Goal: Task Accomplishment & Management: Complete application form

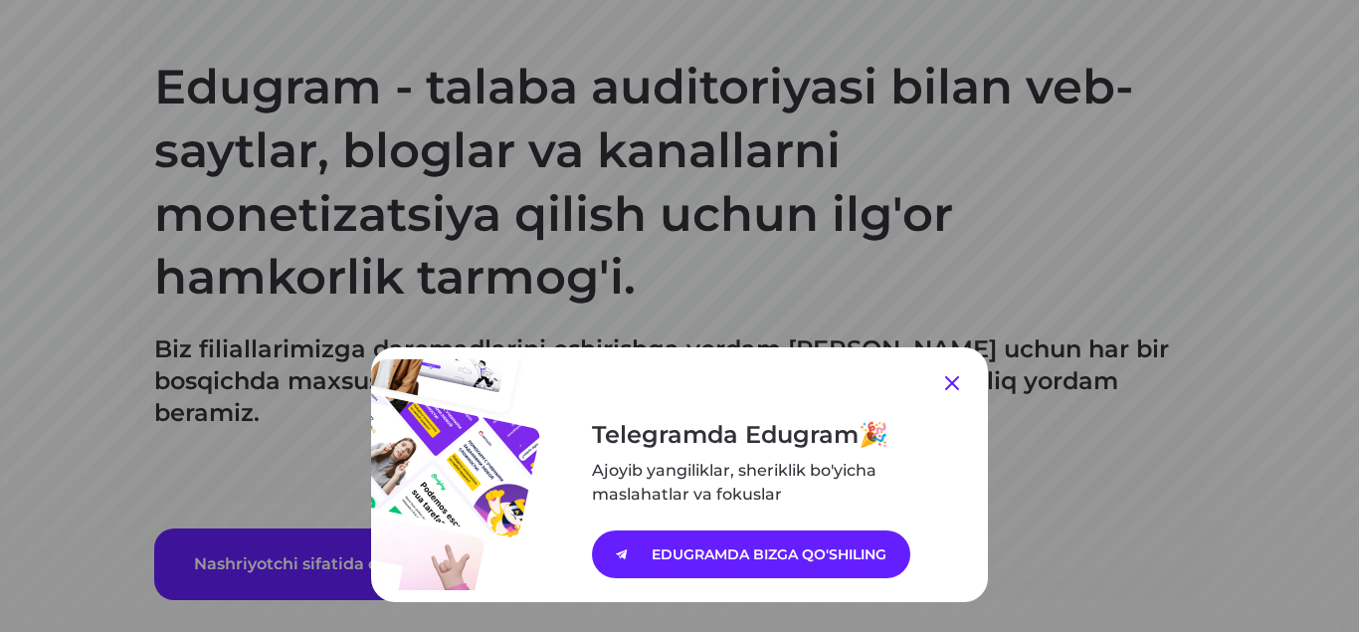
click at [946, 383] on icon at bounding box center [952, 383] width 24 height 24
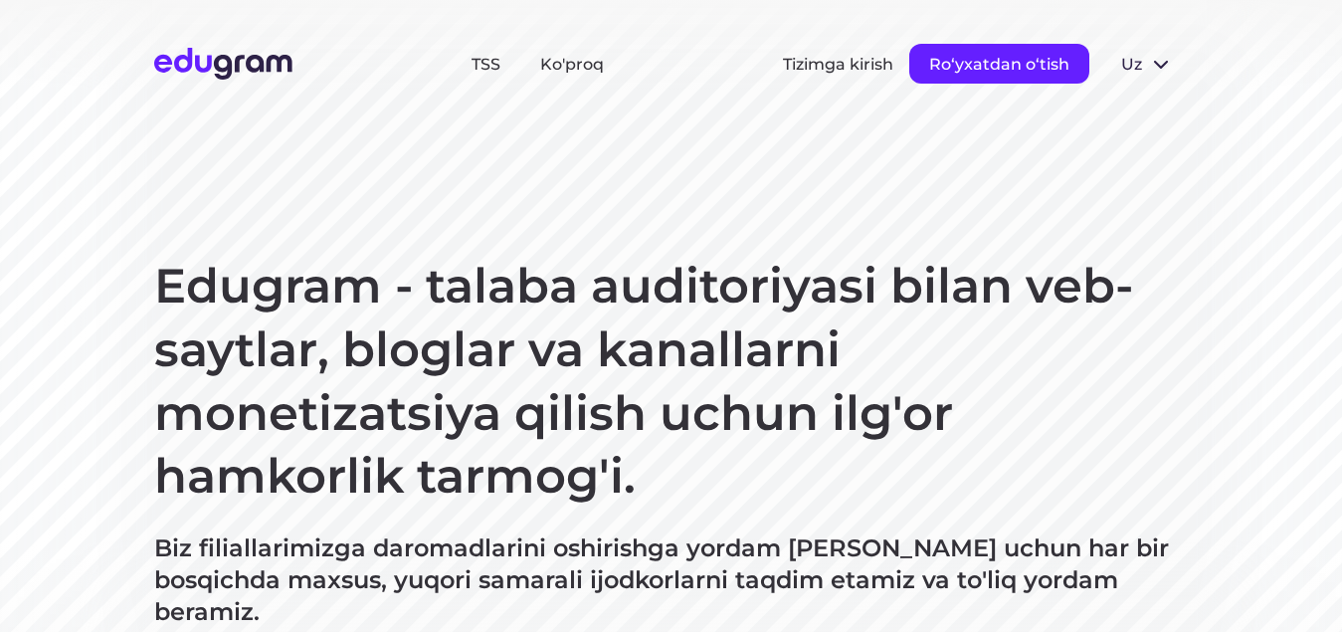
click at [994, 45] on button "Roʻyxatdan oʻtish" at bounding box center [999, 64] width 180 height 40
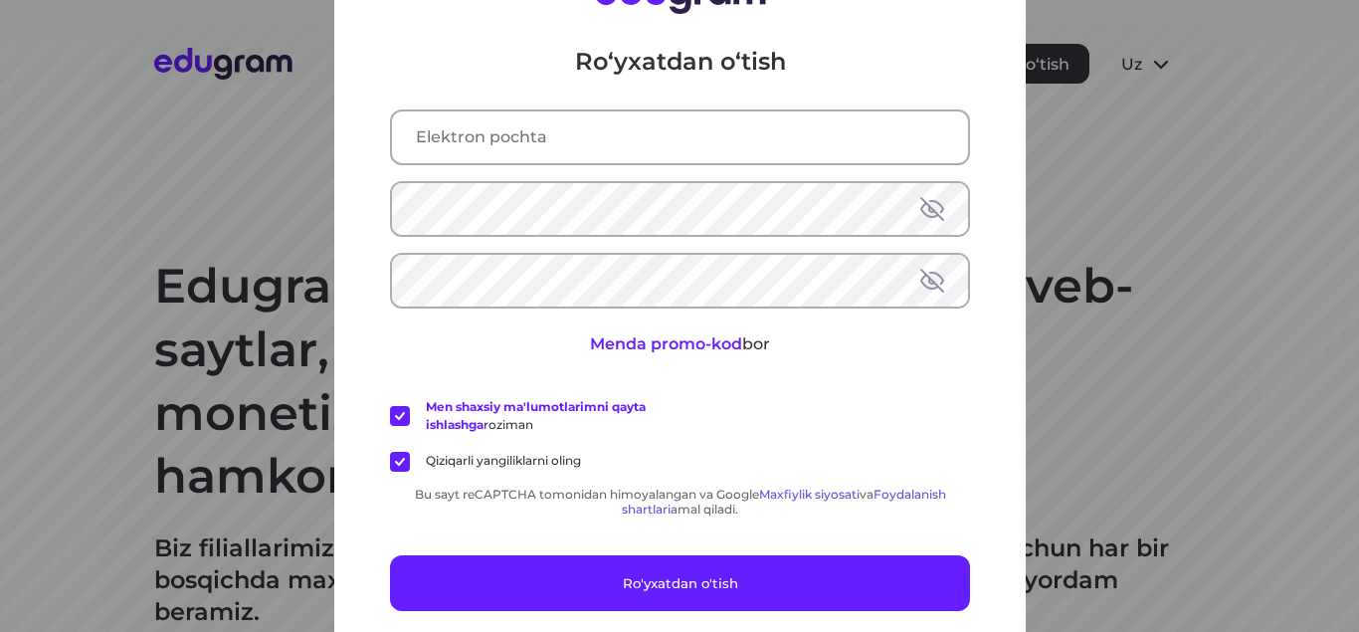
click at [555, 157] on input "text" at bounding box center [680, 136] width 576 height 52
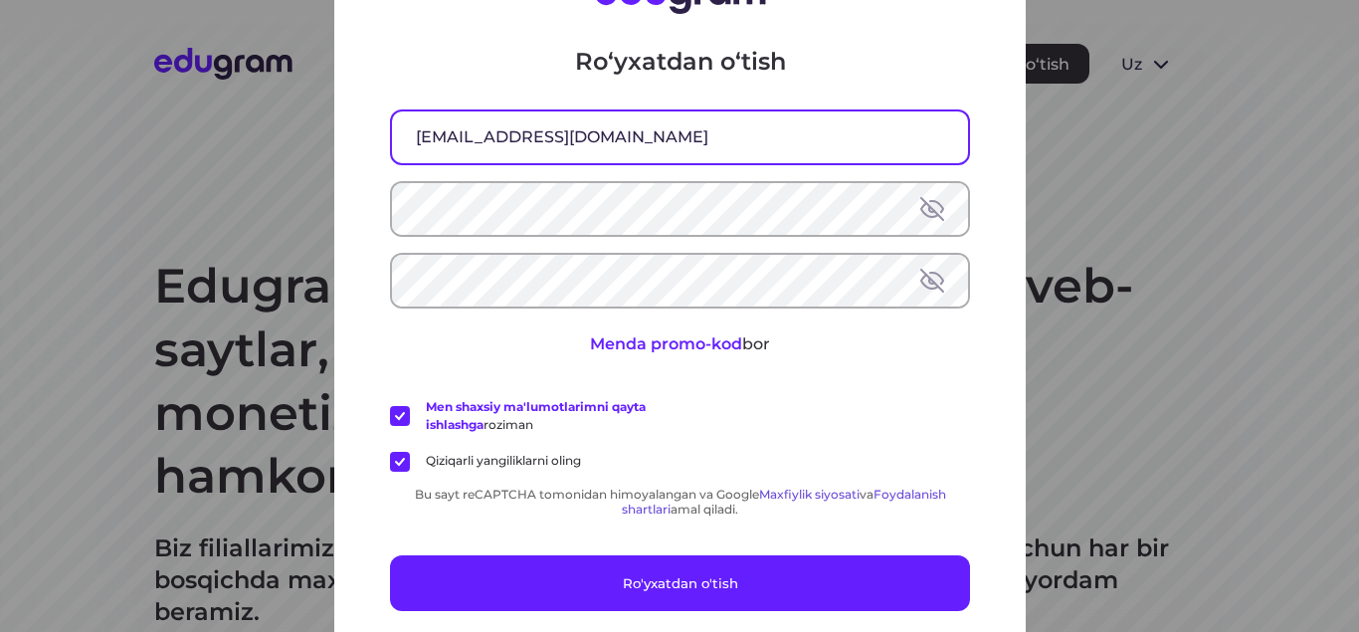
type input "umirbekj5@gmail.com"
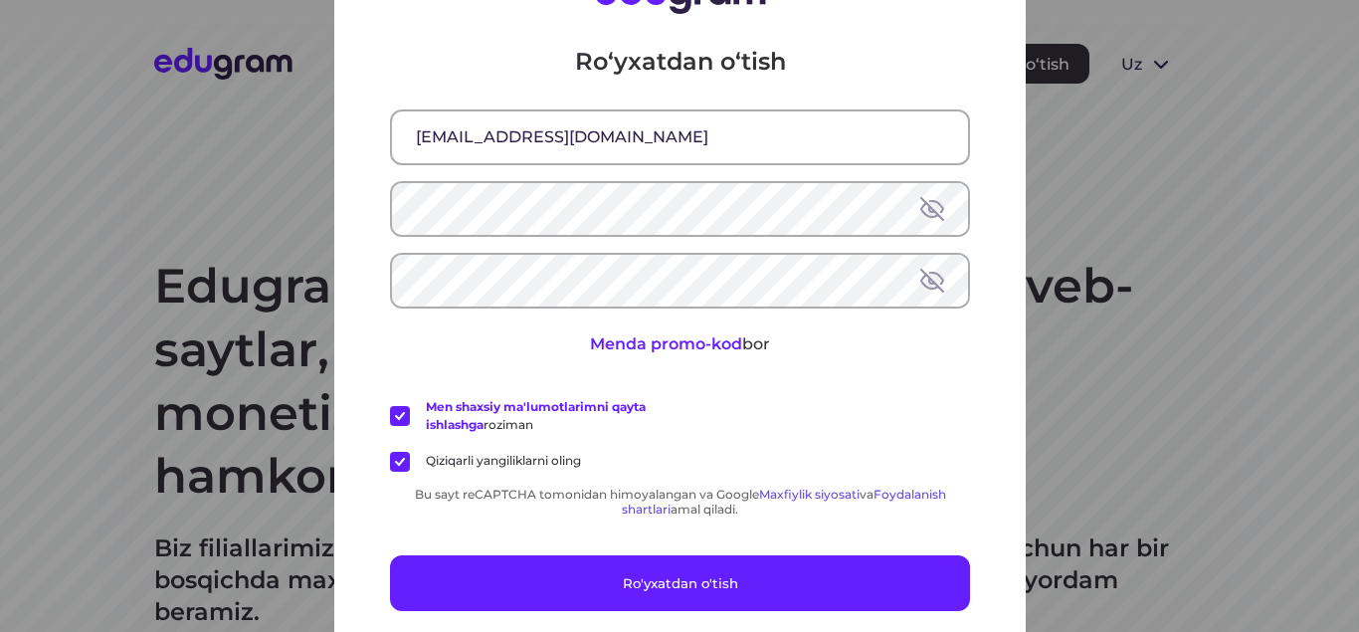
click at [922, 208] on button at bounding box center [932, 208] width 24 height 24
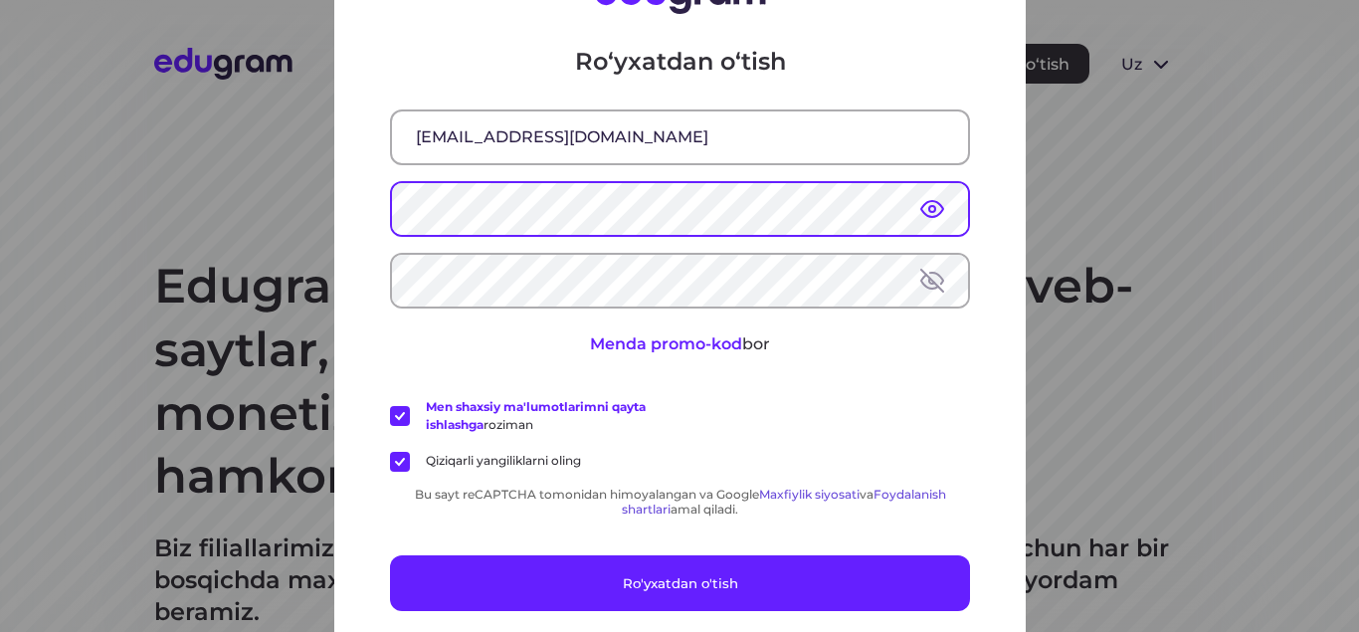
click at [364, 209] on div "Roʻyxatdan oʻtish umirbekj5@gmail.com Menda promo-kod bor Men shaxsiy ma'lumotl…" at bounding box center [679, 316] width 691 height 780
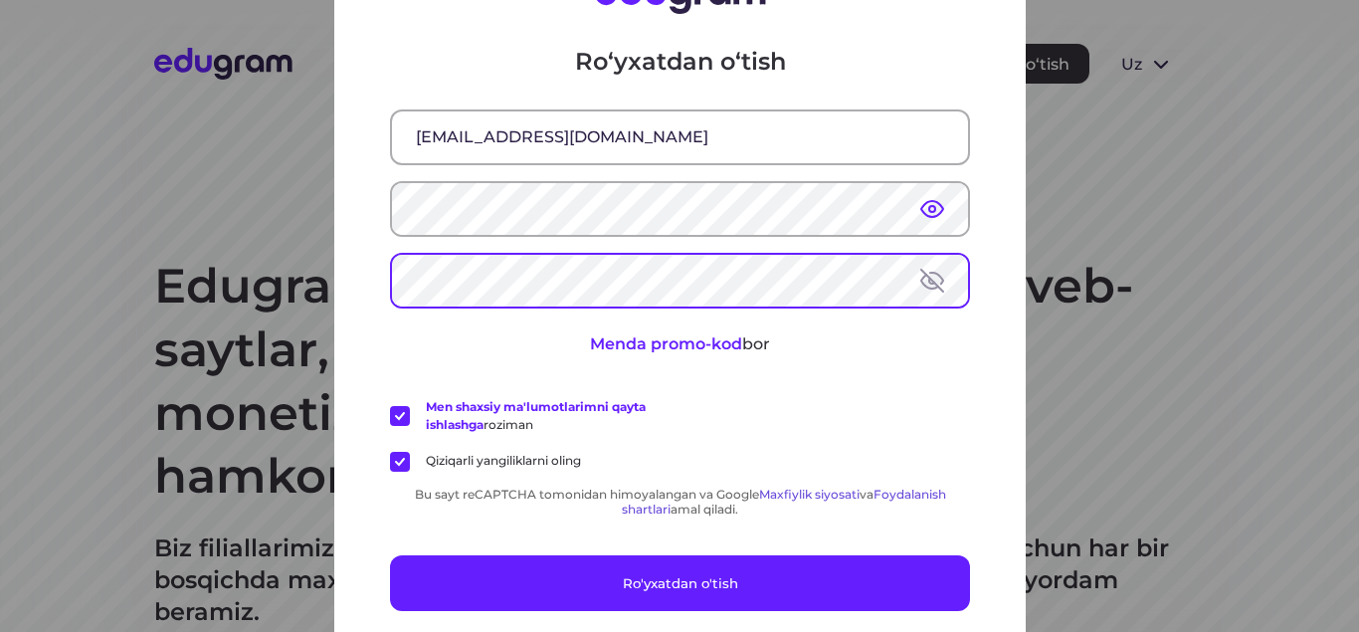
click at [928, 282] on button at bounding box center [932, 280] width 24 height 24
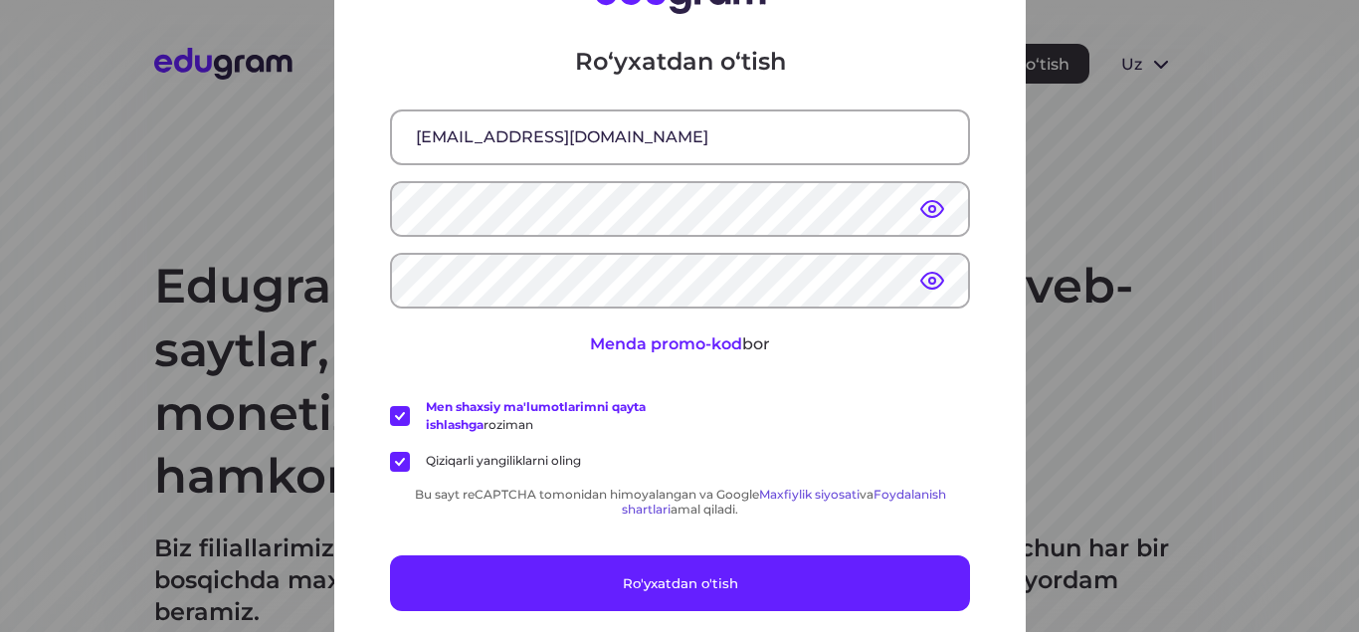
click at [929, 280] on button at bounding box center [932, 280] width 24 height 24
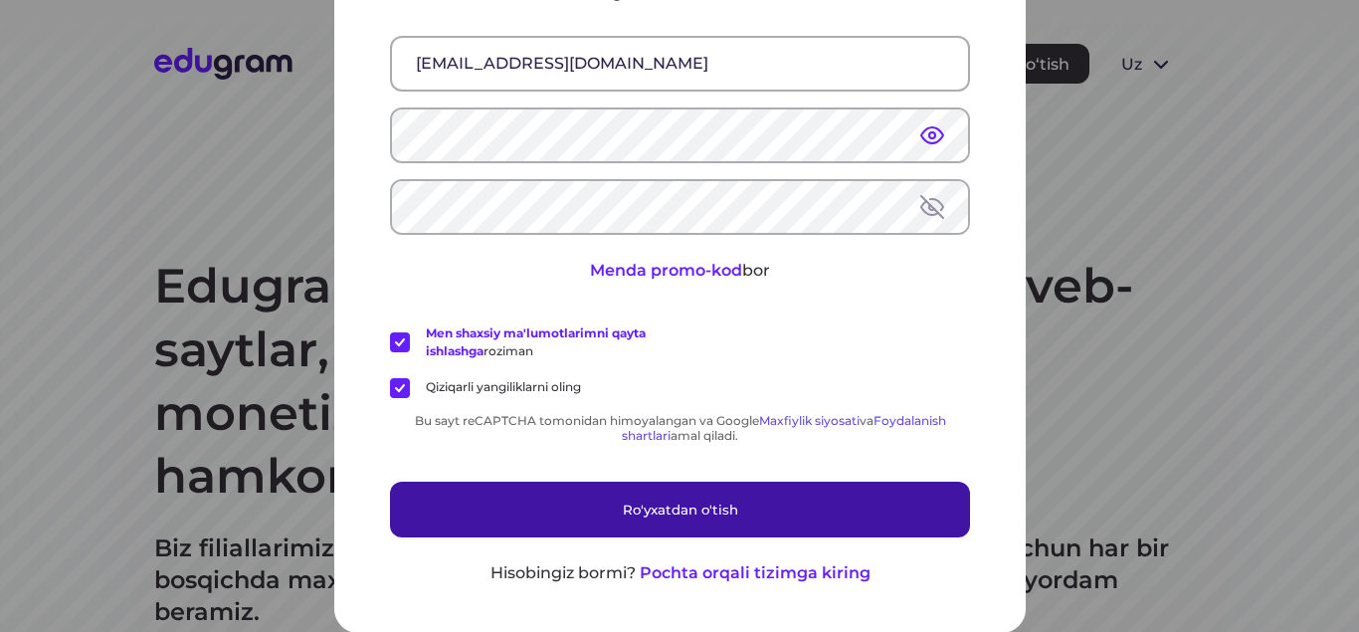
click at [683, 508] on font "Ro'yxatdan o'tish" at bounding box center [679, 508] width 115 height 16
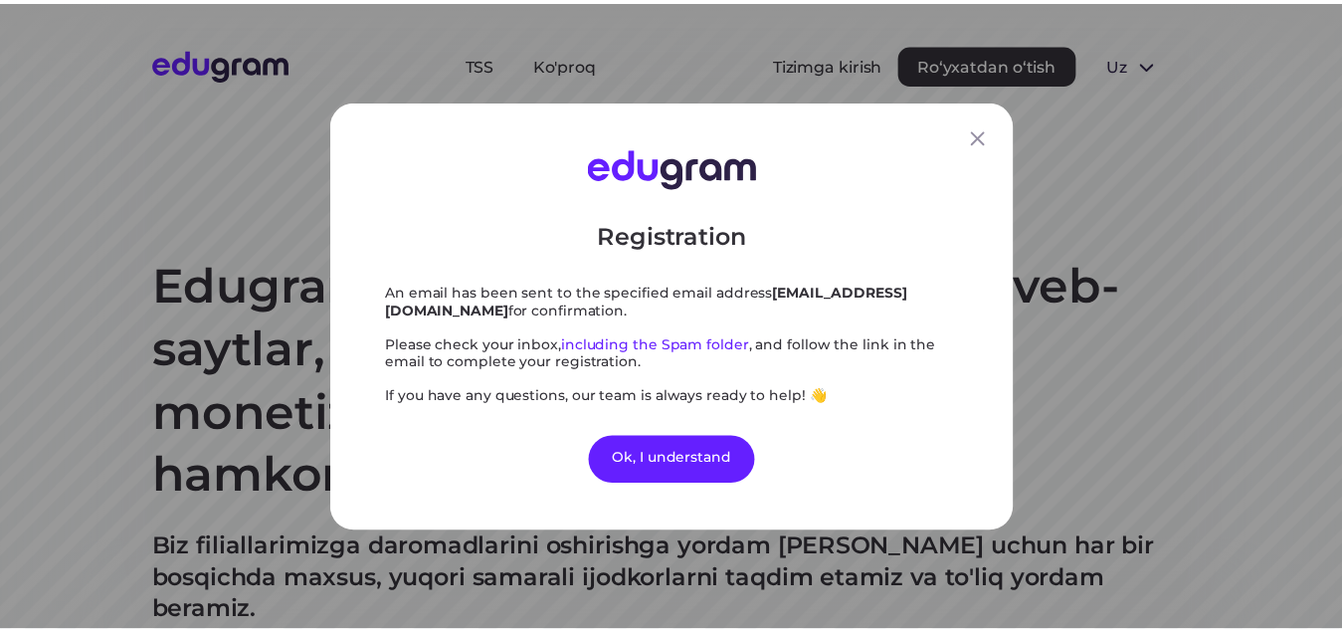
scroll to position [0, 0]
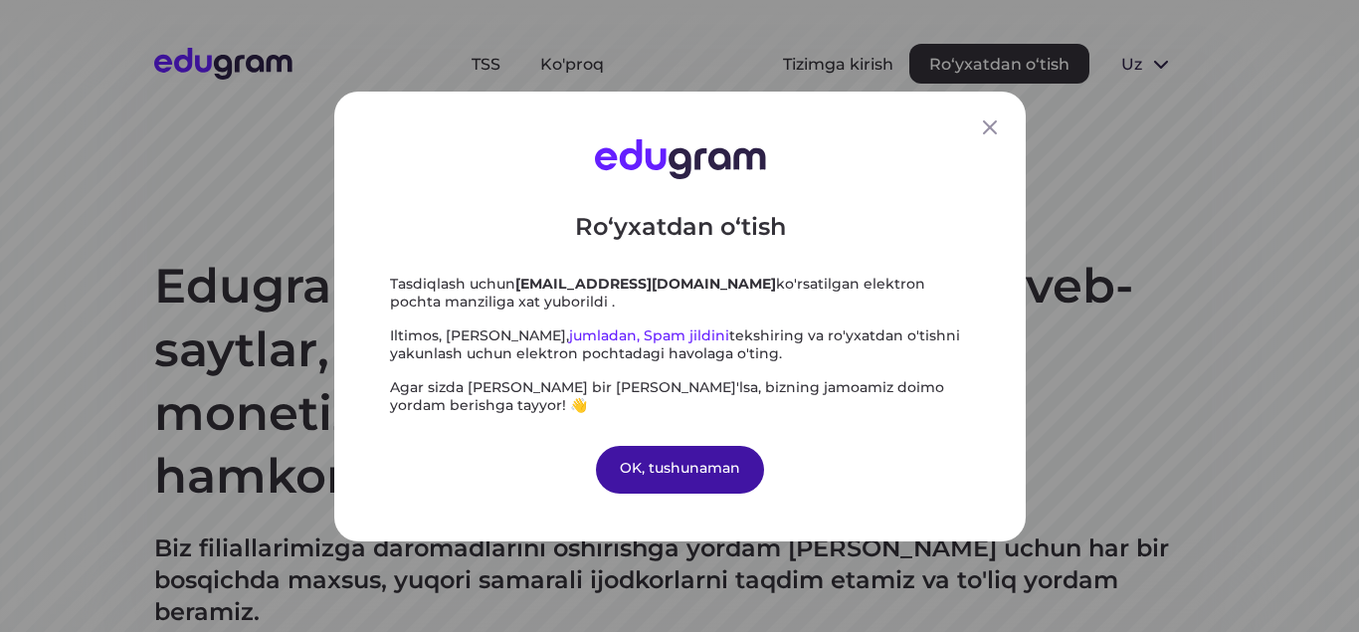
click at [671, 474] on font "OK, tushunaman" at bounding box center [680, 467] width 120 height 18
click at [668, 459] on font "OK, tushunaman" at bounding box center [680, 467] width 120 height 18
click at [680, 465] on font "OK, tushunaman" at bounding box center [680, 467] width 120 height 18
click at [984, 122] on icon at bounding box center [990, 127] width 14 height 14
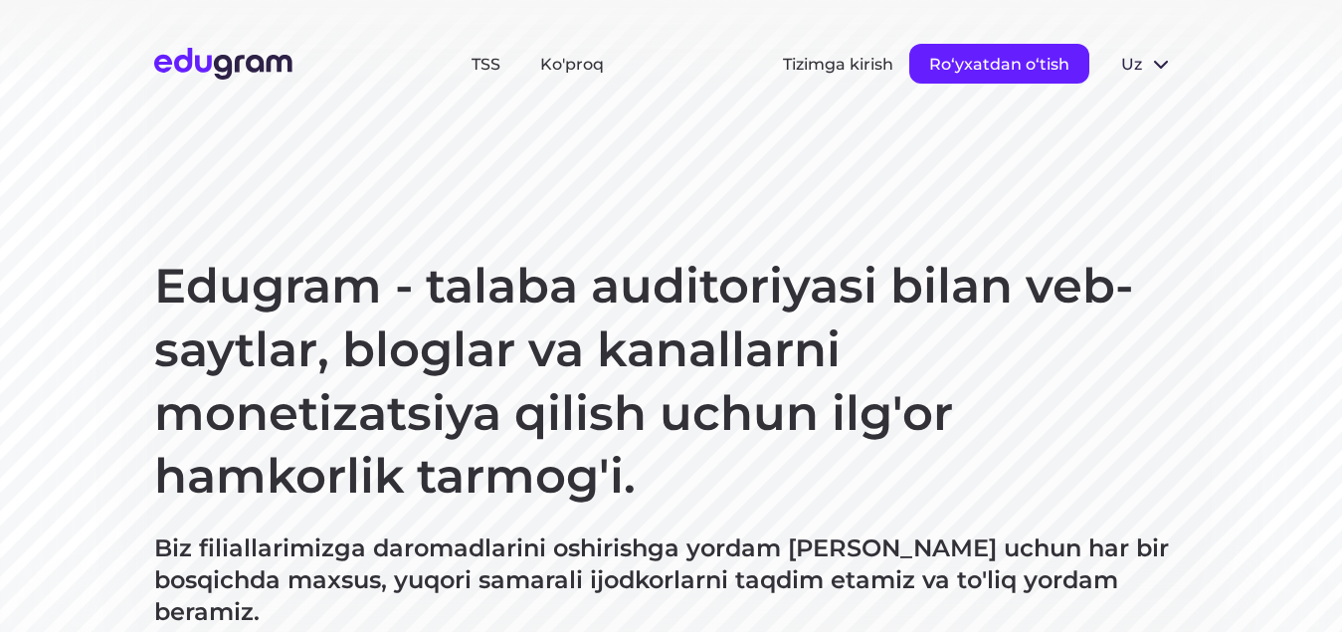
click at [996, 64] on font "Roʻyxatdan oʻtish" at bounding box center [999, 64] width 140 height 19
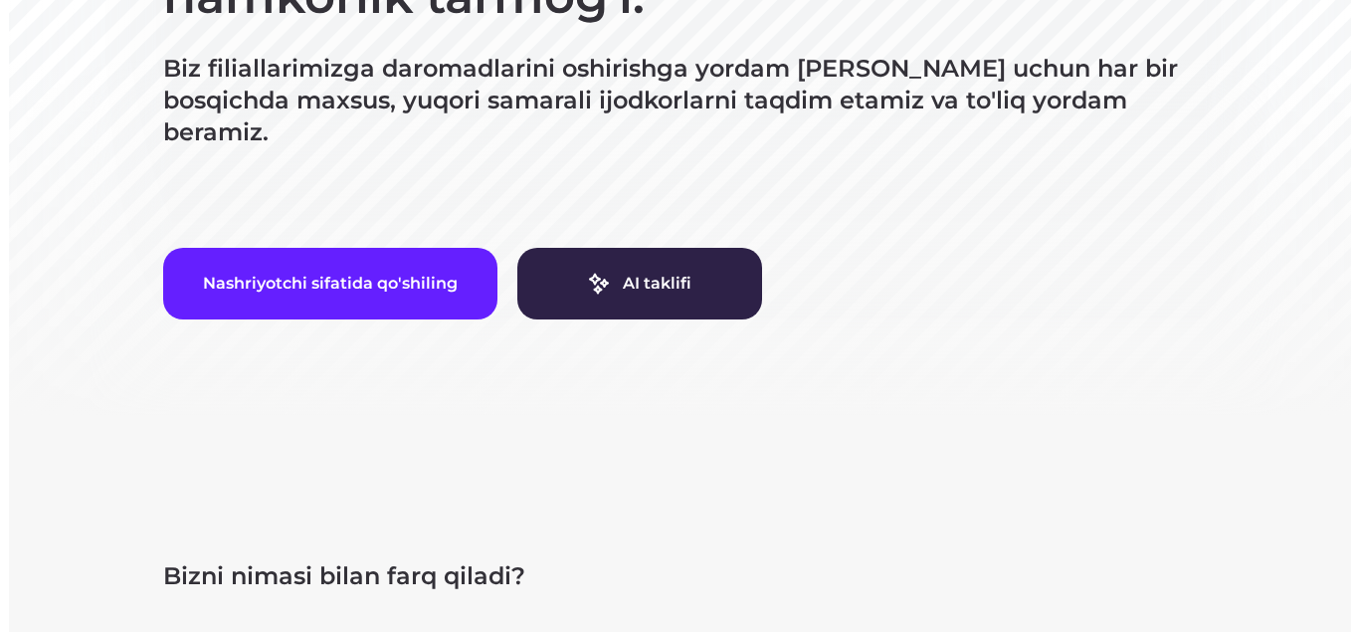
scroll to position [497, 0]
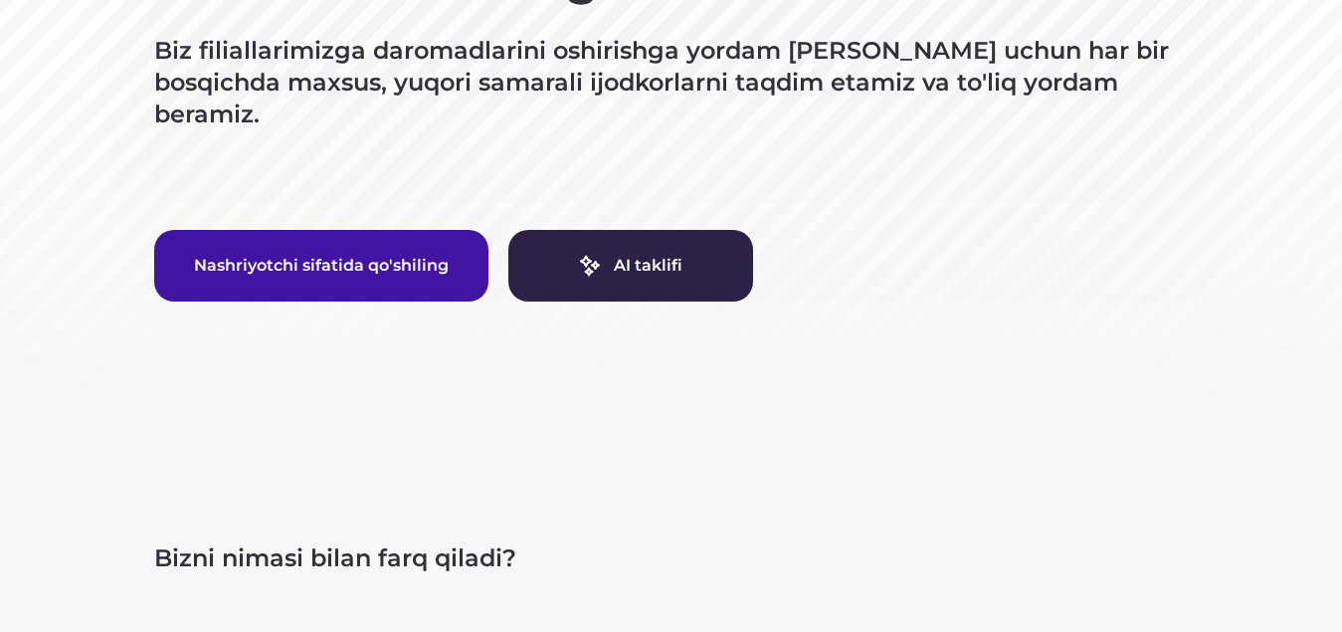
click at [368, 256] on font "Nashriyotchi sifatida qo'shiling" at bounding box center [321, 265] width 255 height 19
click at [290, 256] on font "Nashriyotchi sifatida qo'shiling" at bounding box center [321, 265] width 255 height 19
click at [288, 256] on font "Nashriyotchi sifatida qo'shiling" at bounding box center [321, 265] width 255 height 19
click at [288, 253] on button "Nashriyotchi sifatida qo'shiling" at bounding box center [321, 266] width 334 height 72
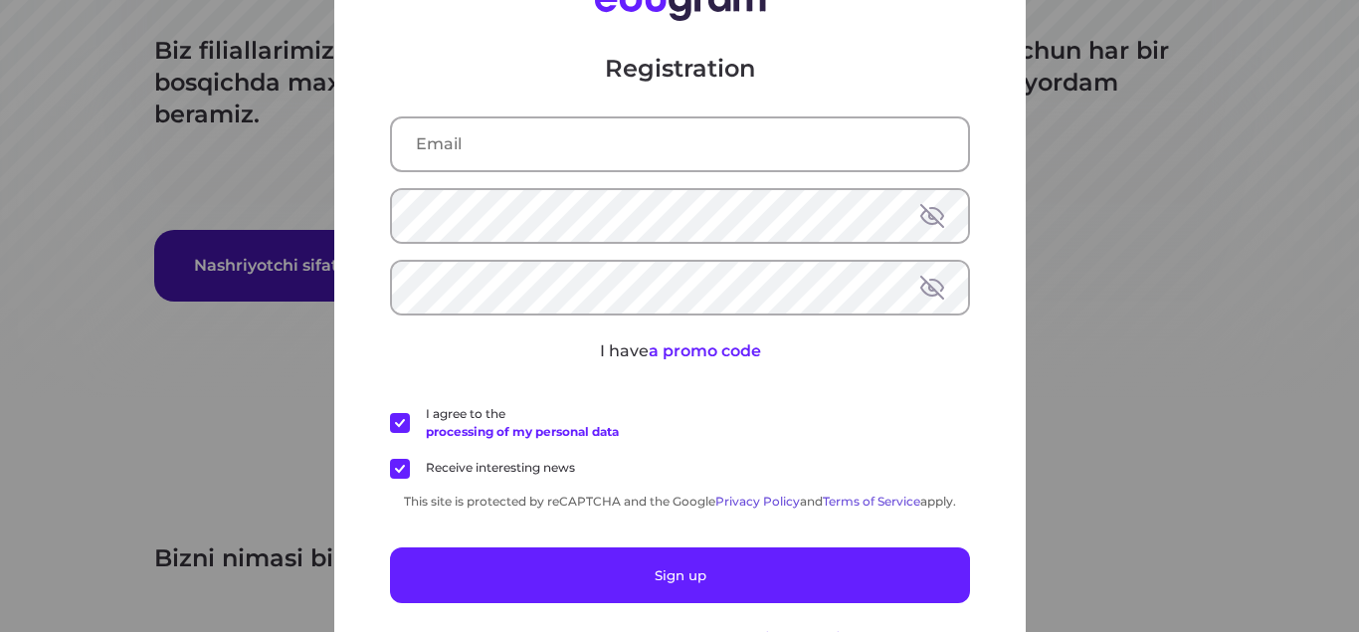
type input "umirbekj5@gmail.com"
click at [288, 253] on div "Registration umirbekj5@gmail.com I have a promo code I agree to the processing …" at bounding box center [679, 316] width 1359 height 632
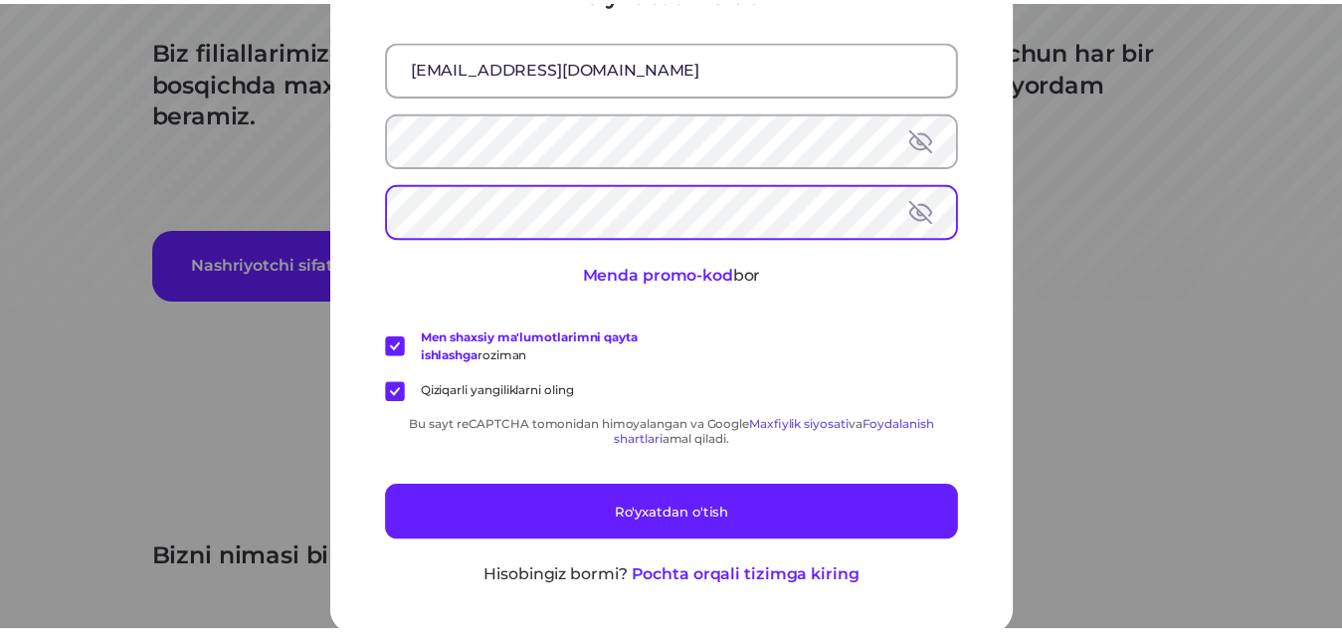
scroll to position [74, 0]
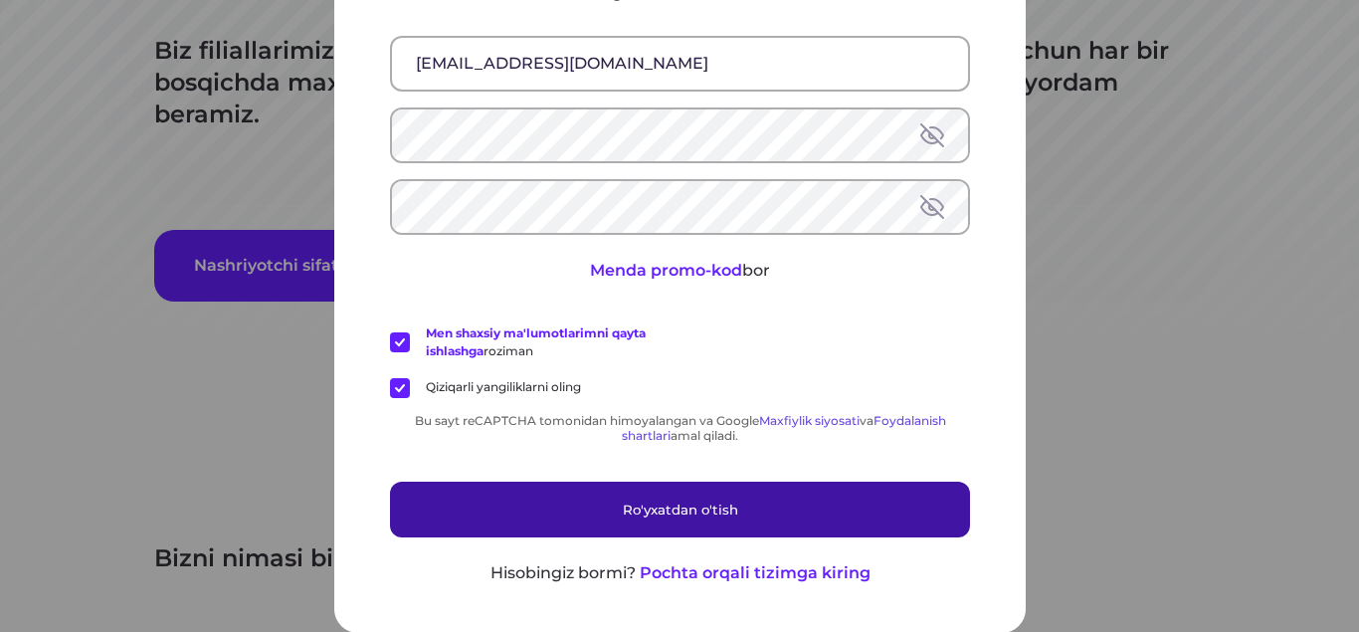
drag, startPoint x: 679, startPoint y: 511, endPoint x: 682, endPoint y: 535, distance: 24.1
click at [679, 510] on font "Ro'yxatdan o'tish" at bounding box center [679, 508] width 115 height 16
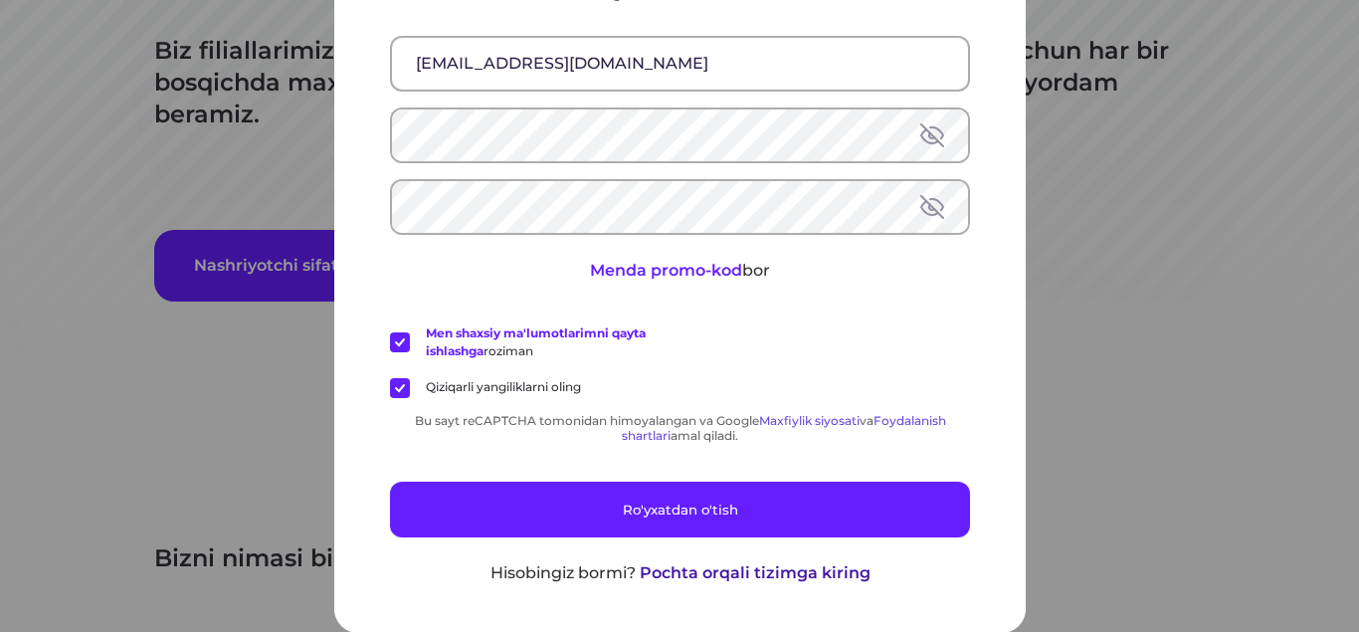
click at [686, 575] on font "Pochta orqali tizimga kiring" at bounding box center [754, 571] width 231 height 19
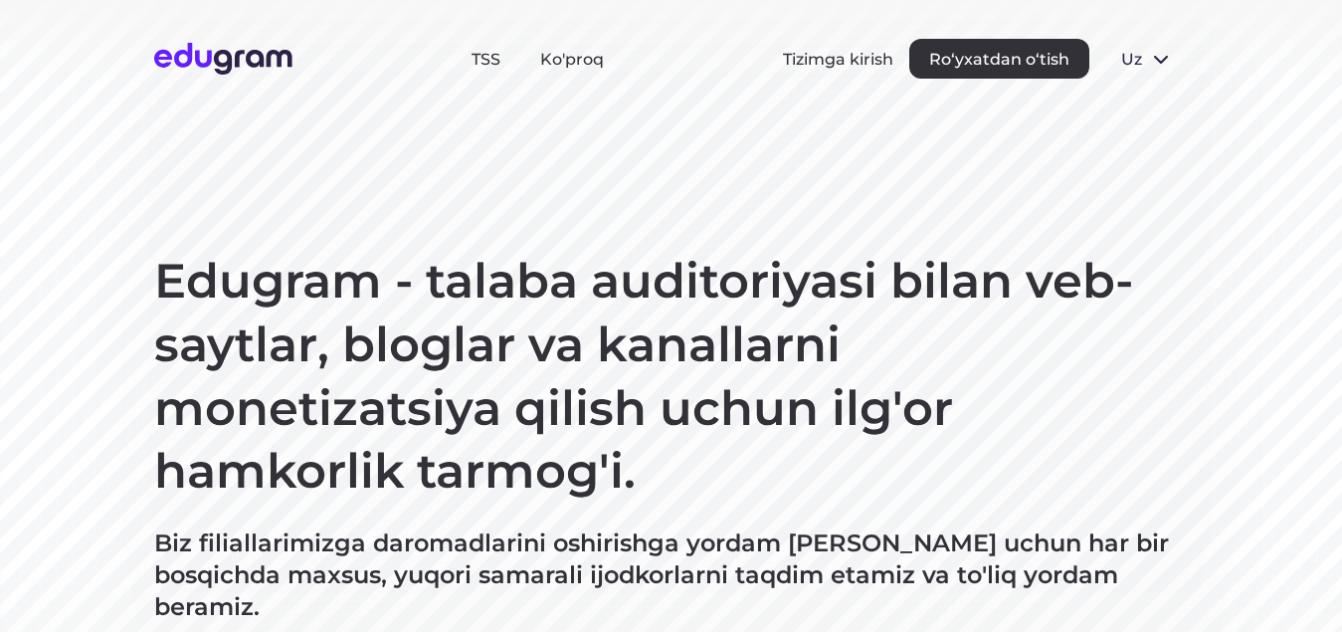
scroll to position [0, 0]
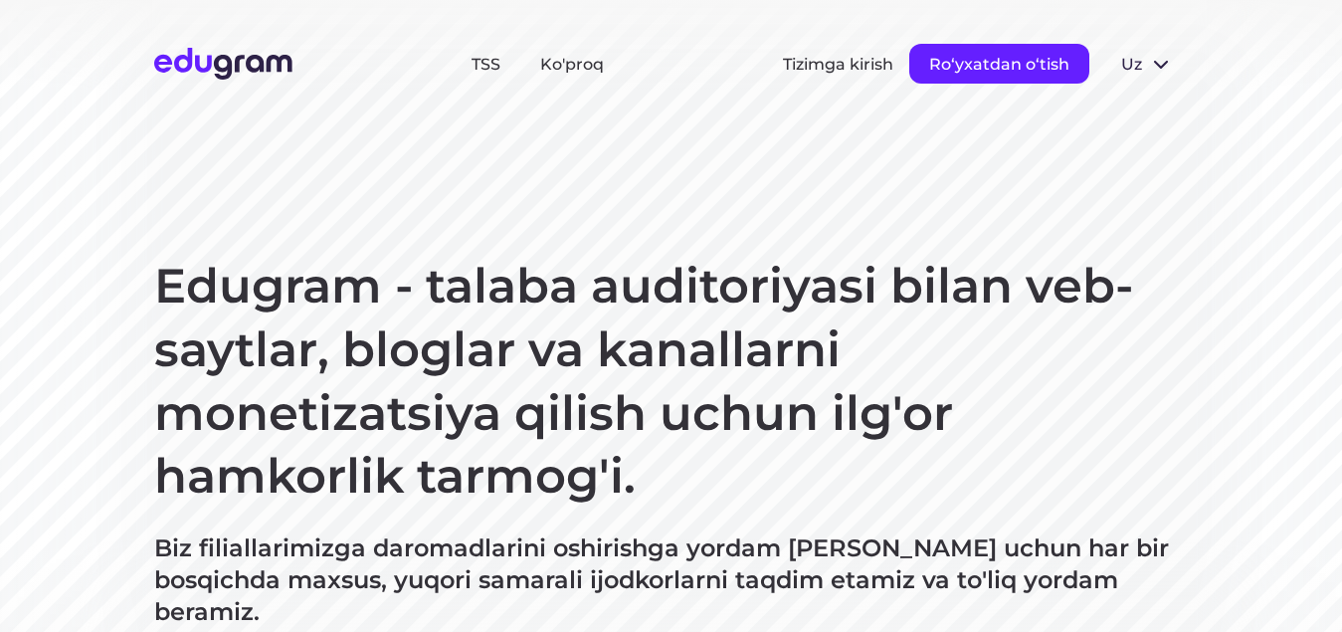
click at [1012, 65] on font "Roʻyxatdan oʻtish" at bounding box center [999, 64] width 140 height 19
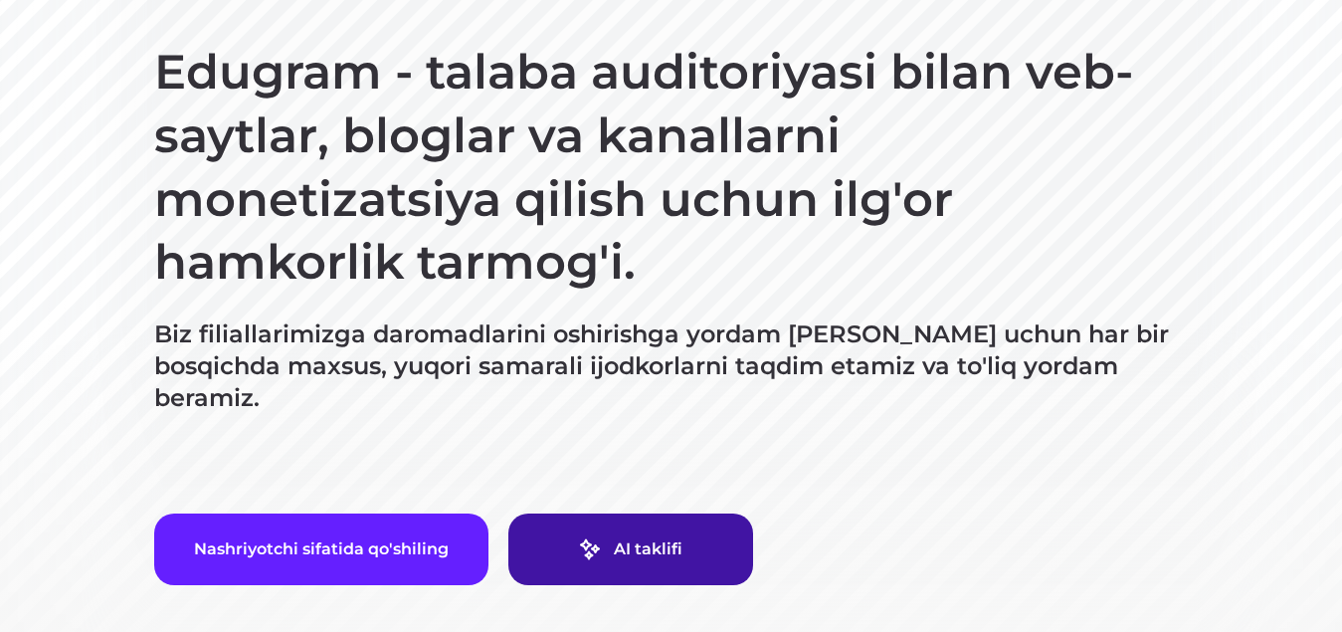
scroll to position [298, 0]
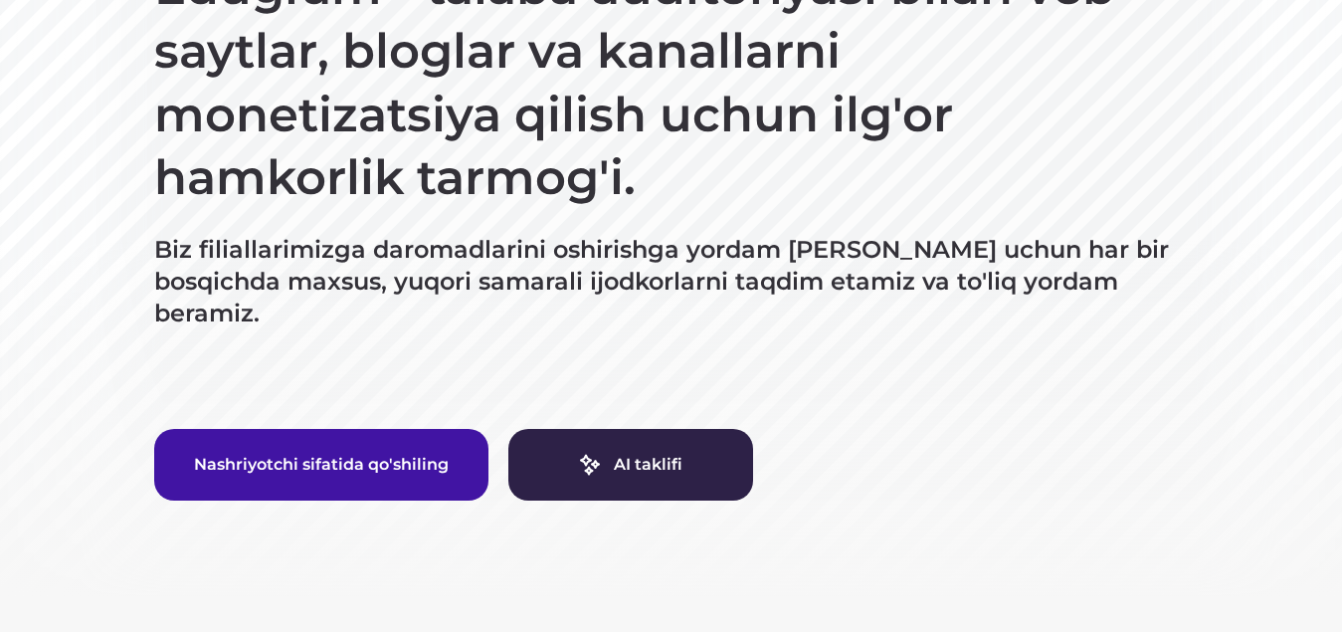
click at [330, 455] on font "Nashriyotchi sifatida qo'shiling" at bounding box center [321, 464] width 255 height 19
click at [364, 455] on font "Nashriyotchi sifatida qo'shiling" at bounding box center [321, 464] width 255 height 19
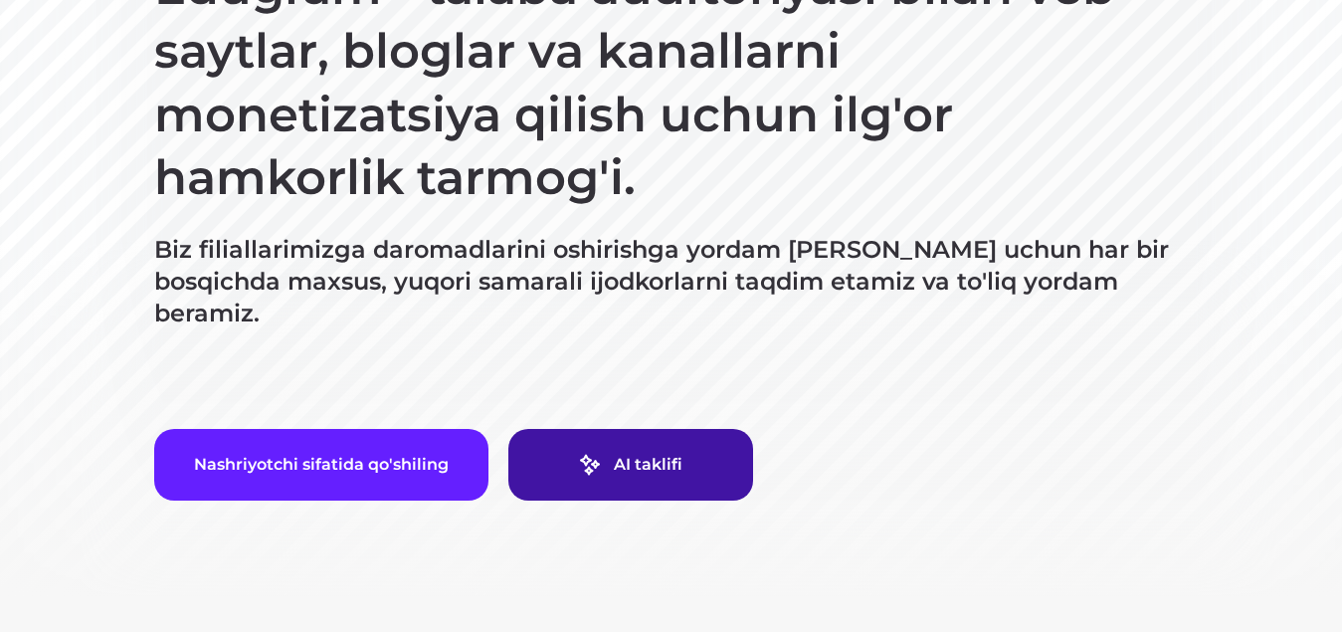
click at [606, 429] on link "AI taklifi" at bounding box center [630, 465] width 245 height 72
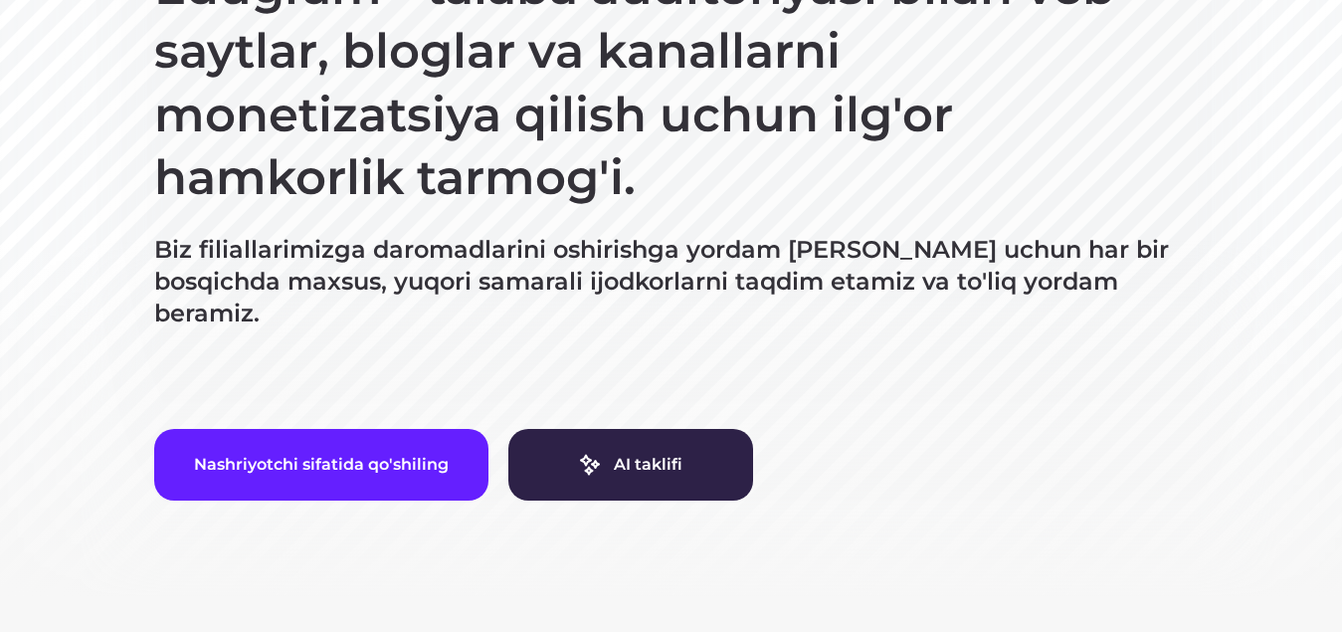
scroll to position [0, 0]
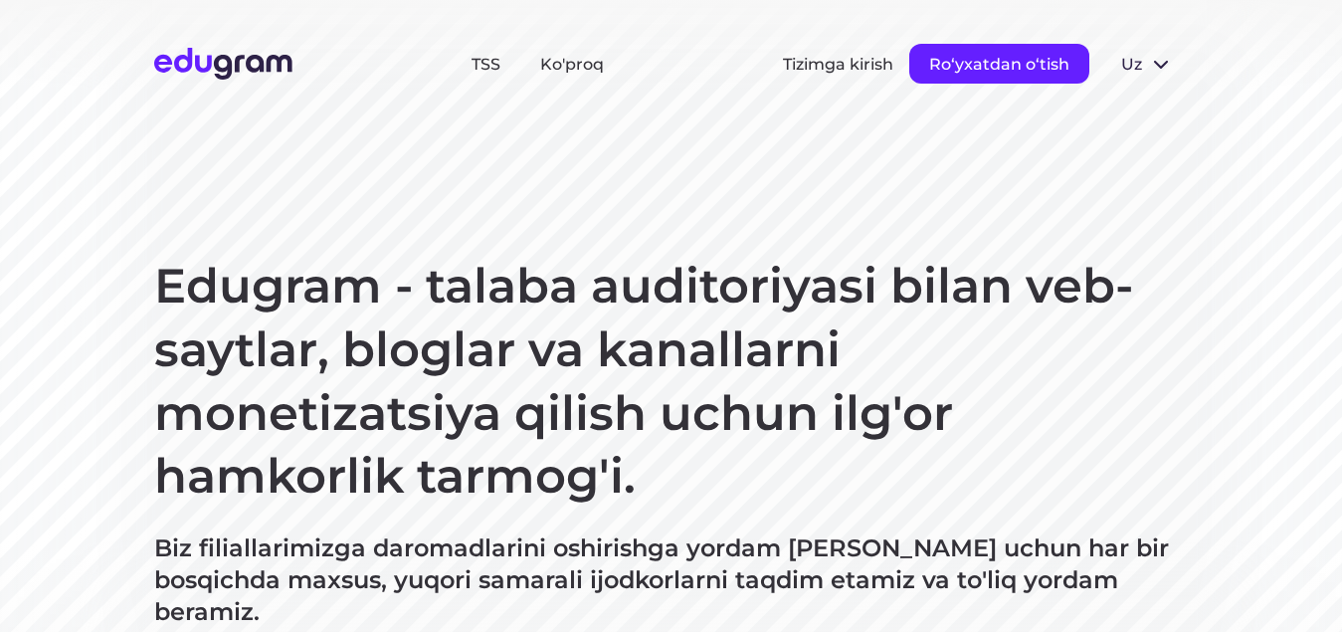
click at [1010, 64] on font "Roʻyxatdan oʻtish" at bounding box center [999, 64] width 140 height 19
click at [945, 59] on font "Roʻyxatdan oʻtish" at bounding box center [999, 64] width 140 height 19
click at [985, 66] on font "Roʻyxatdan oʻtish" at bounding box center [999, 64] width 140 height 19
click at [988, 62] on font "Roʻyxatdan oʻtish" at bounding box center [999, 64] width 140 height 19
click at [994, 64] on font "Roʻyxatdan oʻtish" at bounding box center [999, 64] width 140 height 19
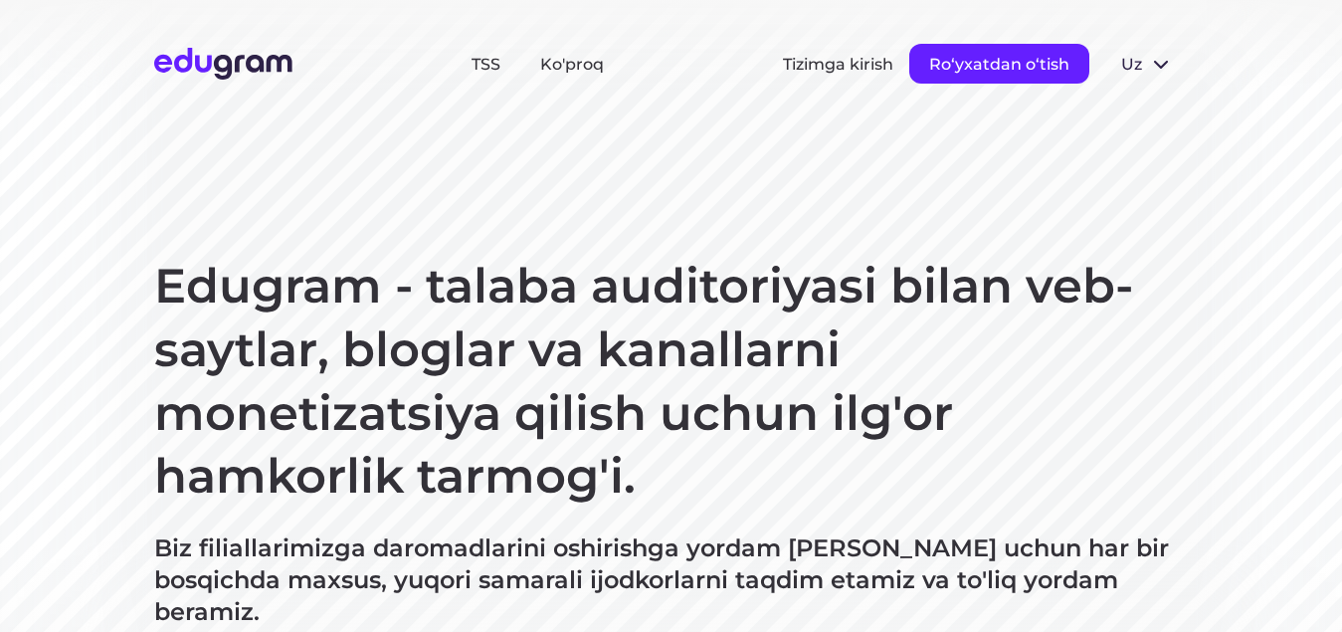
click at [997, 64] on font "Roʻyxatdan oʻtish" at bounding box center [999, 64] width 140 height 19
click at [998, 64] on font "Roʻyxatdan oʻtish" at bounding box center [999, 64] width 140 height 19
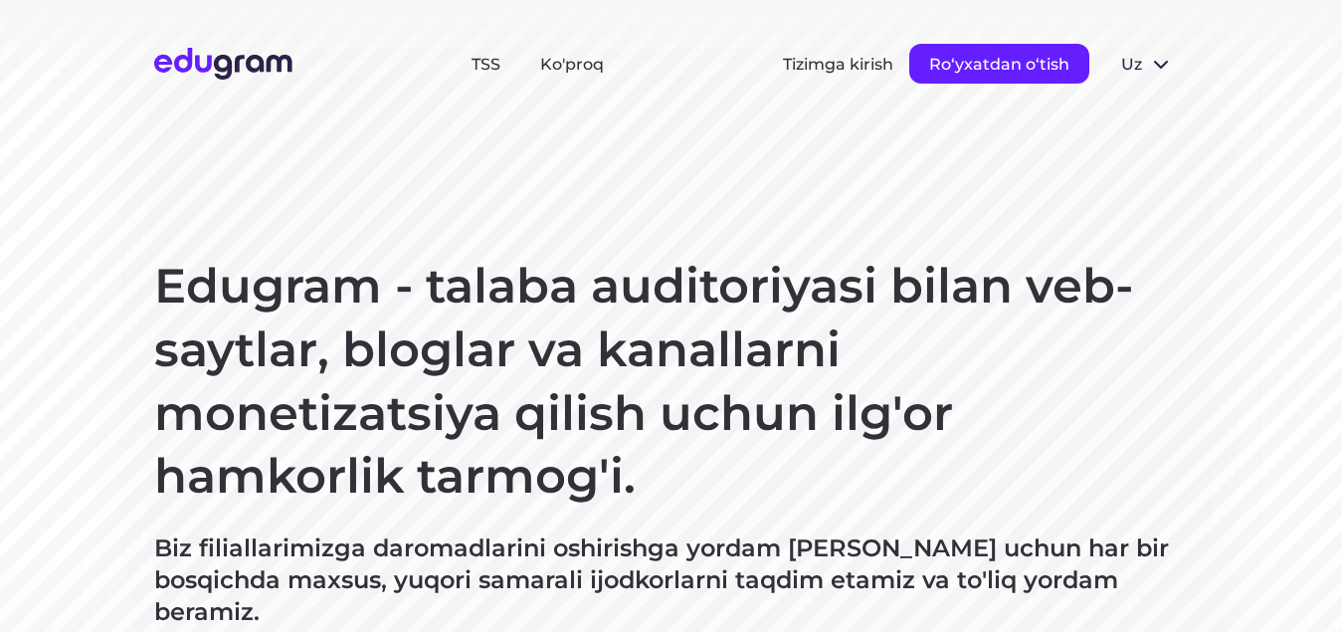
click at [998, 64] on font "Roʻyxatdan oʻtish" at bounding box center [999, 64] width 140 height 19
click at [999, 65] on font "Roʻyxatdan oʻtish" at bounding box center [999, 64] width 140 height 19
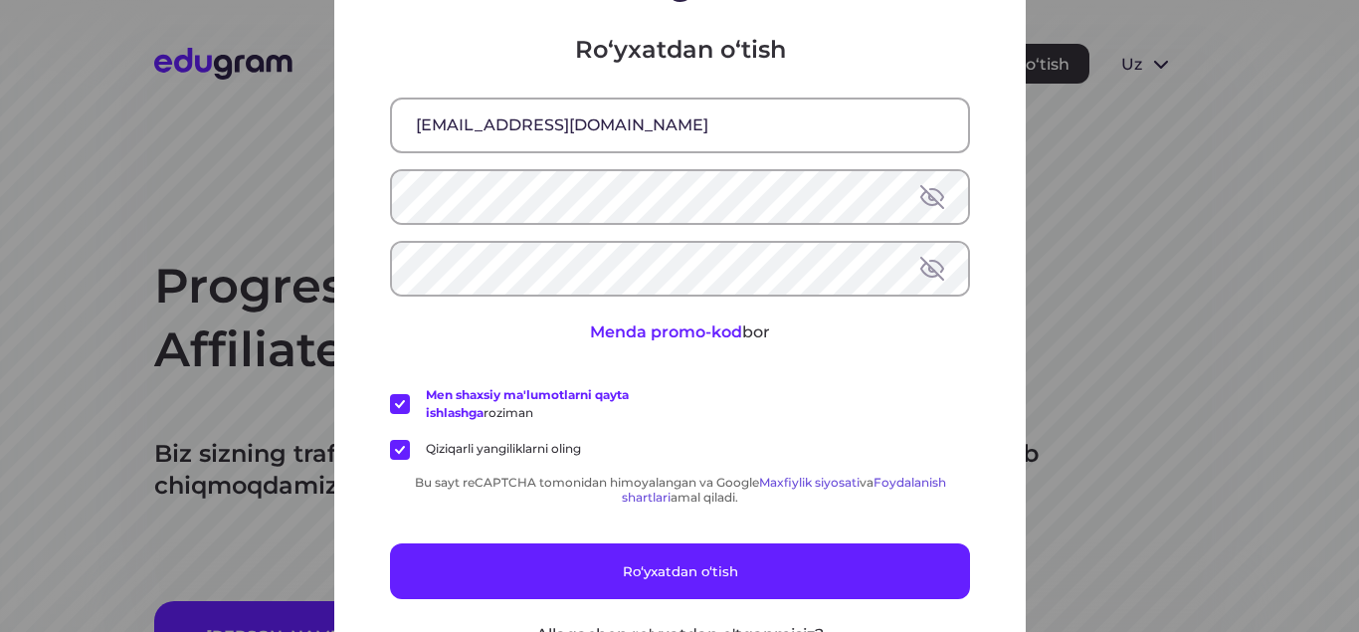
click at [920, 200] on button at bounding box center [932, 196] width 24 height 24
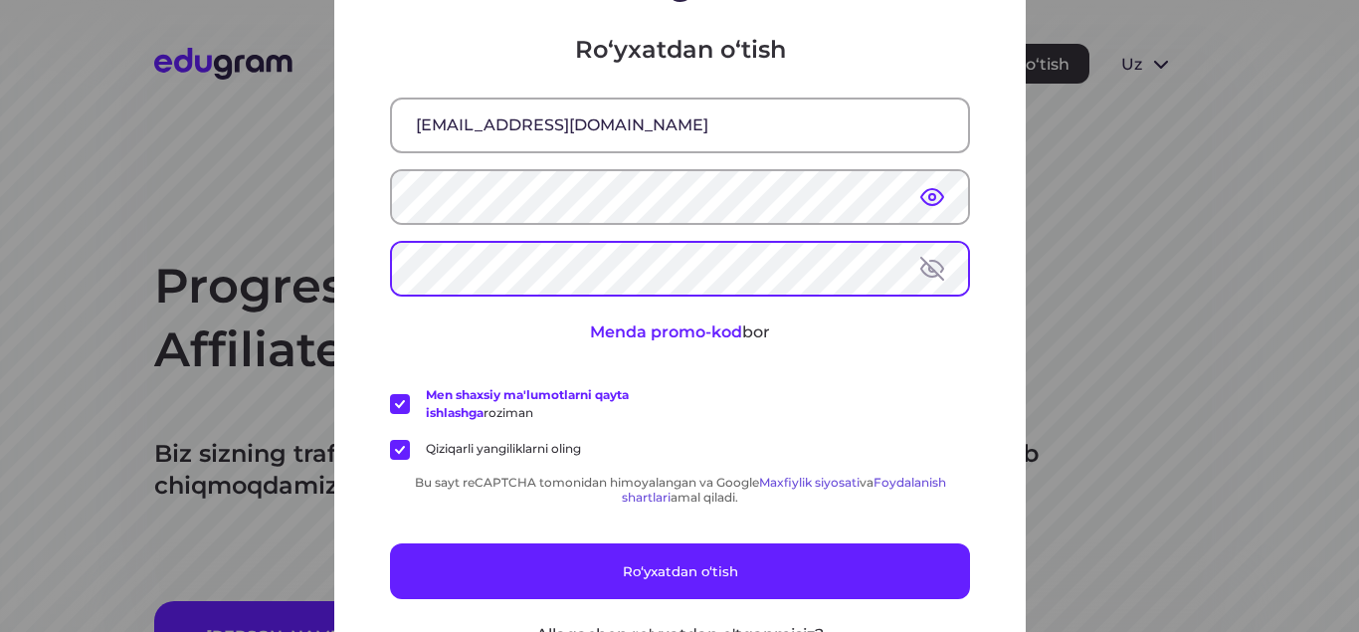
click at [920, 263] on button at bounding box center [932, 268] width 24 height 24
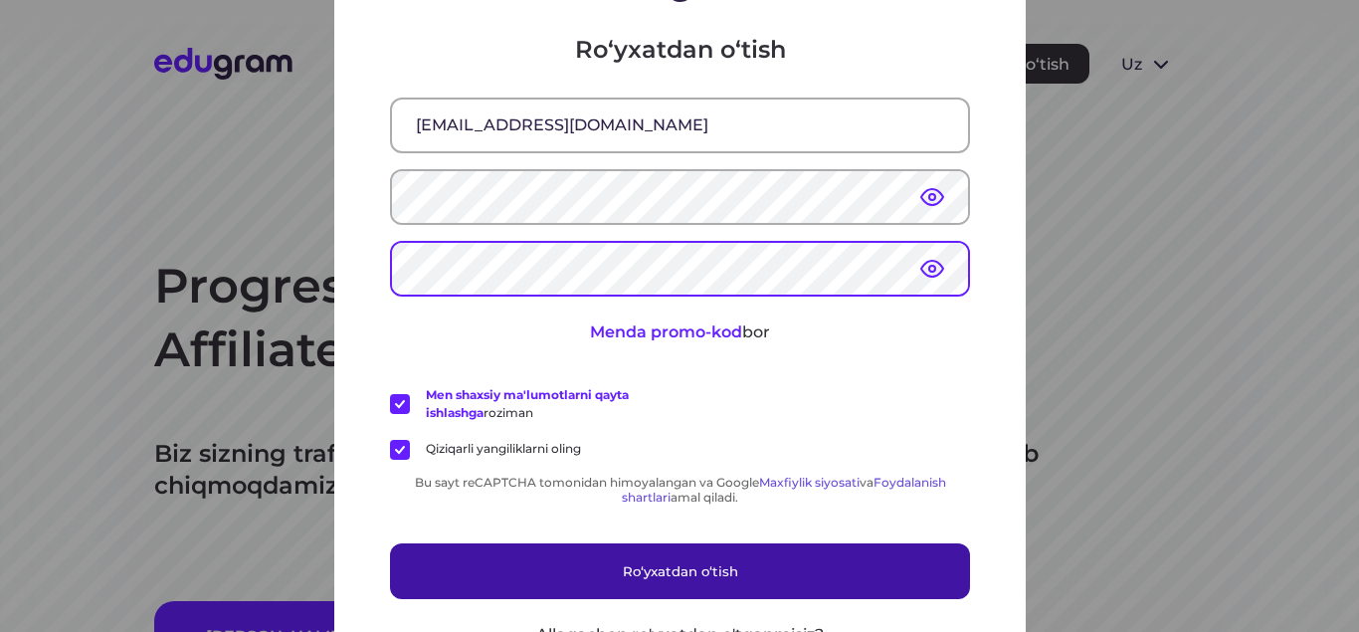
click at [683, 554] on button "Roʻyxatdan oʻtish" at bounding box center [680, 570] width 580 height 56
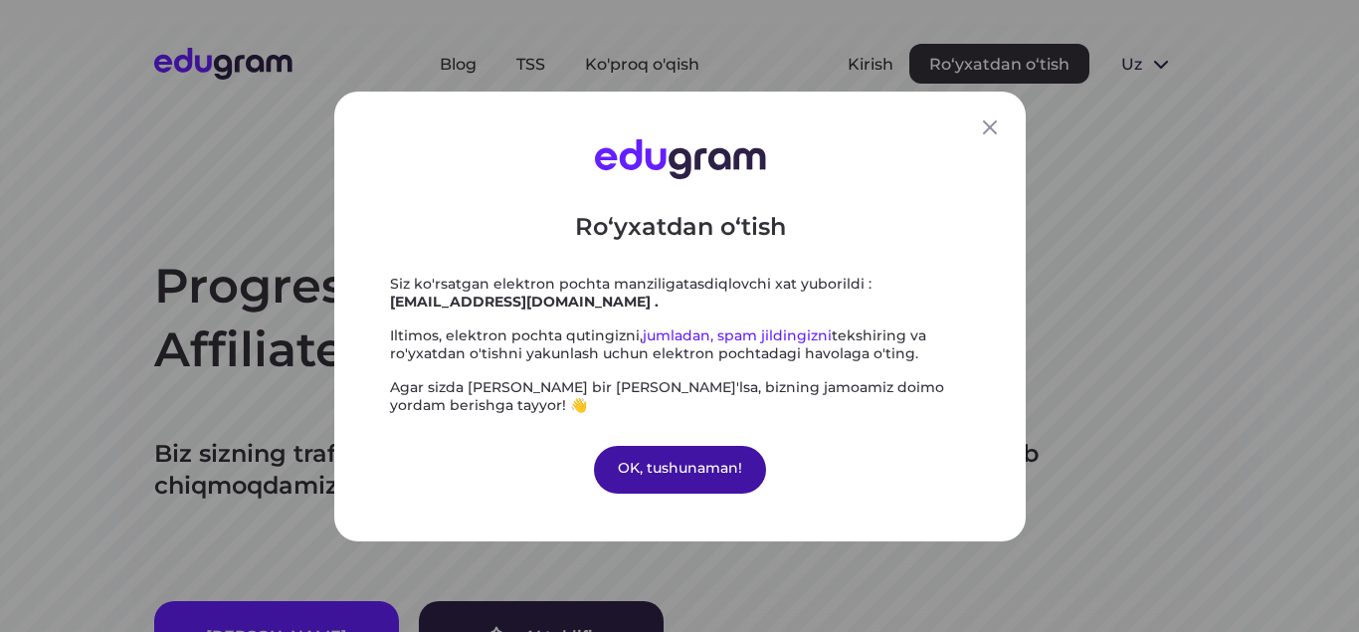
click at [668, 472] on font "OK, tushunaman!" at bounding box center [680, 467] width 124 height 18
click at [651, 460] on font "OK, tushunaman!" at bounding box center [680, 467] width 124 height 18
click at [684, 467] on font "OK, tushunaman!" at bounding box center [680, 467] width 124 height 18
click at [695, 474] on font "OK, tushunaman!" at bounding box center [680, 467] width 124 height 18
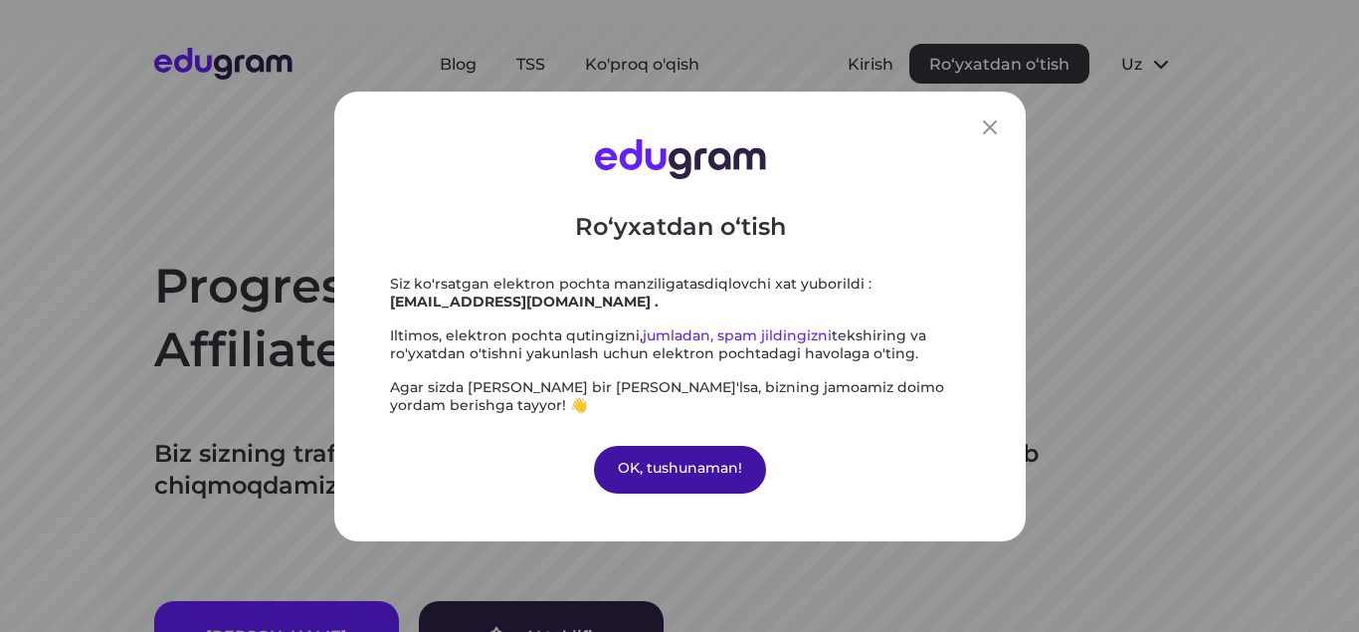
click at [695, 474] on font "OK, tushunaman!" at bounding box center [680, 467] width 124 height 18
click at [820, 503] on div "Roʻyxatdan oʻtish Siz ko'rsatgan elektron pochta manziliga tasdiqlovchi xat yub…" at bounding box center [679, 317] width 691 height 450
click at [665, 466] on font "OK, tushunaman!" at bounding box center [680, 467] width 124 height 18
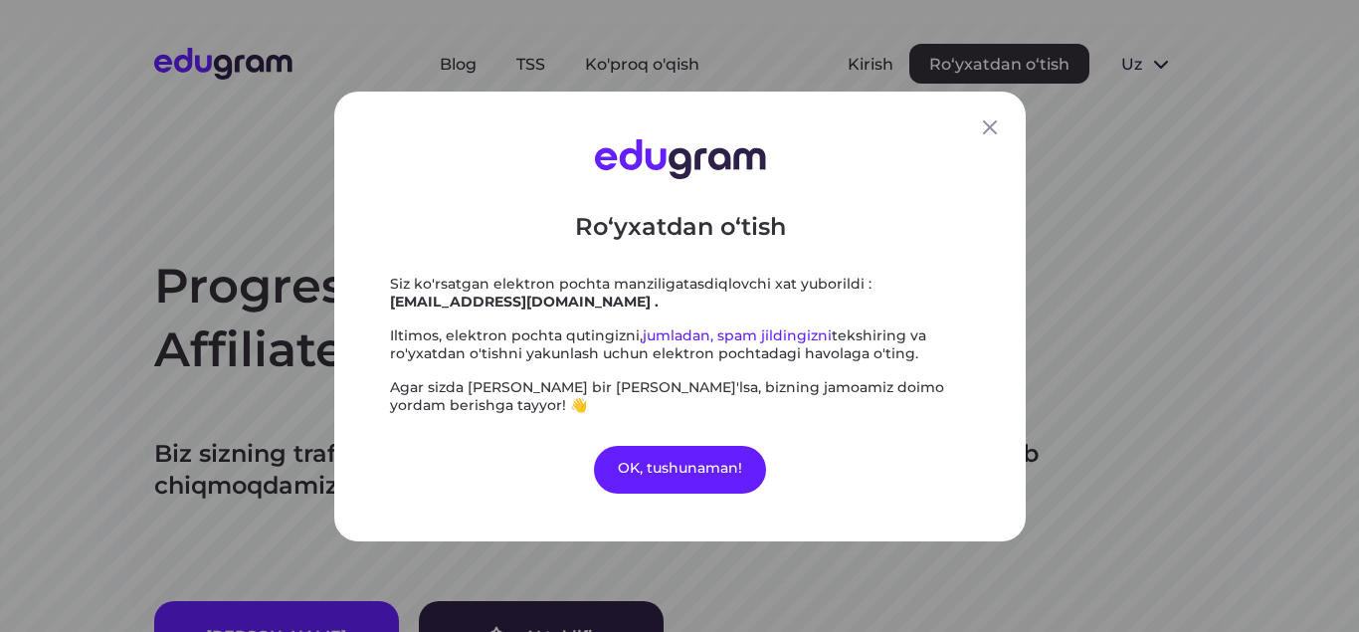
drag, startPoint x: 980, startPoint y: 123, endPoint x: 968, endPoint y: 176, distance: 54.0
click at [980, 123] on icon at bounding box center [990, 127] width 24 height 24
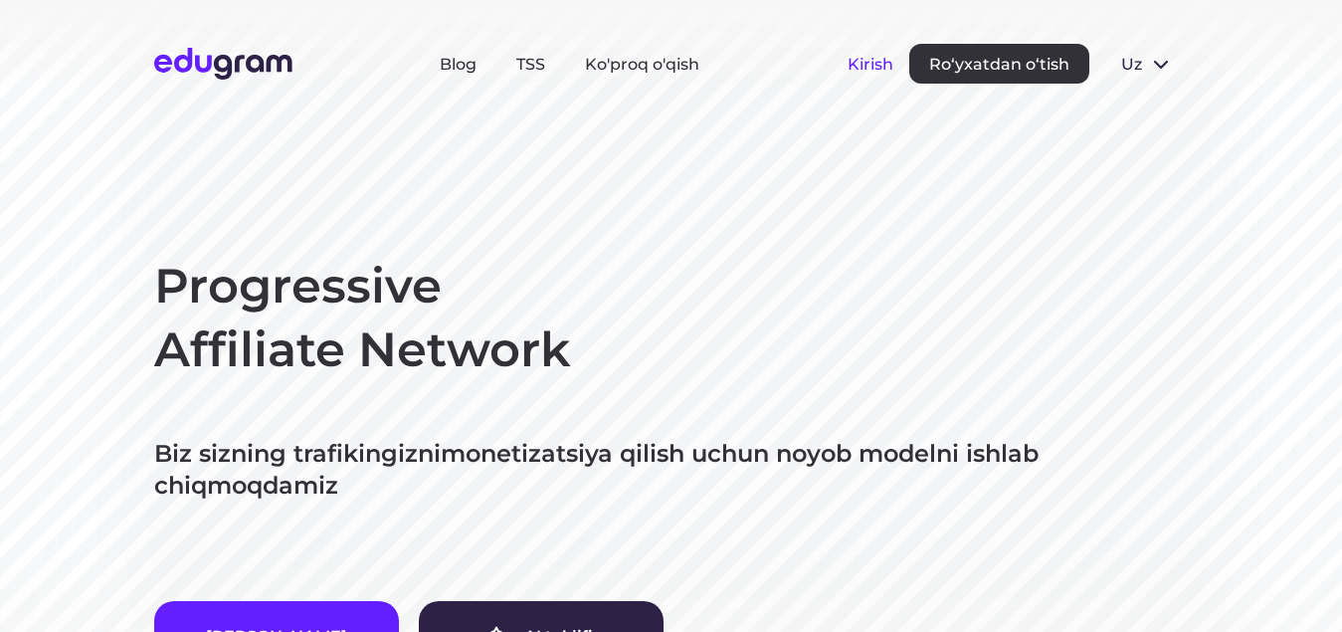
click at [867, 58] on font "Kirish" at bounding box center [870, 64] width 46 height 19
click at [864, 66] on font "Kirish" at bounding box center [870, 64] width 46 height 19
click at [864, 59] on font "Kirish" at bounding box center [870, 64] width 46 height 19
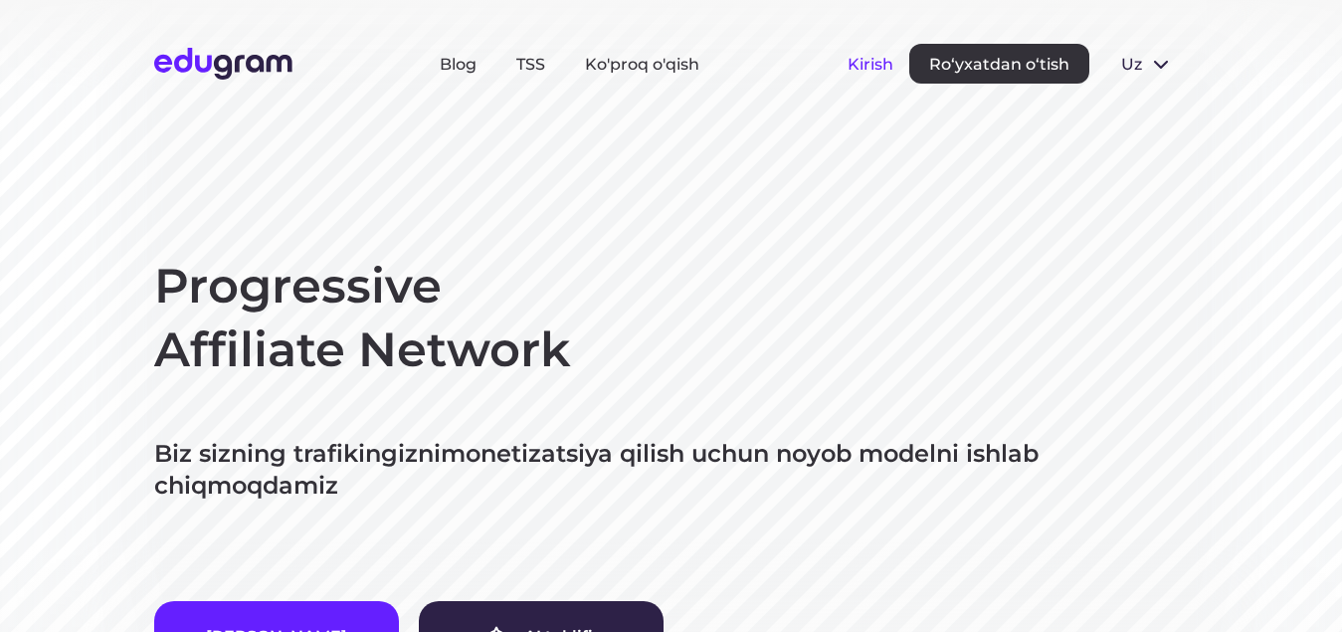
click at [864, 59] on font "Kirish" at bounding box center [870, 64] width 46 height 19
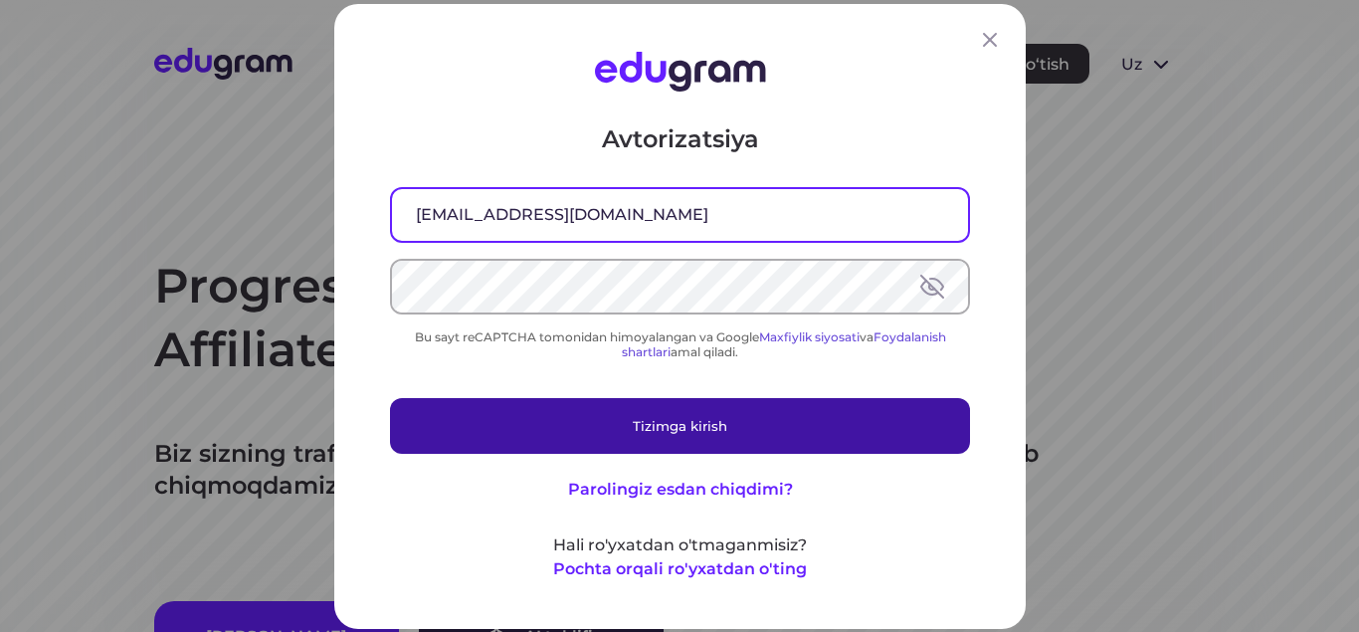
click at [706, 421] on font "Tizimga kirish" at bounding box center [680, 425] width 94 height 16
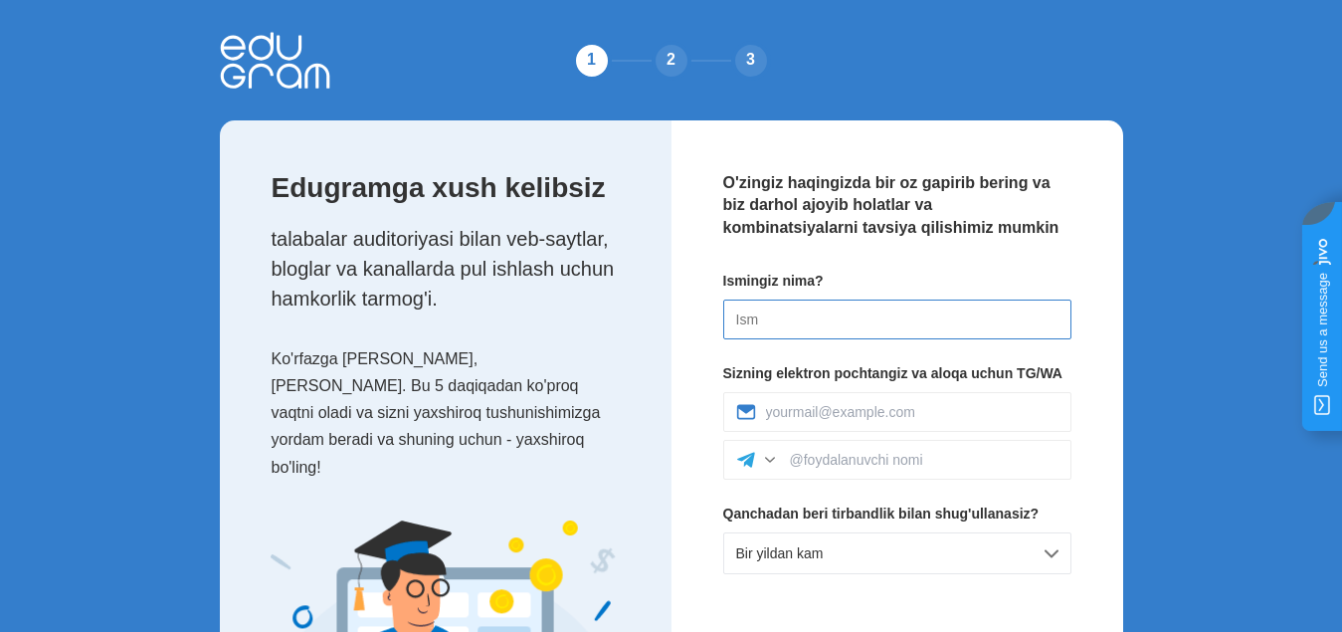
click at [755, 316] on input at bounding box center [897, 319] width 348 height 40
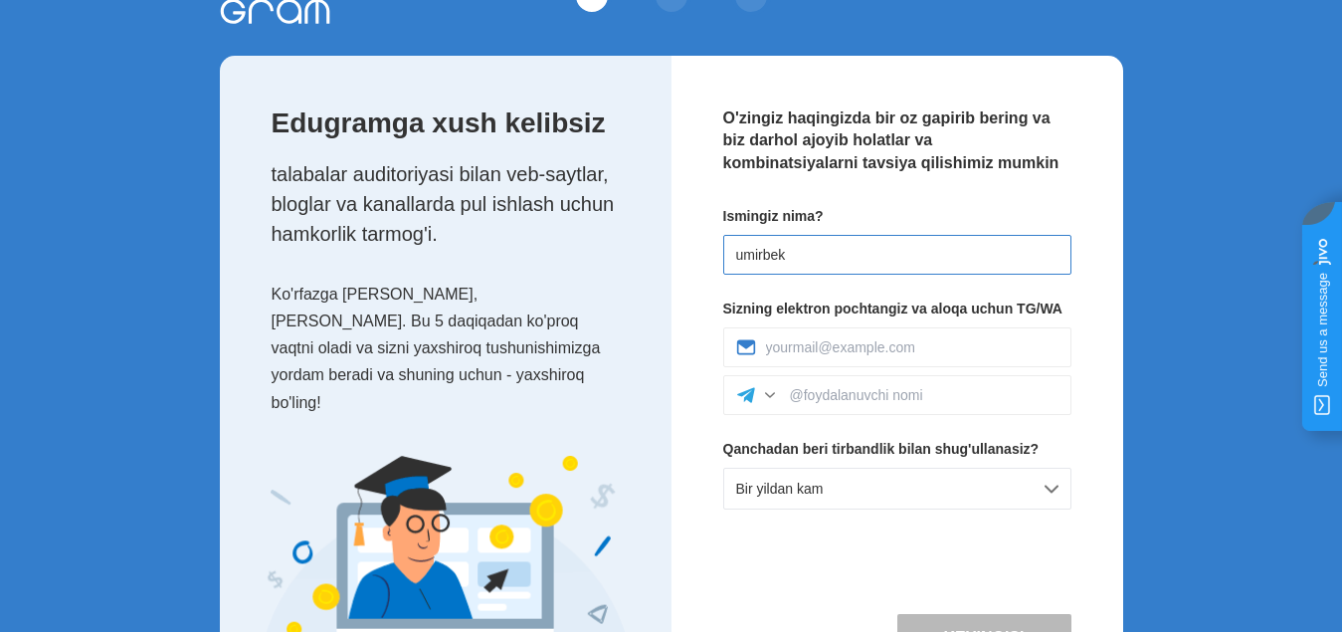
scroll to position [99, 0]
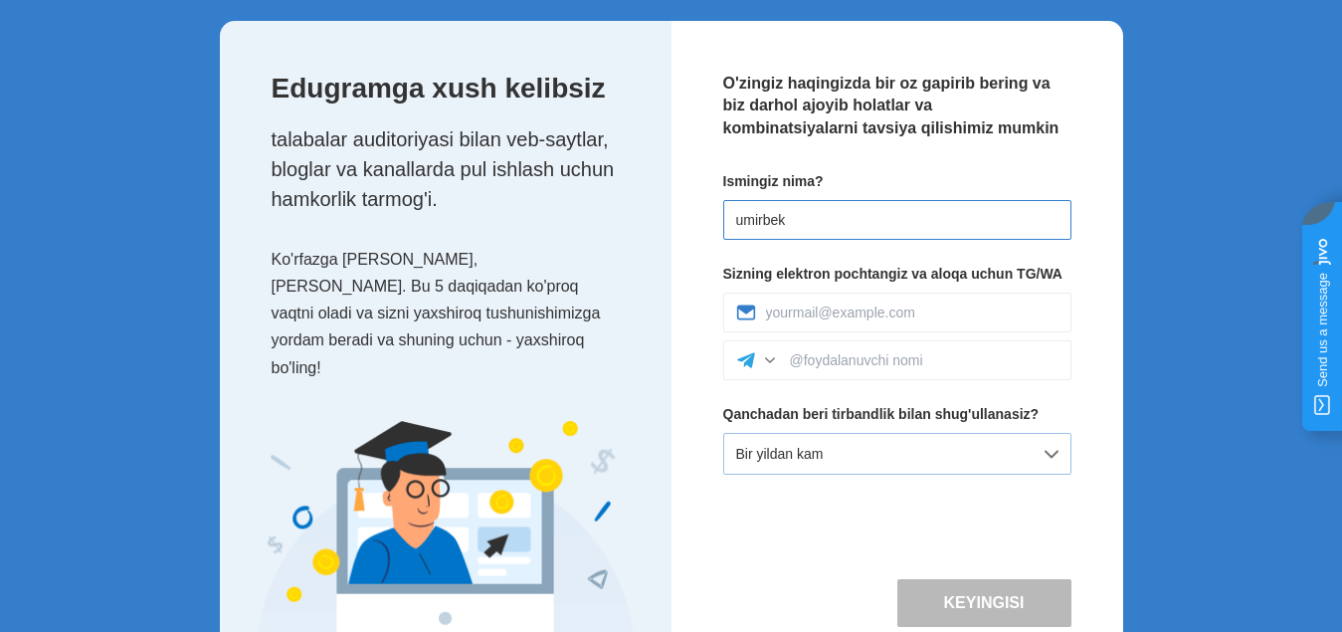
type input "umirbek"
click at [893, 454] on div "Bir yildan kam" at bounding box center [897, 454] width 348 height 42
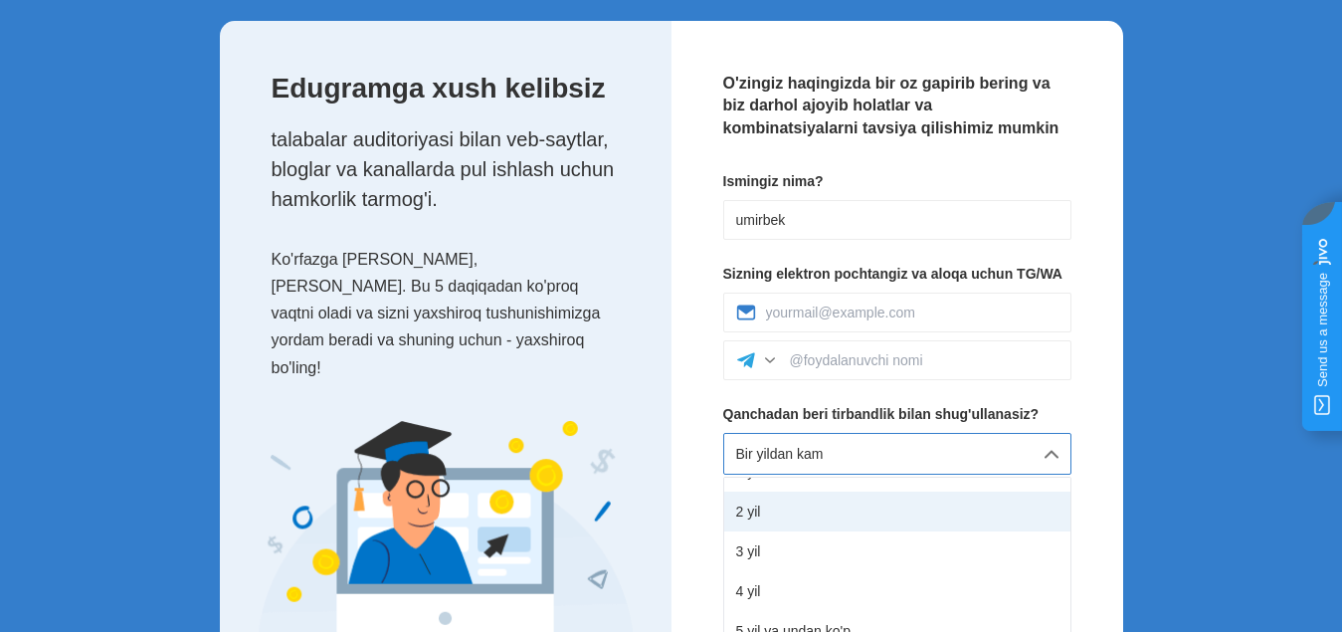
scroll to position [128, 0]
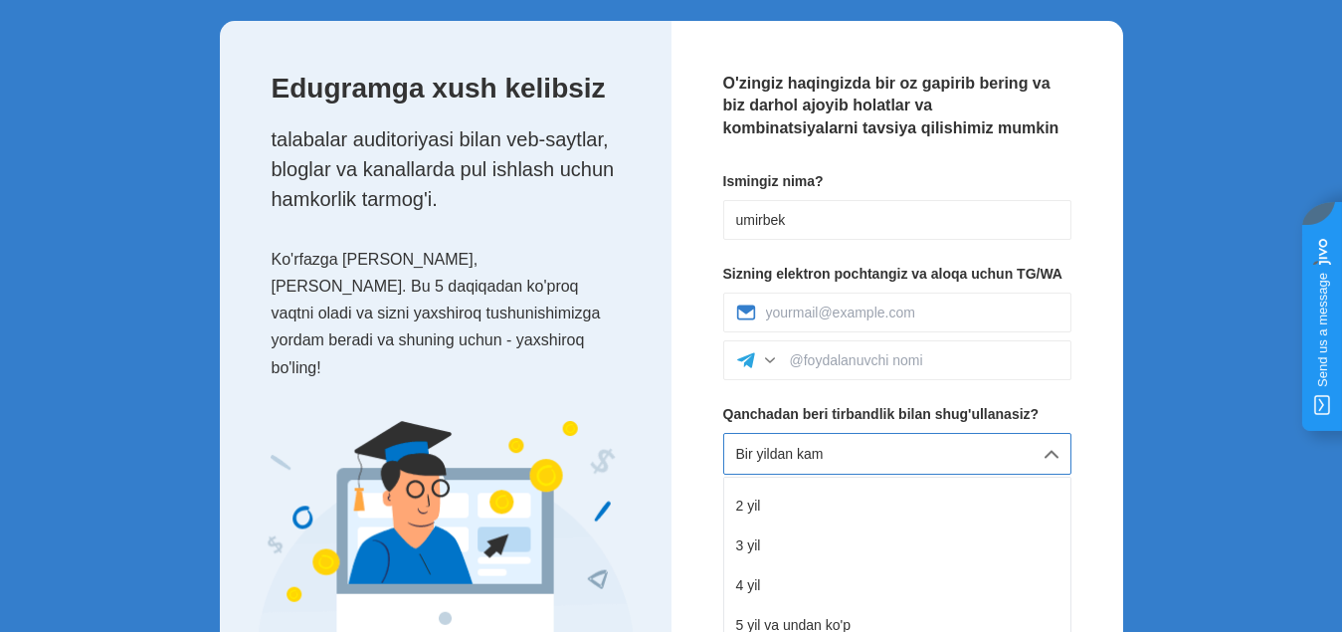
click at [903, 448] on div "Bir yildan kam" at bounding box center [897, 454] width 348 height 42
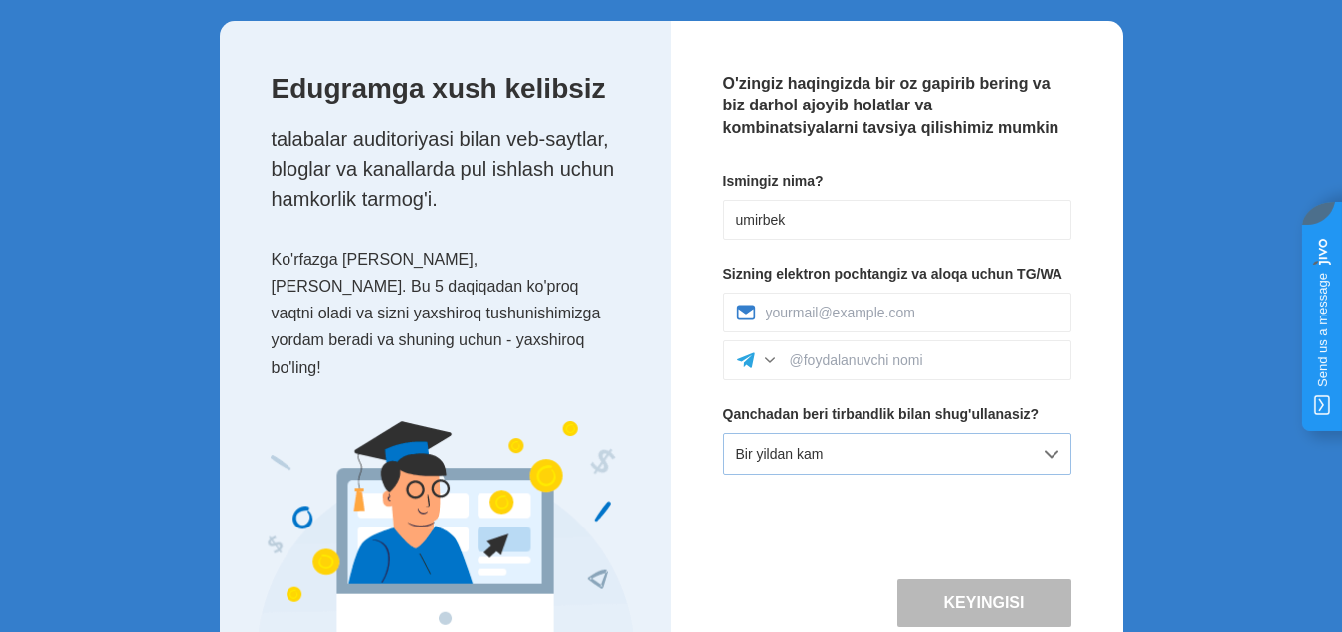
click at [842, 455] on div "Bir yildan kam" at bounding box center [897, 454] width 348 height 42
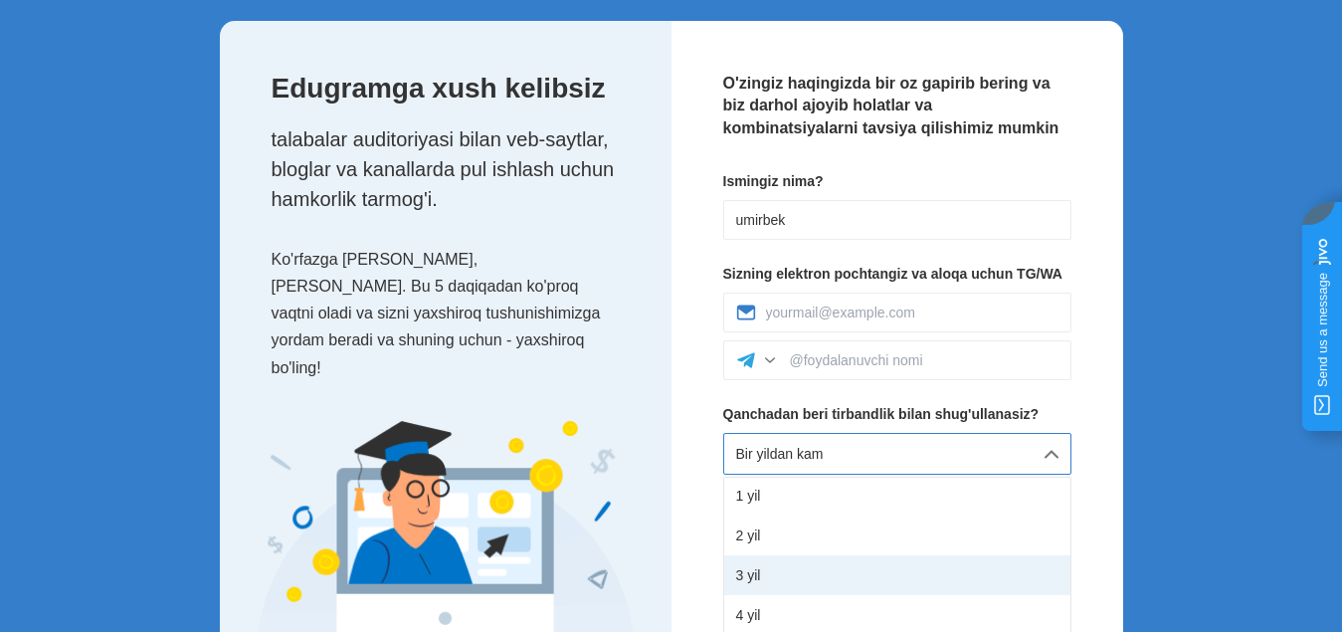
scroll to position [99, 0]
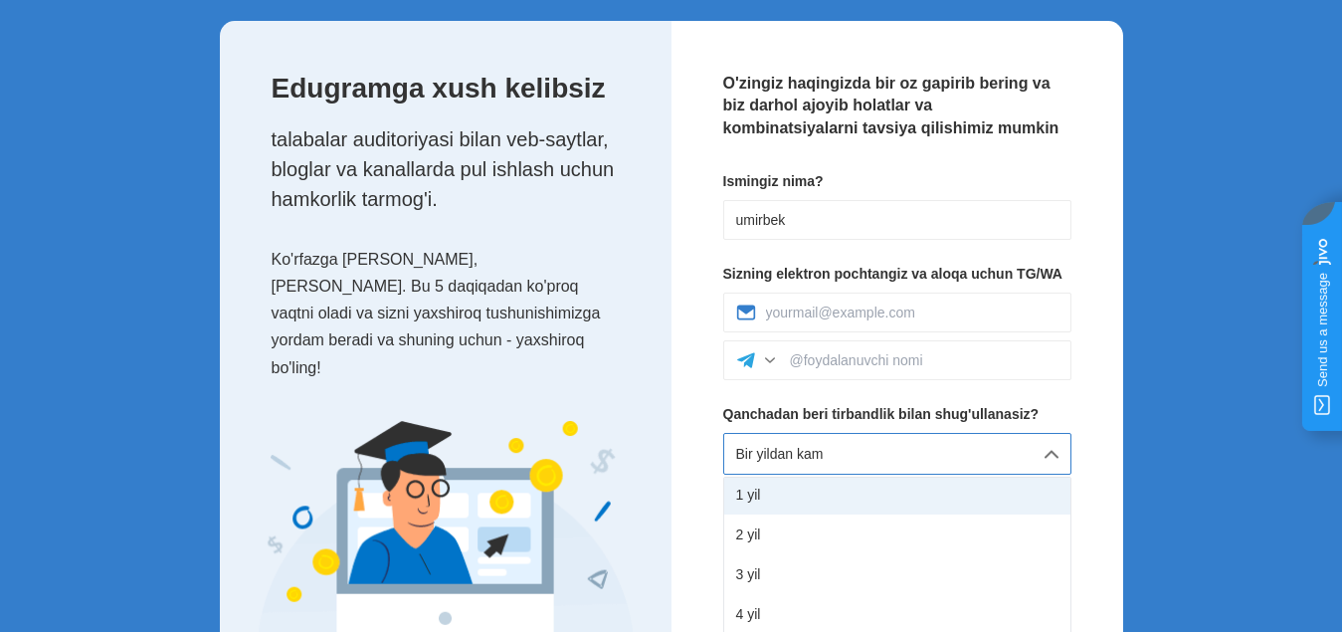
click at [773, 492] on div "1 yil" at bounding box center [897, 494] width 346 height 40
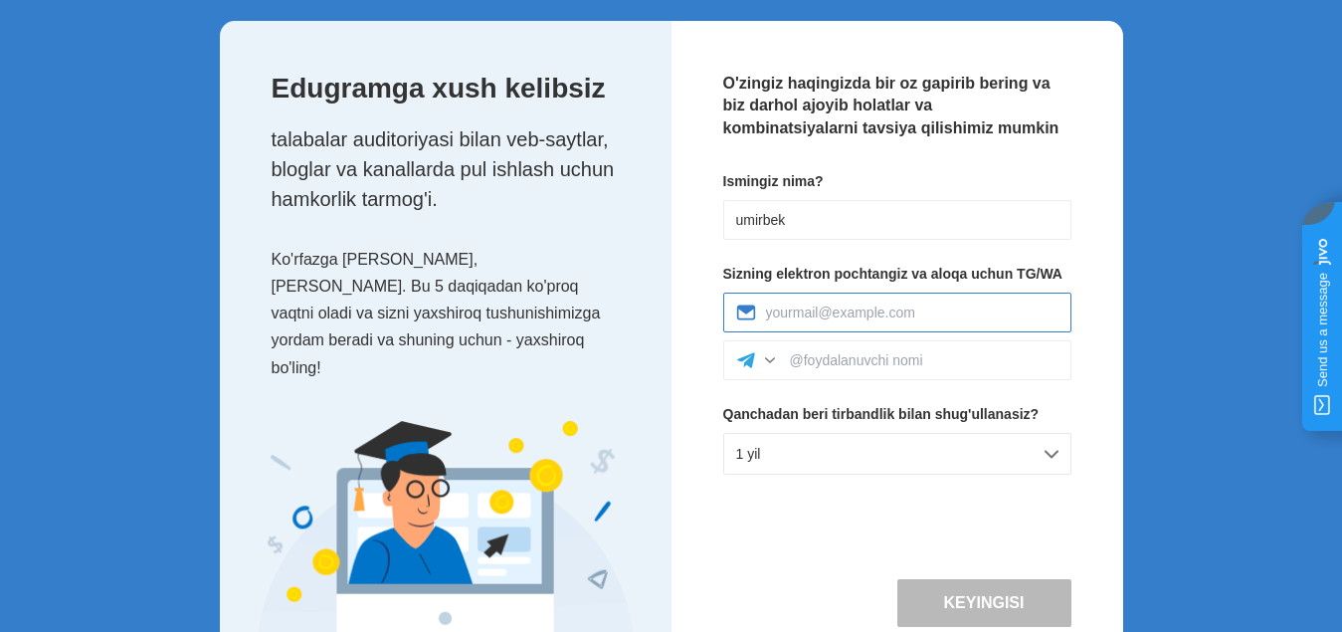
click at [815, 320] on input at bounding box center [912, 312] width 292 height 16
type input "umirbekj5@gmail.com"
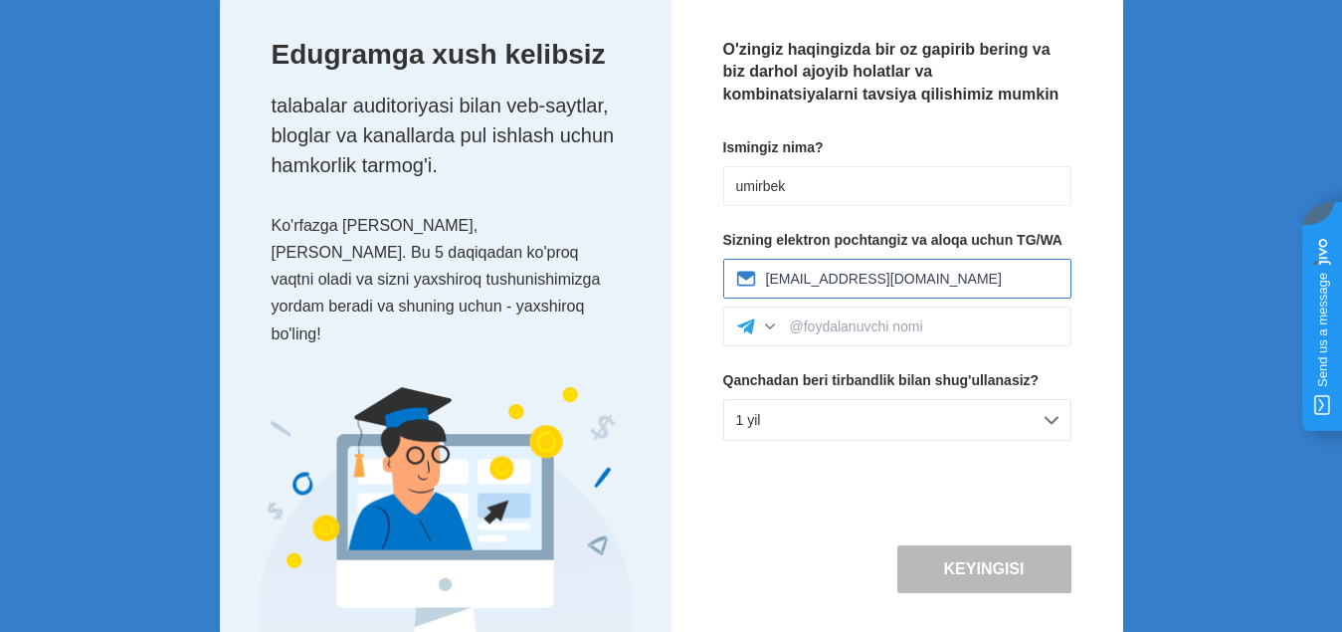
scroll to position [151, 0]
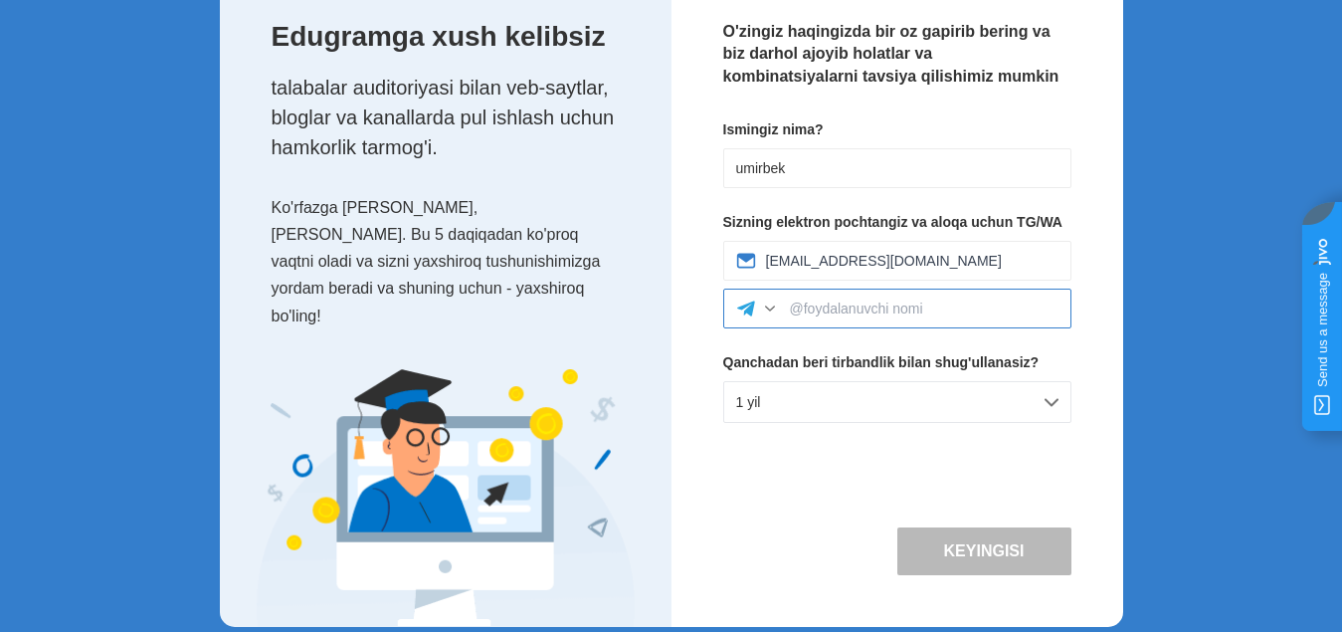
click at [830, 310] on input at bounding box center [924, 308] width 269 height 16
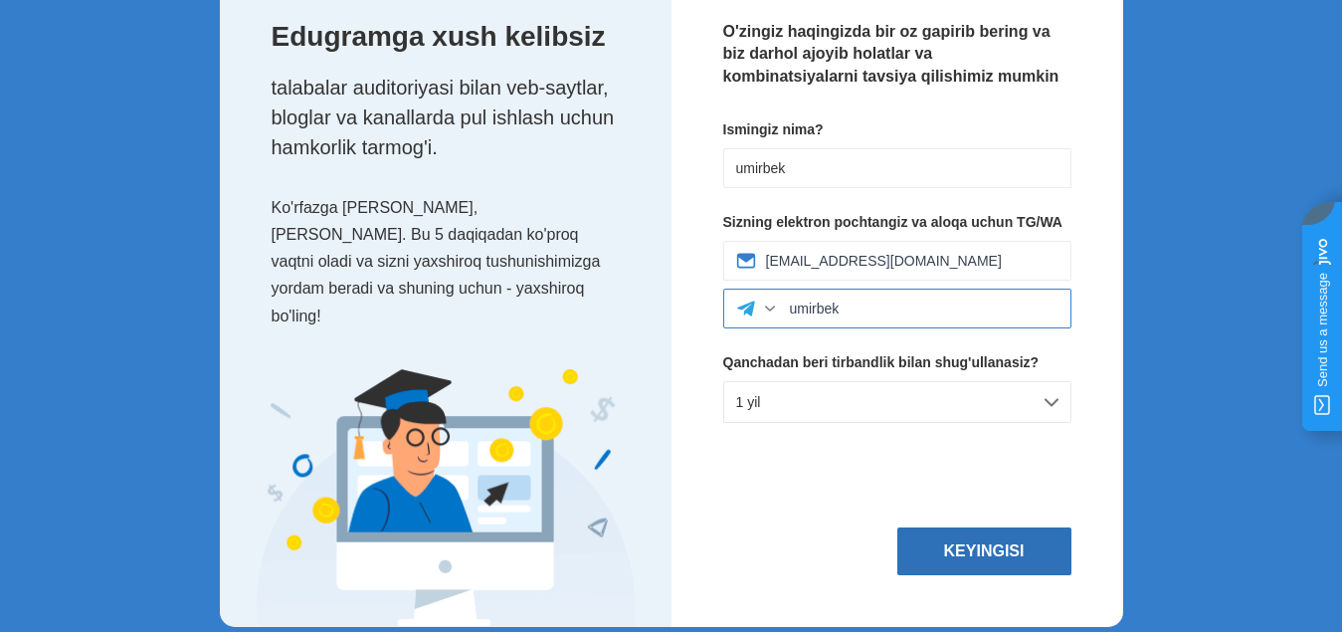
type input "umirbek"
click at [953, 542] on font "Keyingisi" at bounding box center [984, 550] width 81 height 17
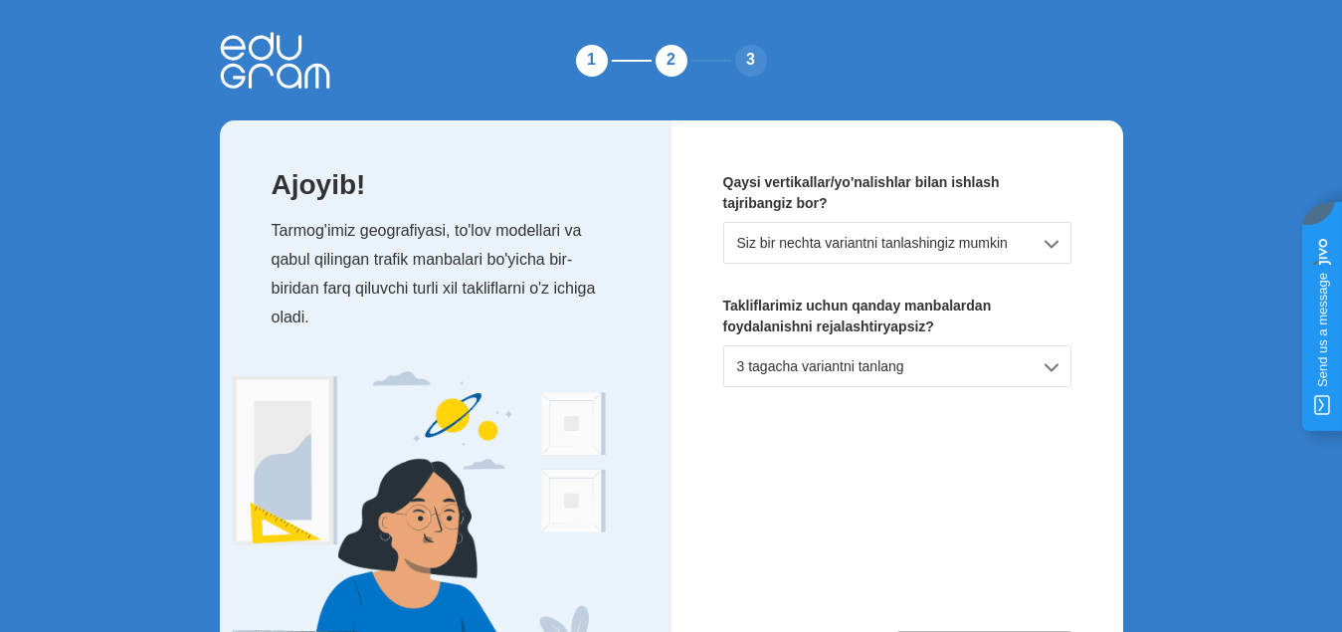
click at [1056, 248] on div "Siz bir nechta variantni tanlashingiz mumkin" at bounding box center [897, 243] width 348 height 42
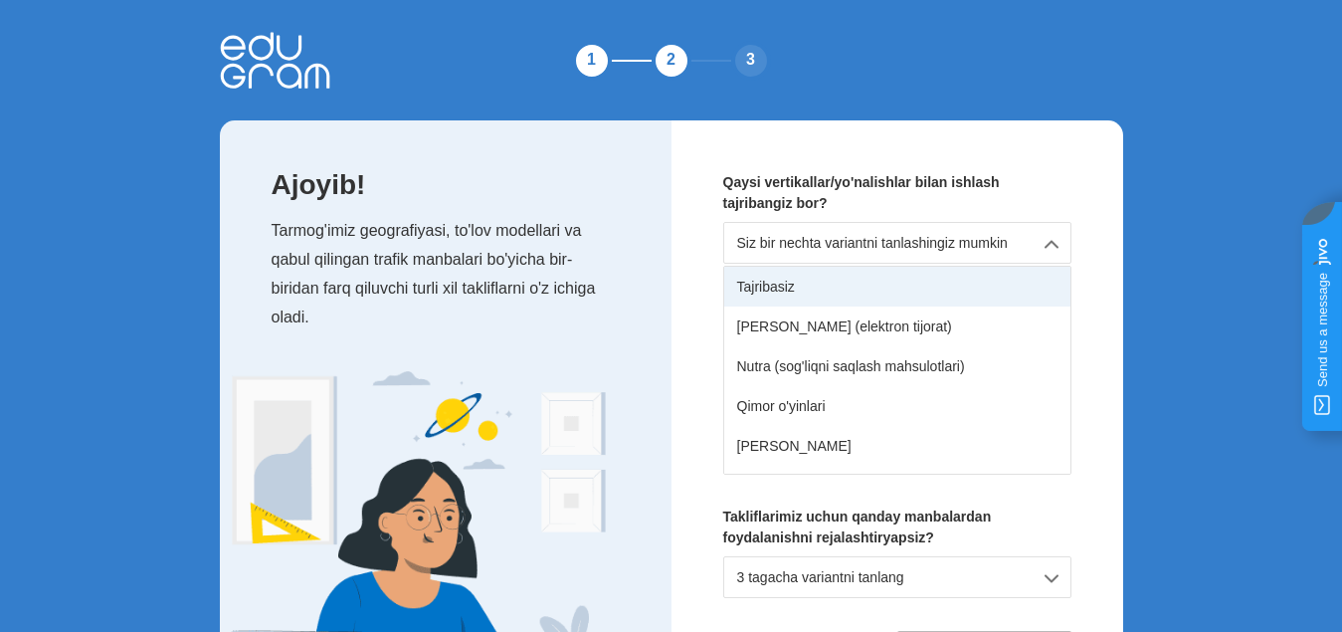
click at [766, 286] on font "Tajribasiz" at bounding box center [766, 286] width 58 height 16
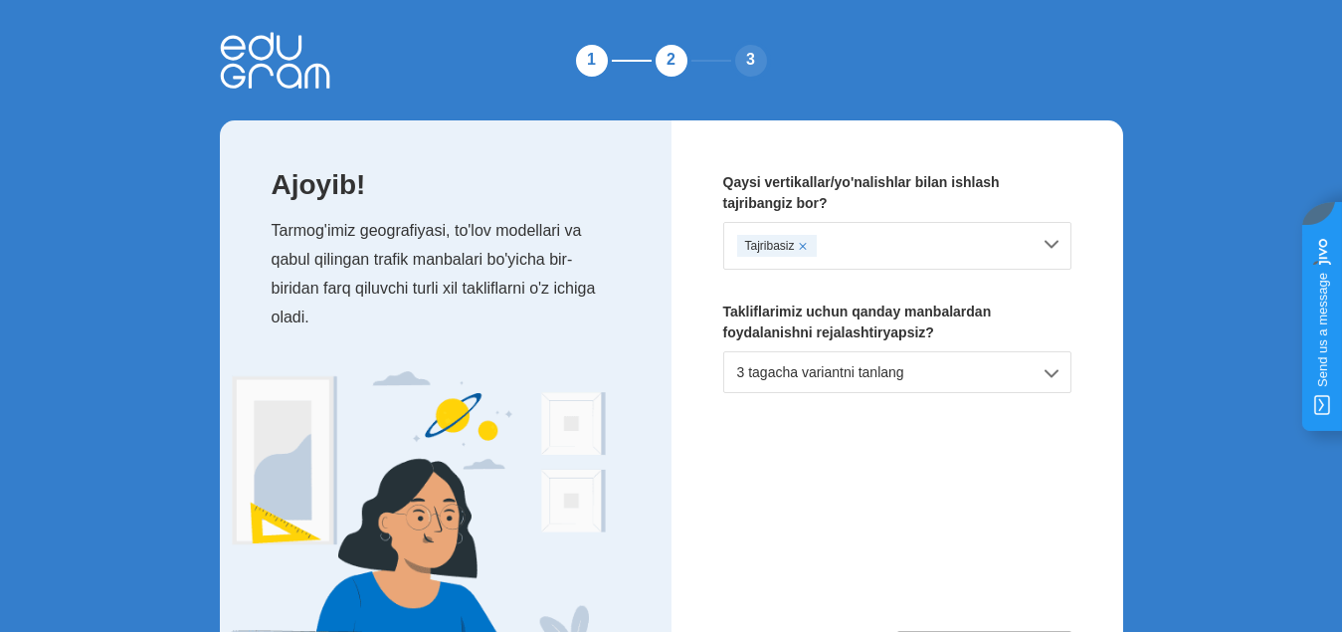
click at [986, 377] on div "3 tagacha variantni tanlang" at bounding box center [897, 372] width 348 height 42
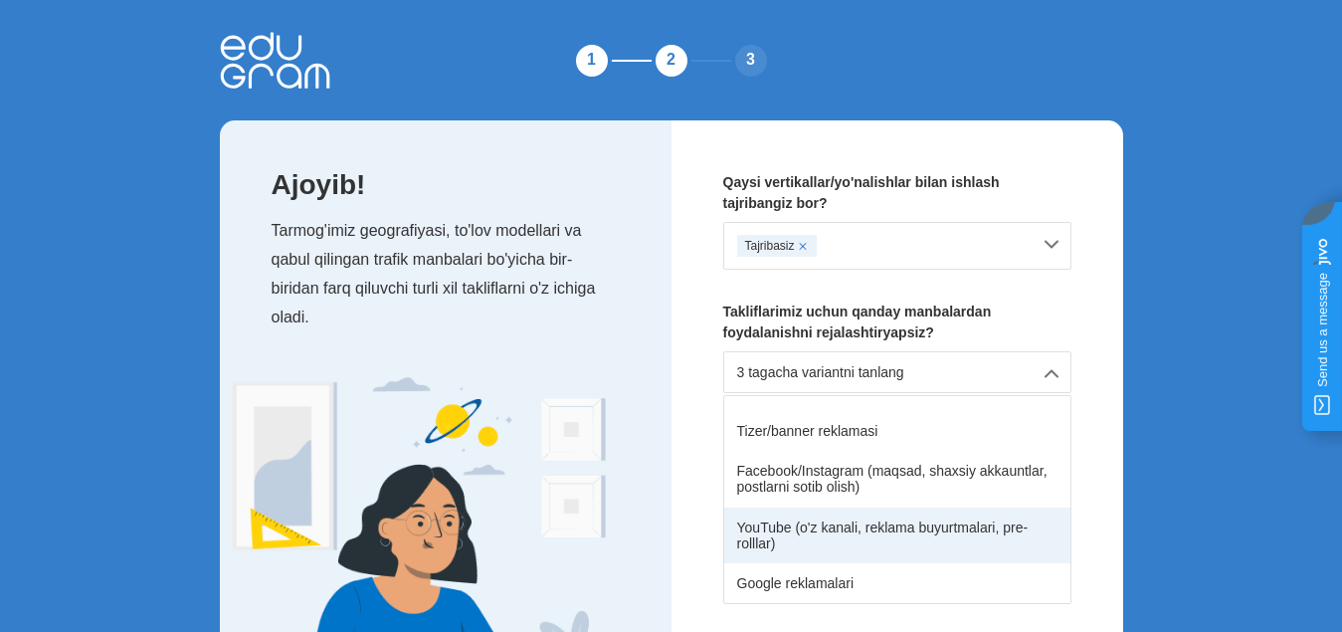
scroll to position [99, 0]
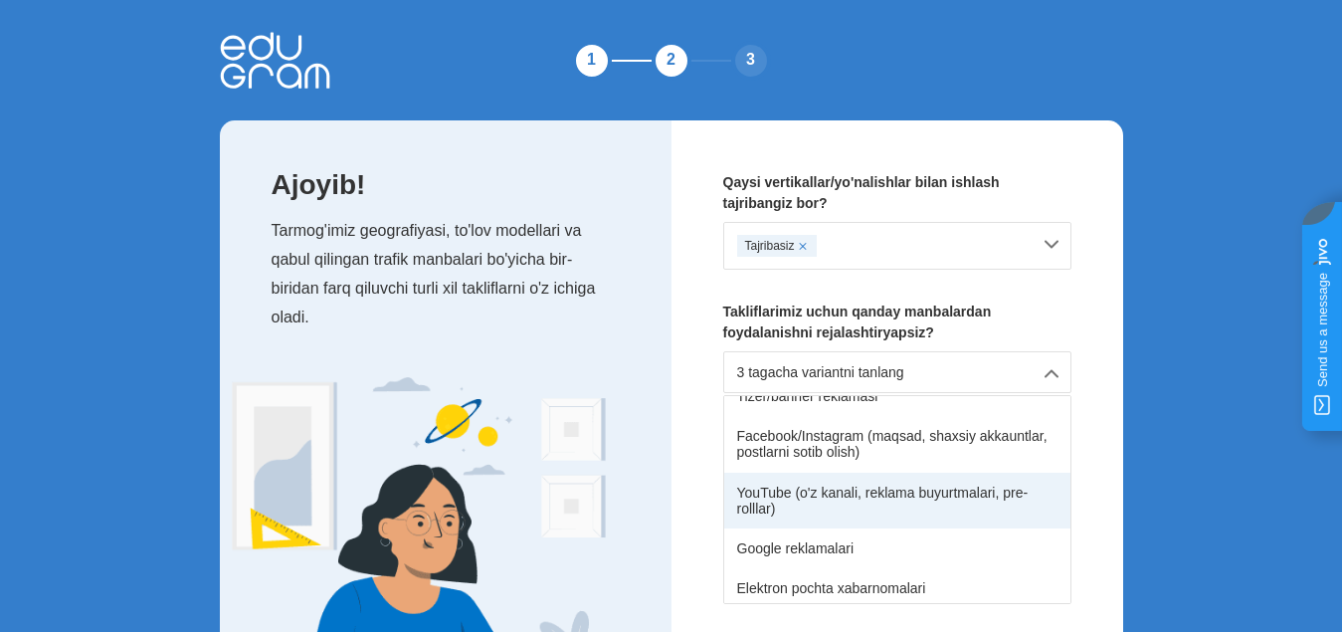
click at [885, 506] on div "YouTube (o'z kanali, reklama buyurtmalari, pre-rolllar)" at bounding box center [897, 500] width 346 height 56
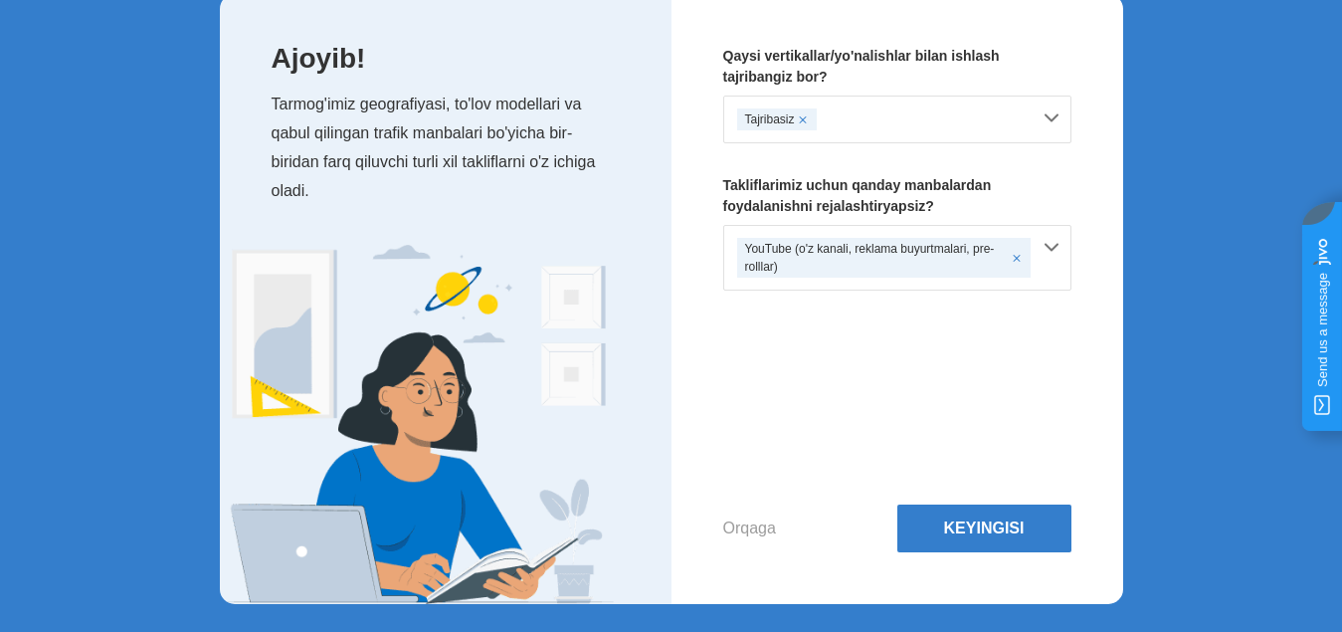
scroll to position [130, 0]
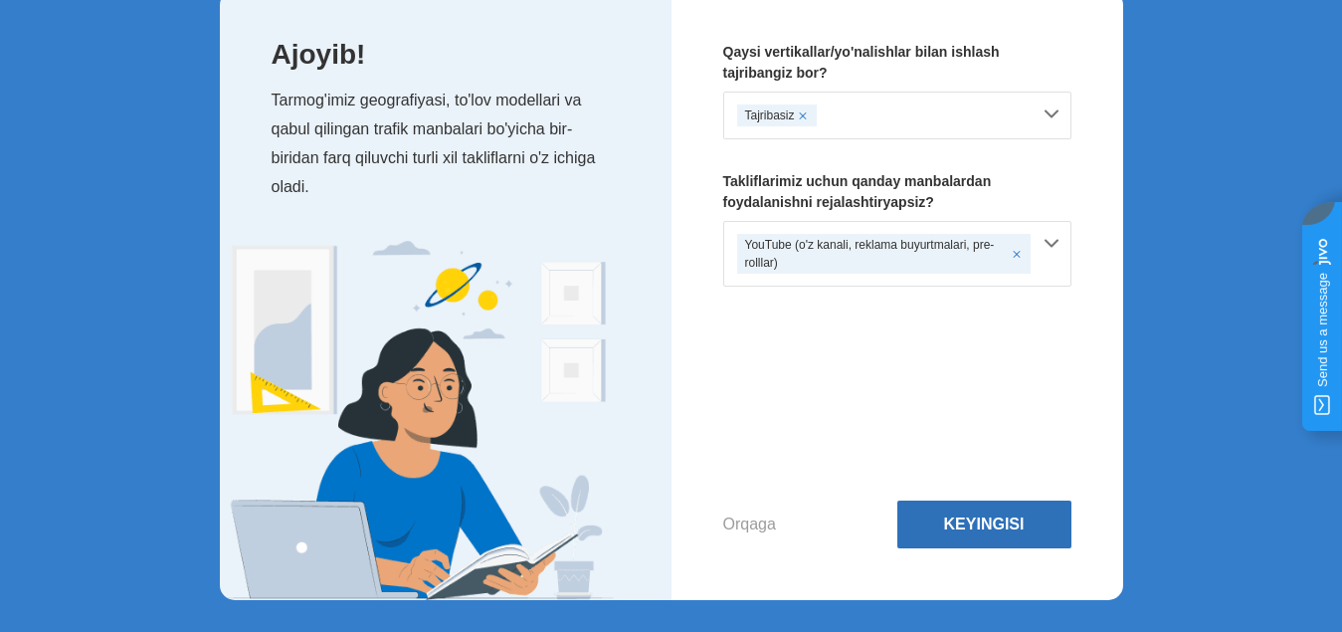
click at [969, 514] on button "Keyingisi" at bounding box center [984, 524] width 174 height 48
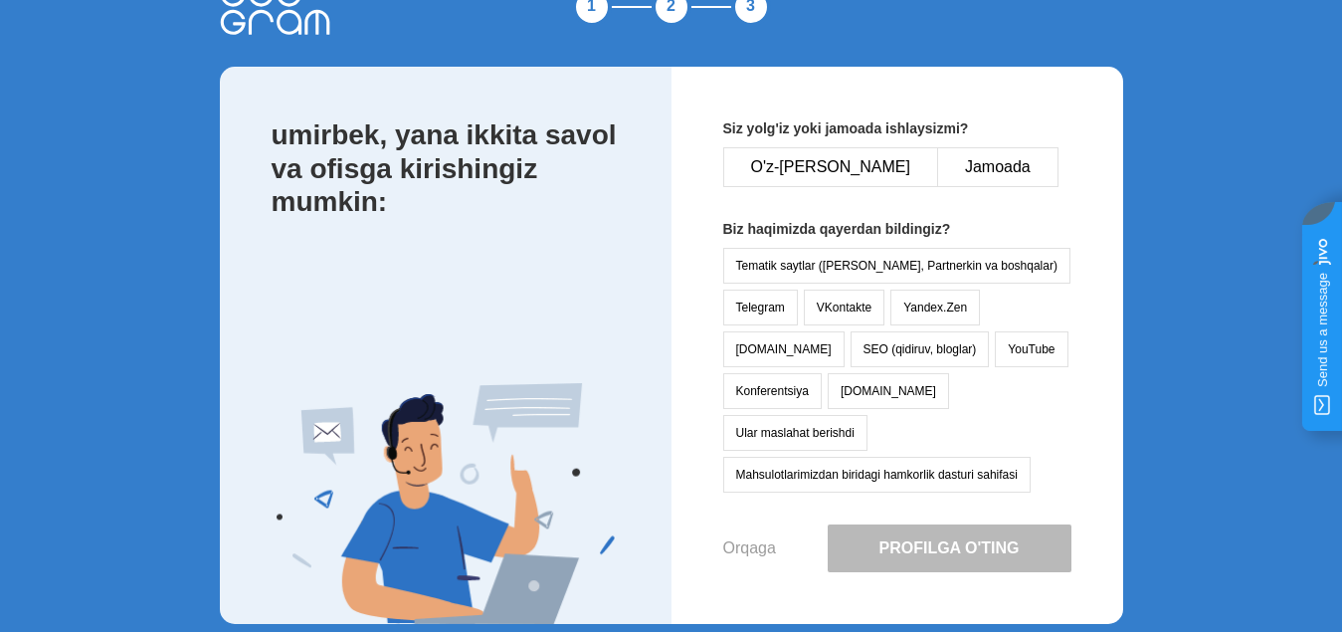
scroll to position [36, 0]
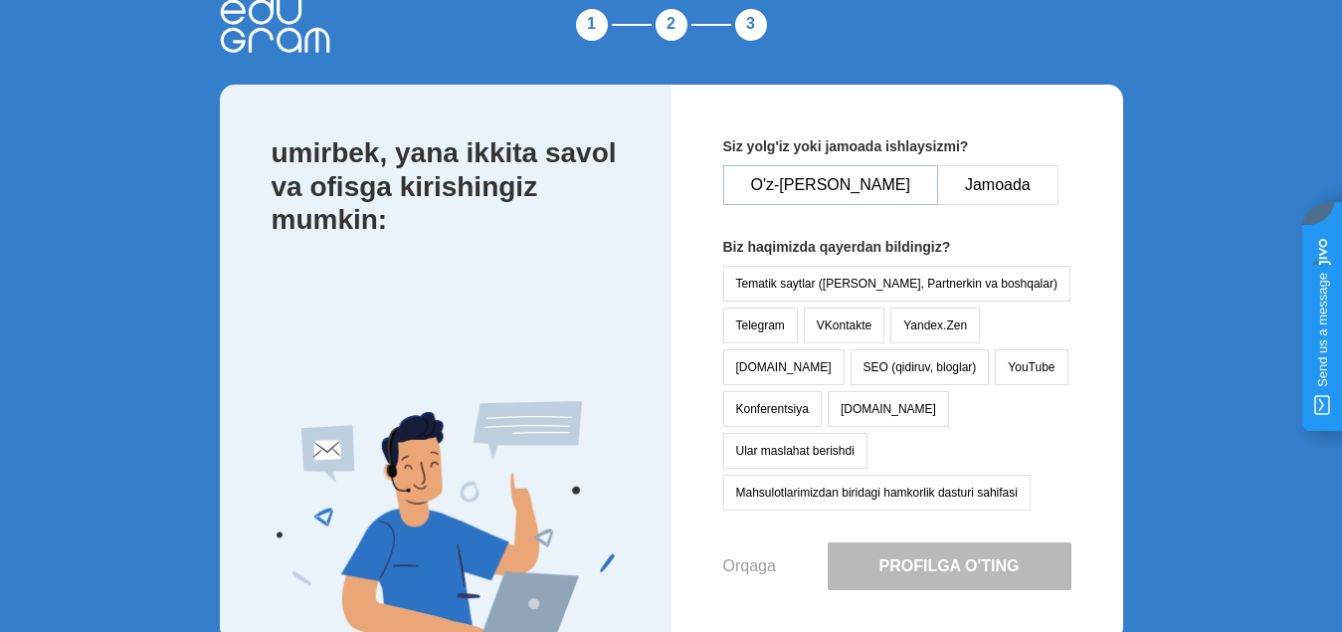
click at [807, 189] on font "O'z-o'zidan" at bounding box center [830, 184] width 159 height 17
click at [1008, 368] on font "YouTube" at bounding box center [1031, 367] width 47 height 14
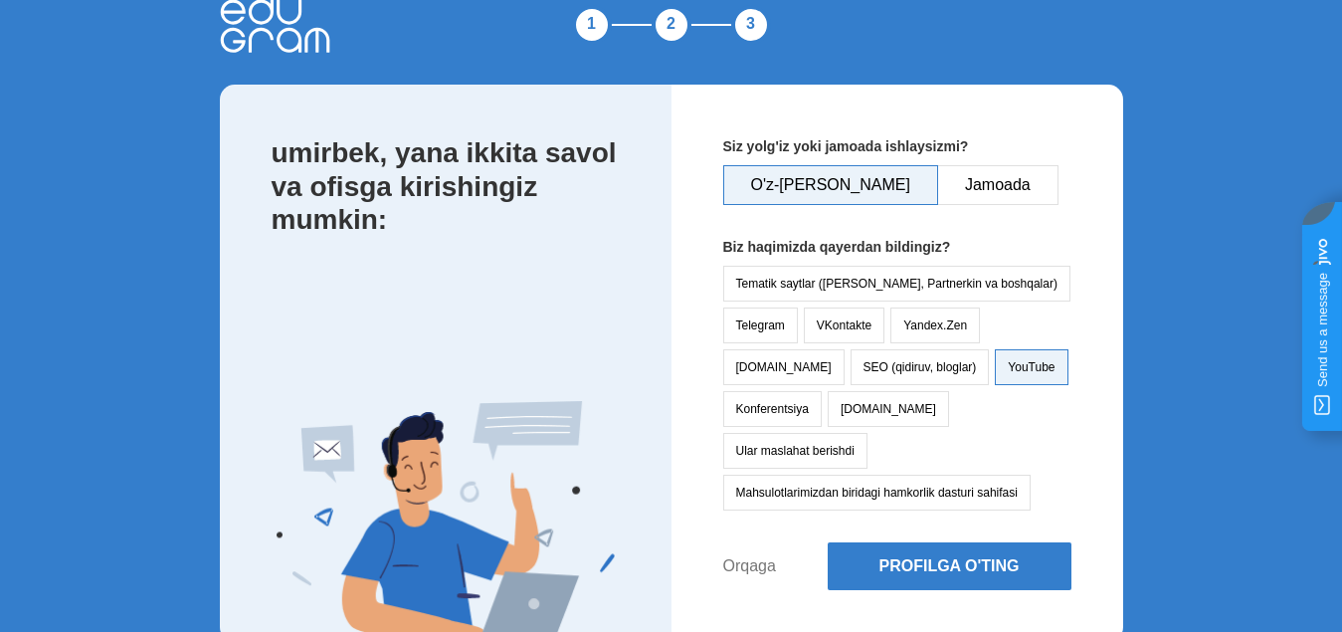
click at [756, 557] on font "Orqaga" at bounding box center [749, 565] width 53 height 17
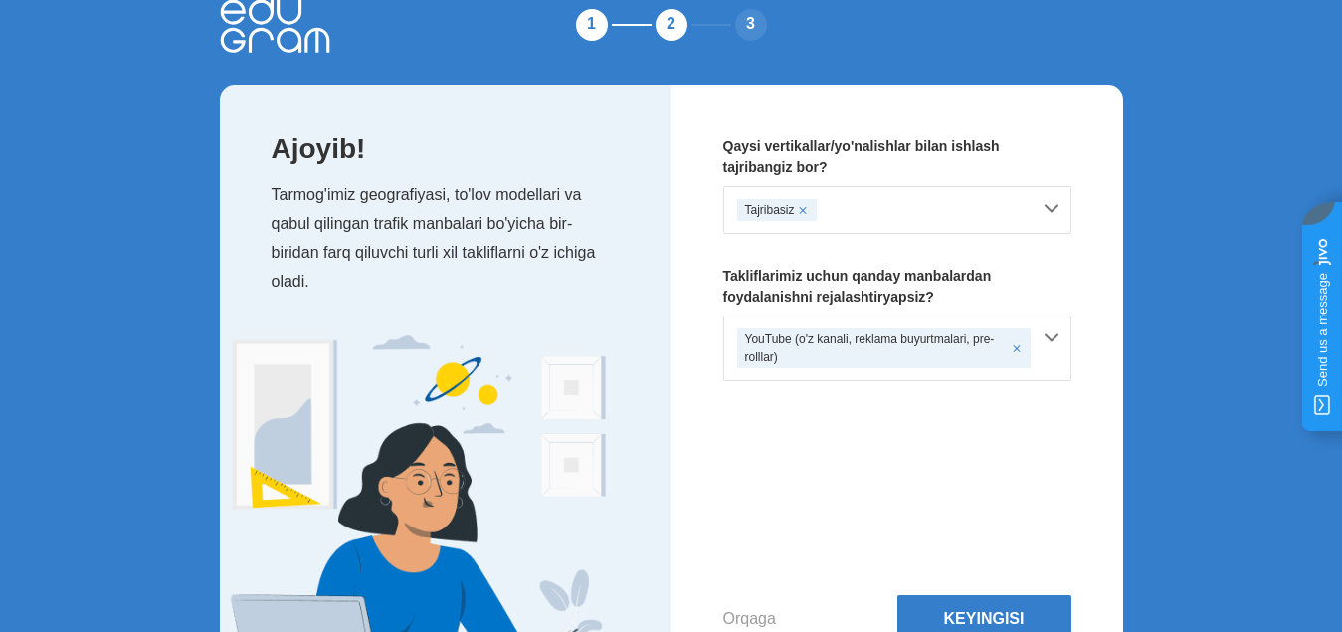
click at [1058, 205] on div "Tajribasiz" at bounding box center [897, 210] width 348 height 48
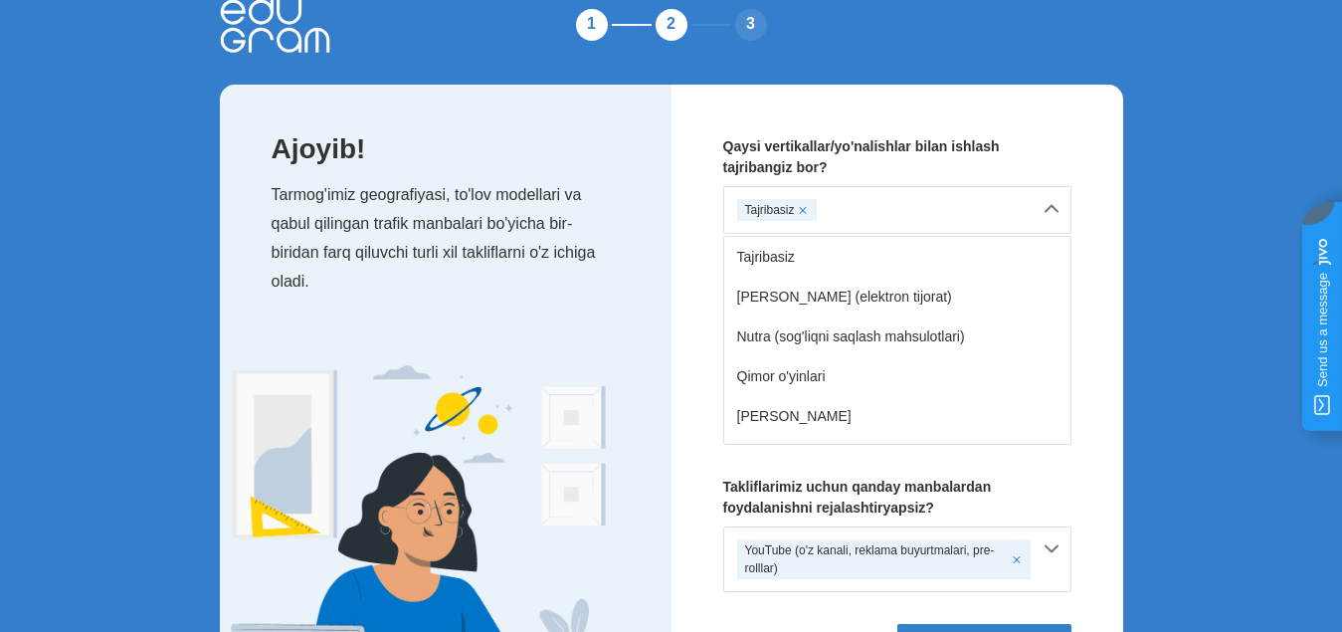
drag, startPoint x: 799, startPoint y: 290, endPoint x: 824, endPoint y: 293, distance: 25.0
click at [799, 289] on font "Mahsulot (elektron tijorat)" at bounding box center [844, 296] width 215 height 16
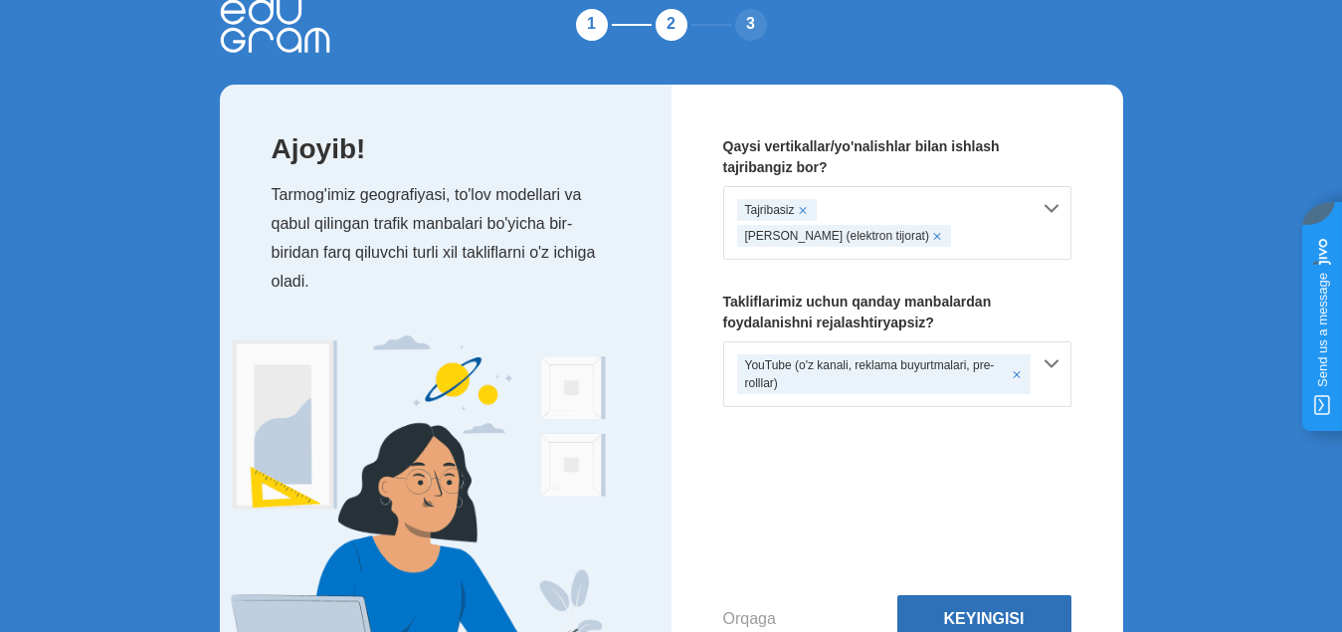
click at [983, 618] on font "Keyingisi" at bounding box center [984, 618] width 81 height 17
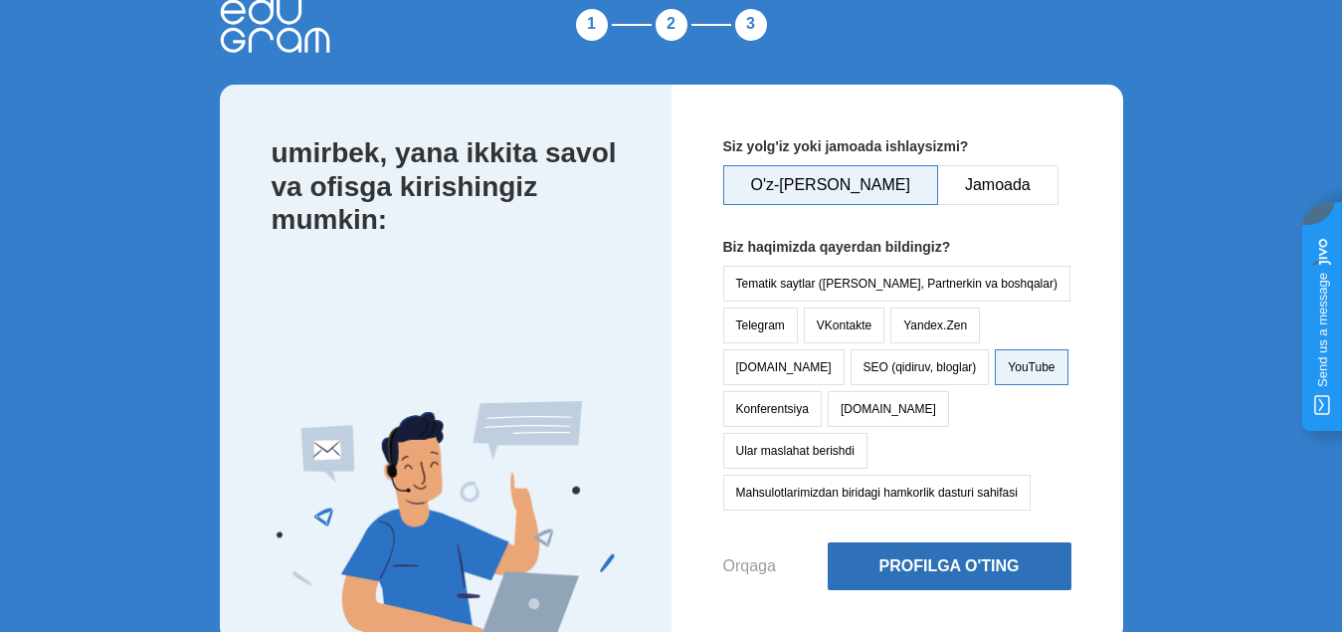
click at [953, 557] on font "Profilga o'ting" at bounding box center [949, 565] width 140 height 17
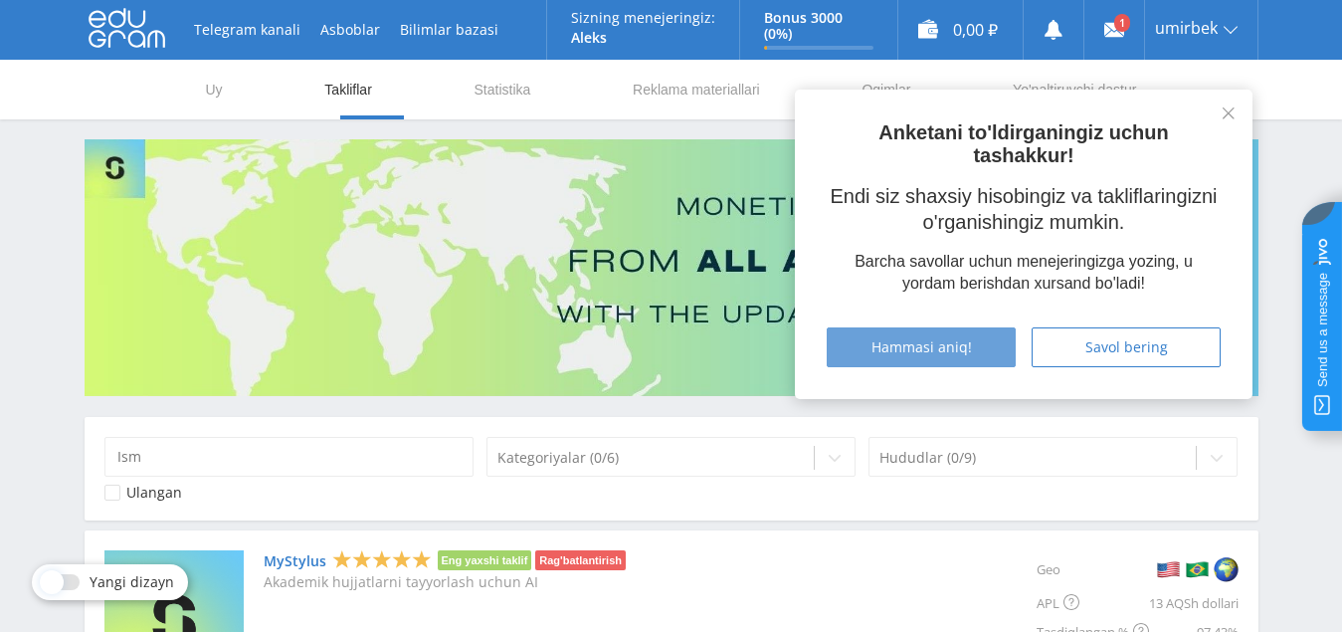
click at [912, 349] on font "Hammasi aniq!" at bounding box center [921, 346] width 100 height 19
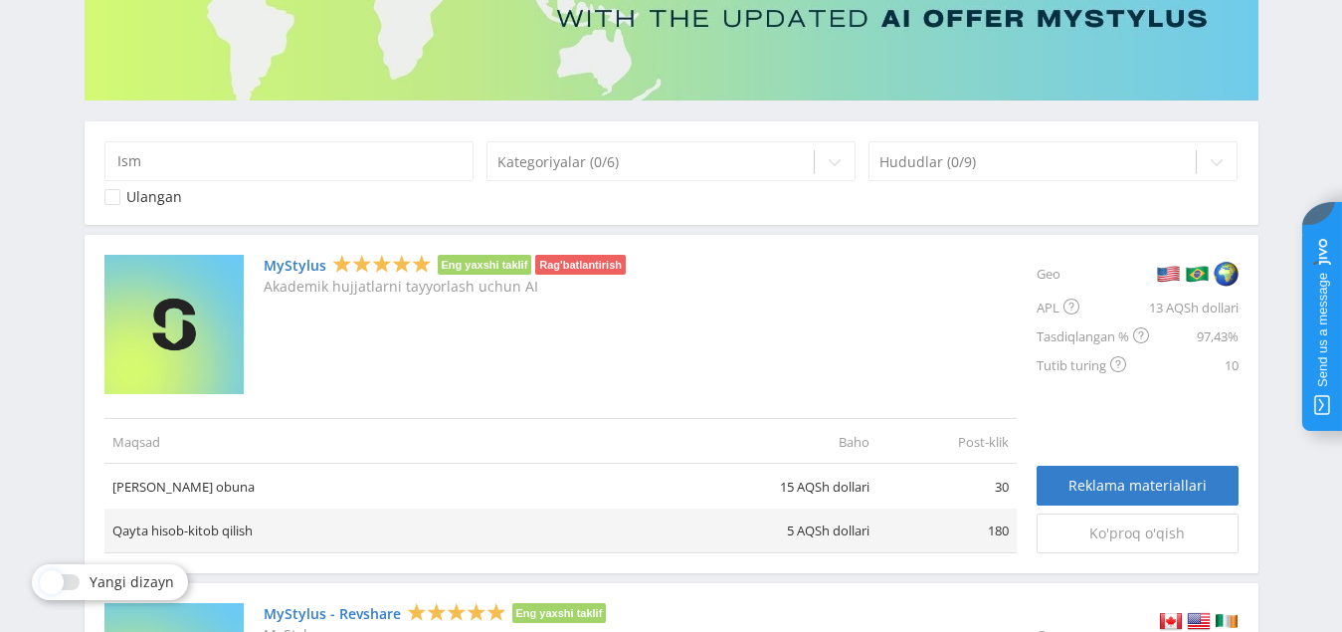
scroll to position [330, 0]
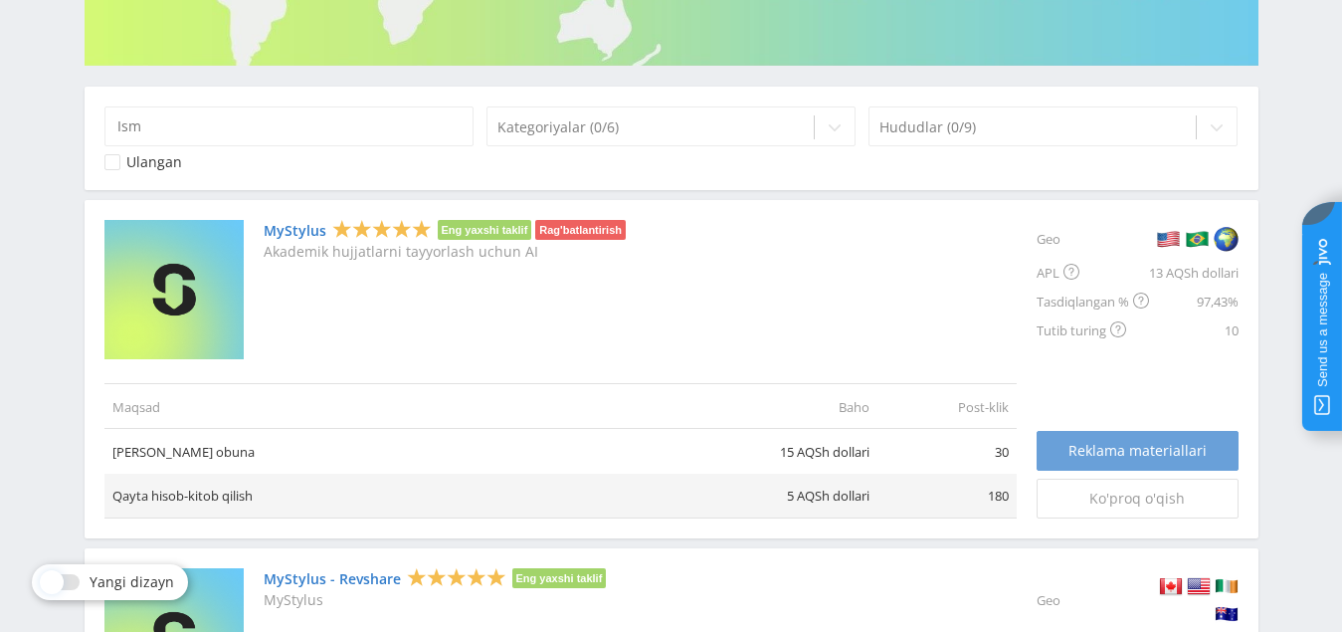
click at [1092, 456] on font "Reklama materiallari" at bounding box center [1137, 450] width 138 height 19
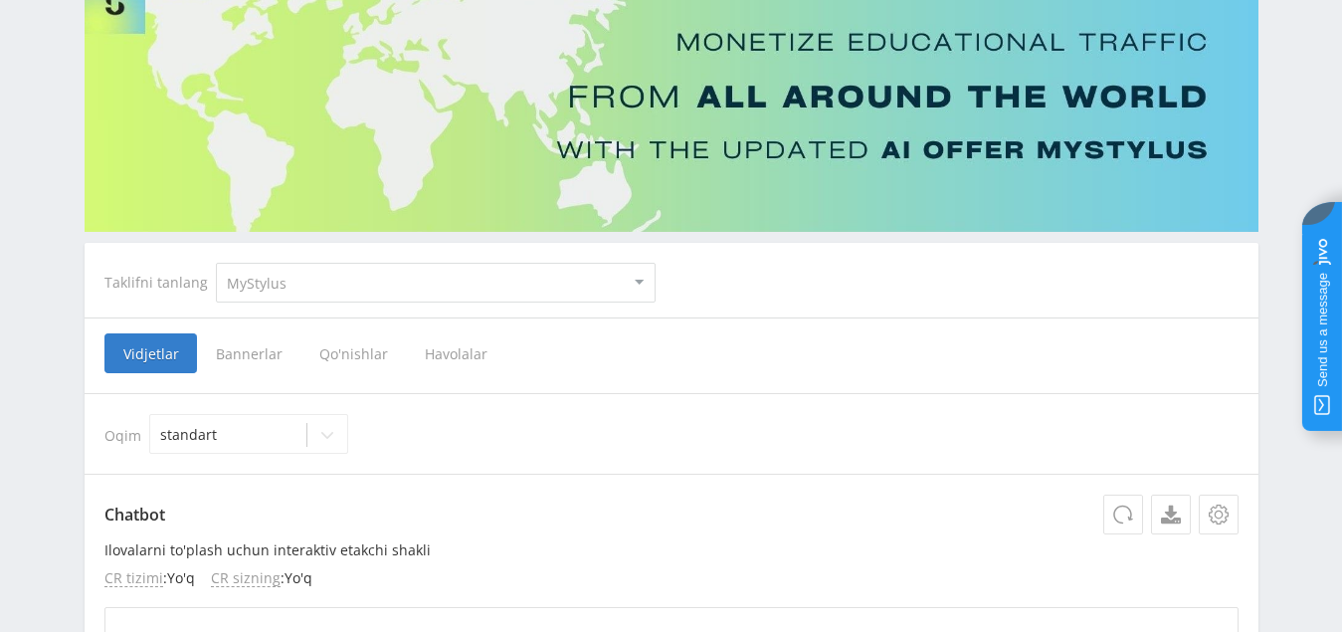
scroll to position [199, 0]
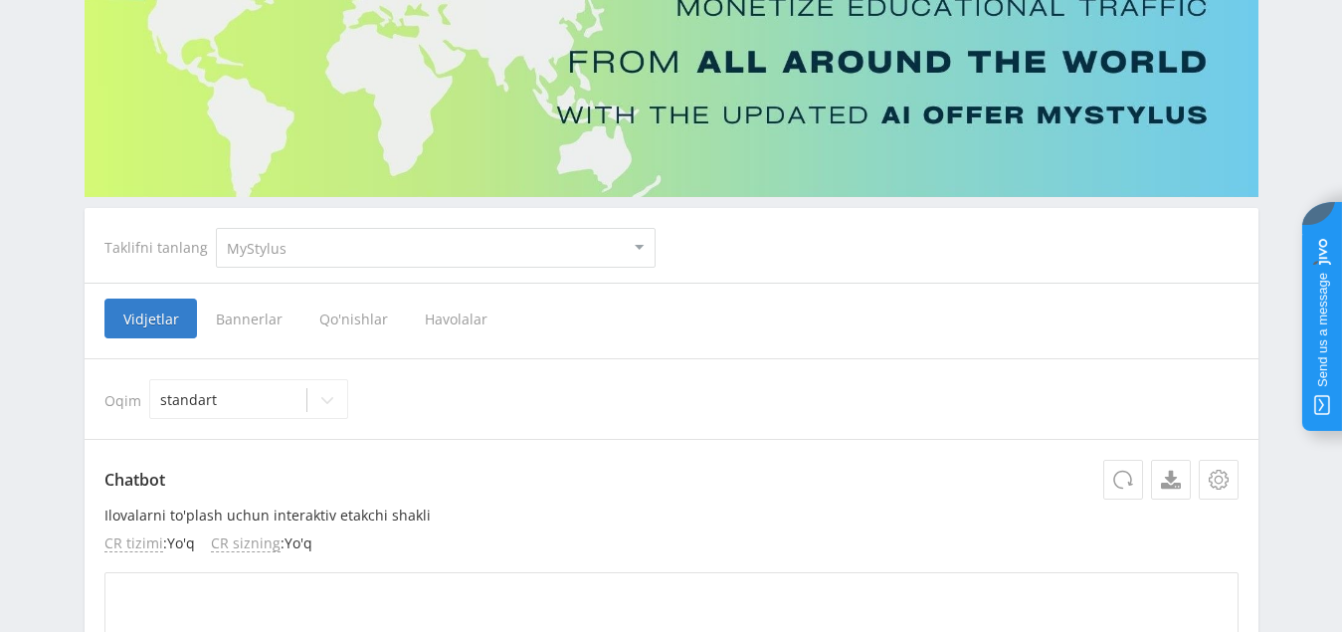
click at [302, 253] on select "MyStylus MyStylus - Revshare AI kampusi Studybay Muallif 24 Studybay Braziliya …" at bounding box center [436, 248] width 440 height 40
click at [216, 228] on select "MyStylus MyStylus - Revshare AI kampusi Studybay Muallif 24 Studybay Braziliya …" at bounding box center [436, 248] width 440 height 40
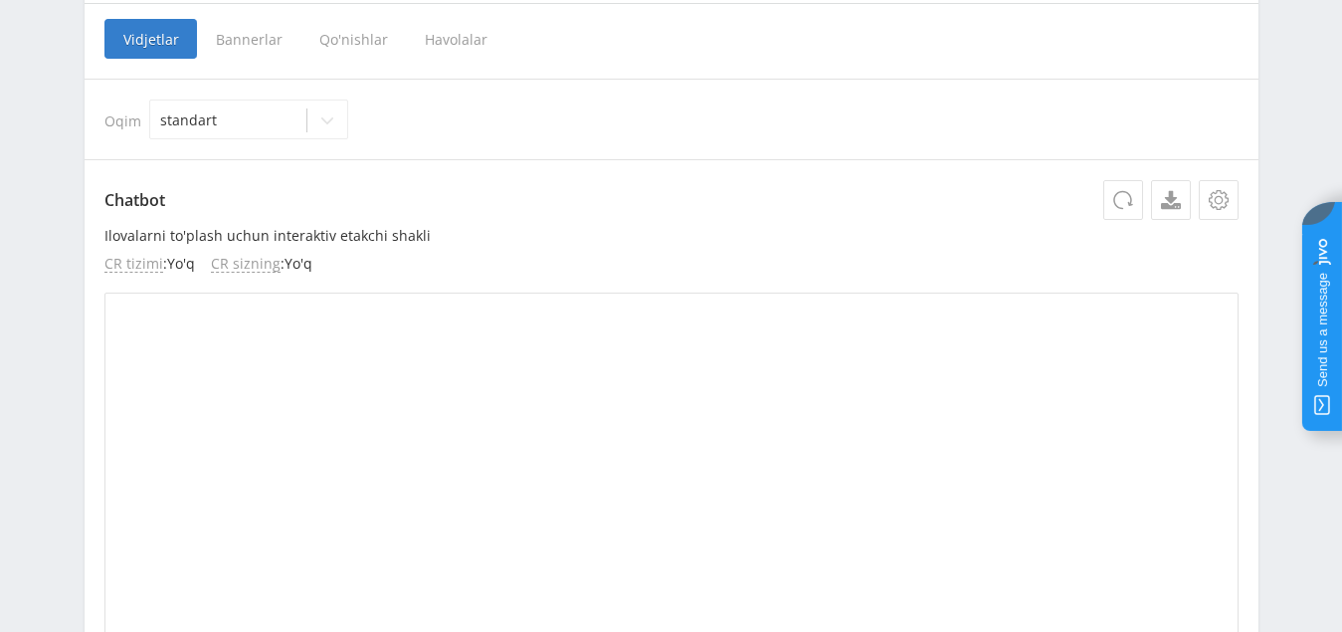
scroll to position [597, 0]
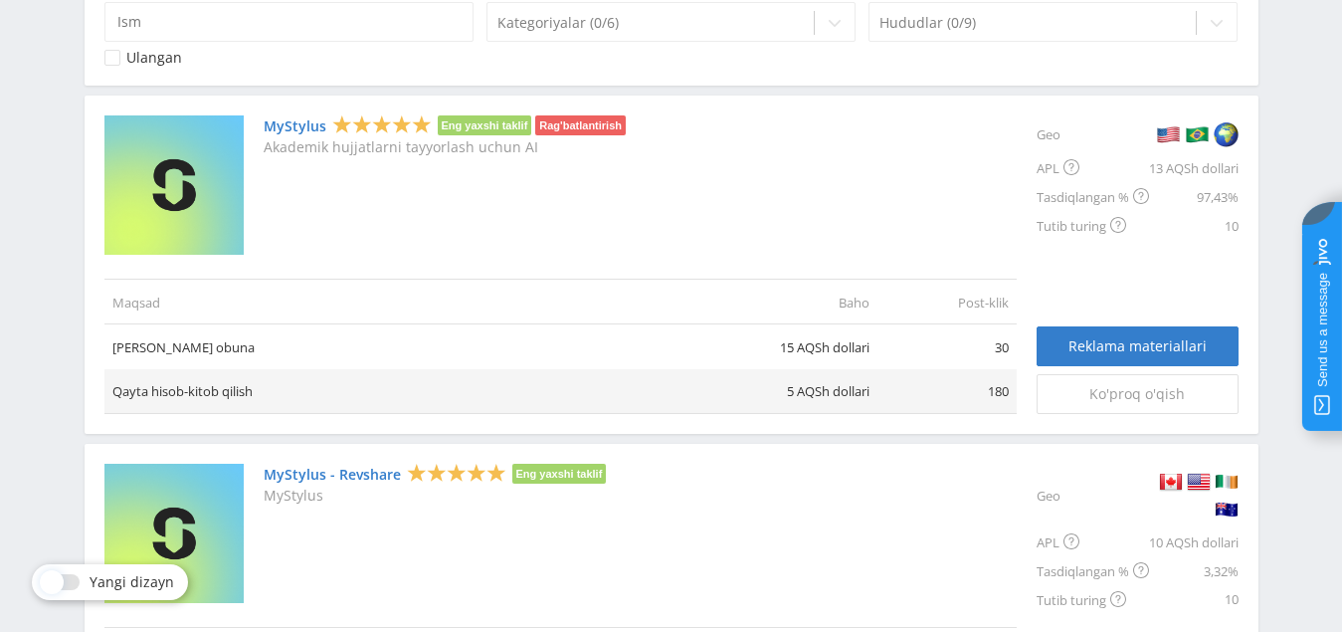
scroll to position [497, 0]
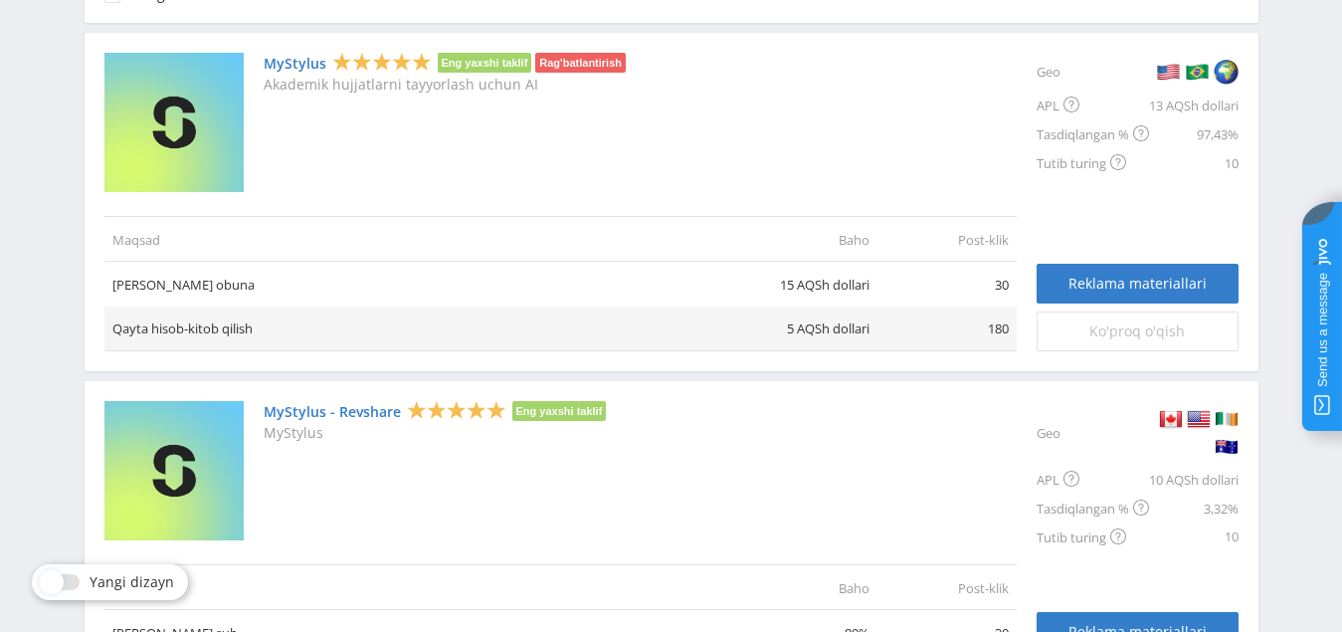
click at [1117, 332] on font "Ko'proq o'qish" at bounding box center [1136, 330] width 95 height 19
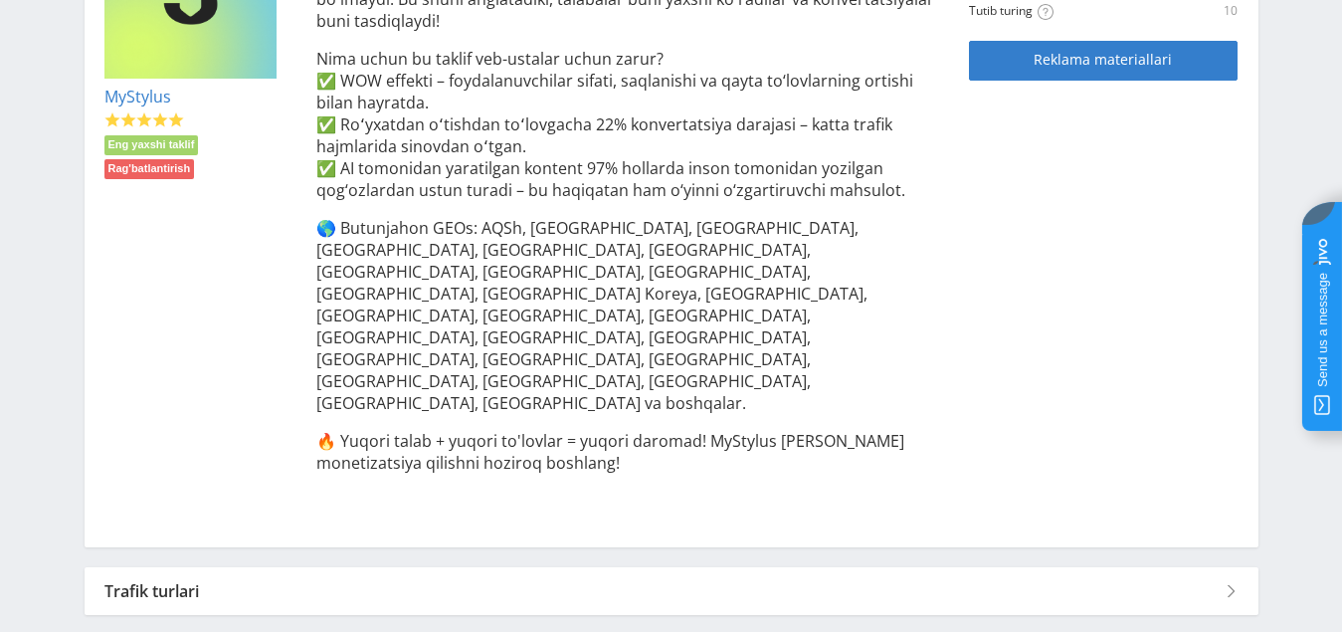
scroll to position [620, 0]
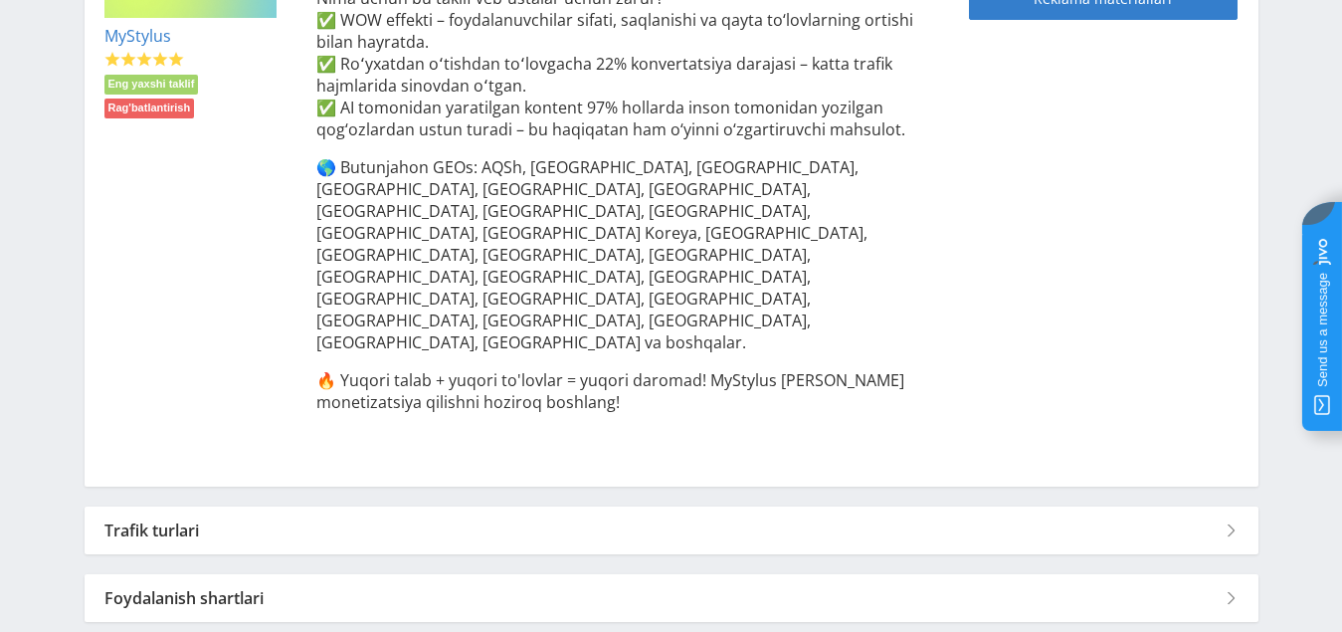
click at [1029, 574] on div "Foydalanish shartlari" at bounding box center [672, 598] width 1174 height 48
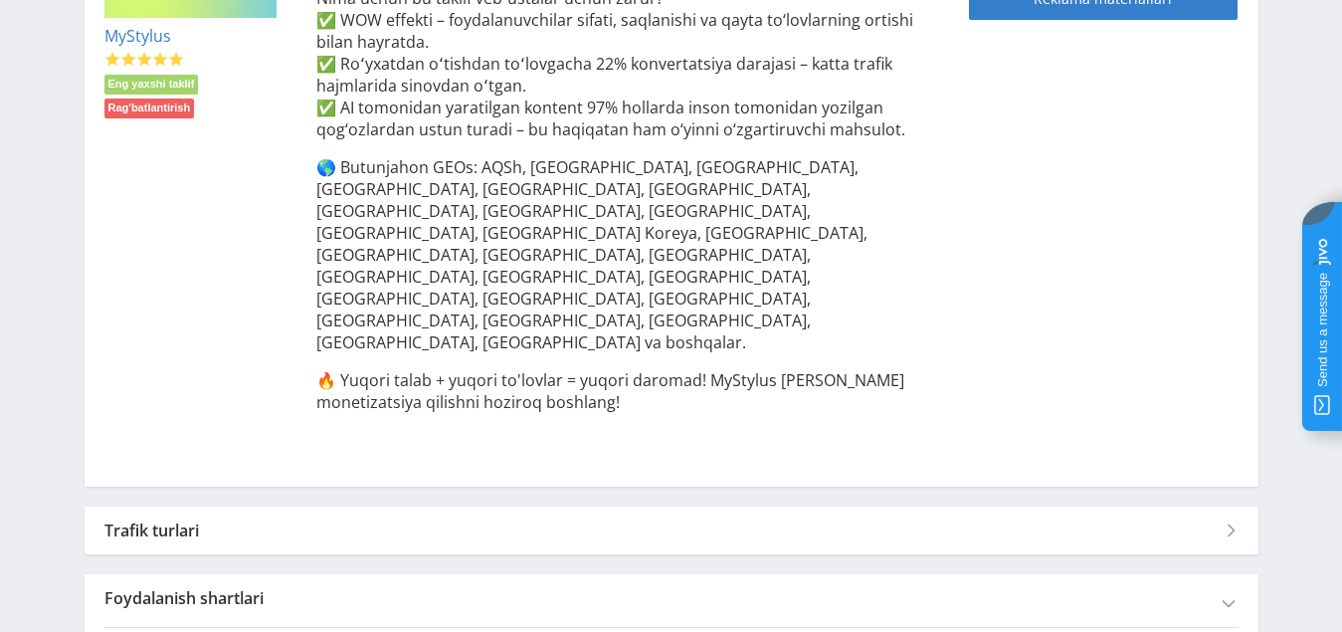
click at [1034, 506] on div "Trafik turlari" at bounding box center [672, 530] width 1174 height 48
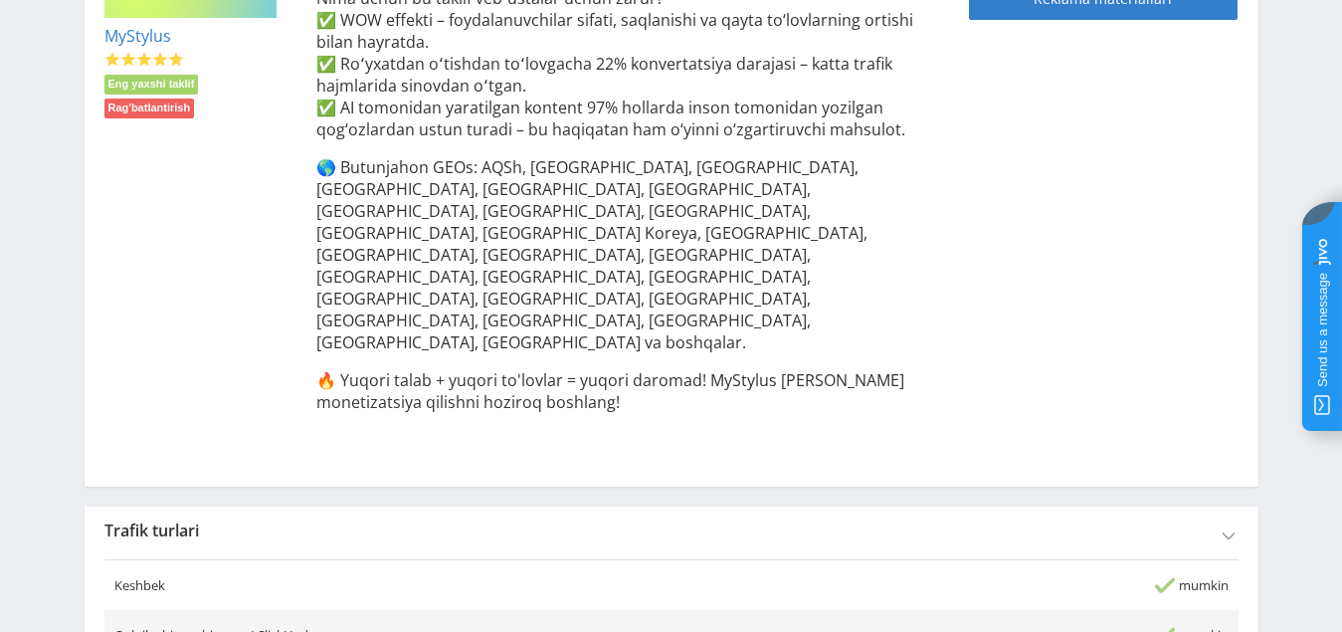
click at [1034, 506] on div "Trafik turlari" at bounding box center [672, 530] width 1174 height 48
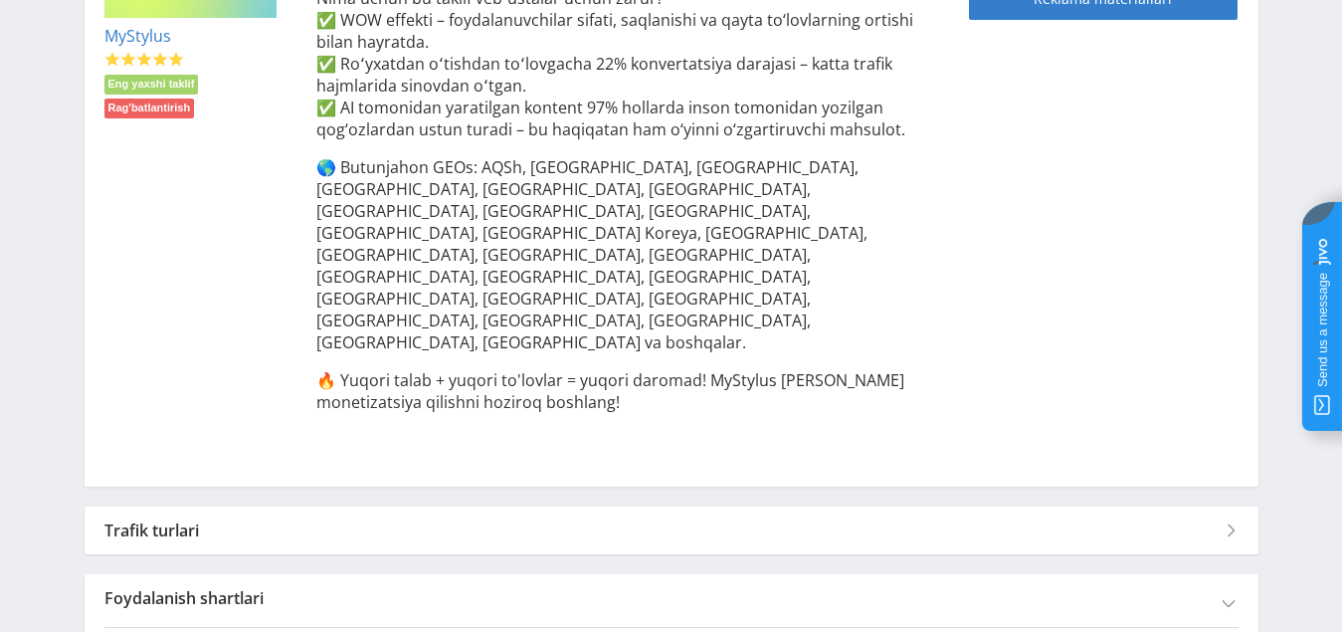
click at [1031, 506] on div "Trafik turlari" at bounding box center [672, 530] width 1174 height 48
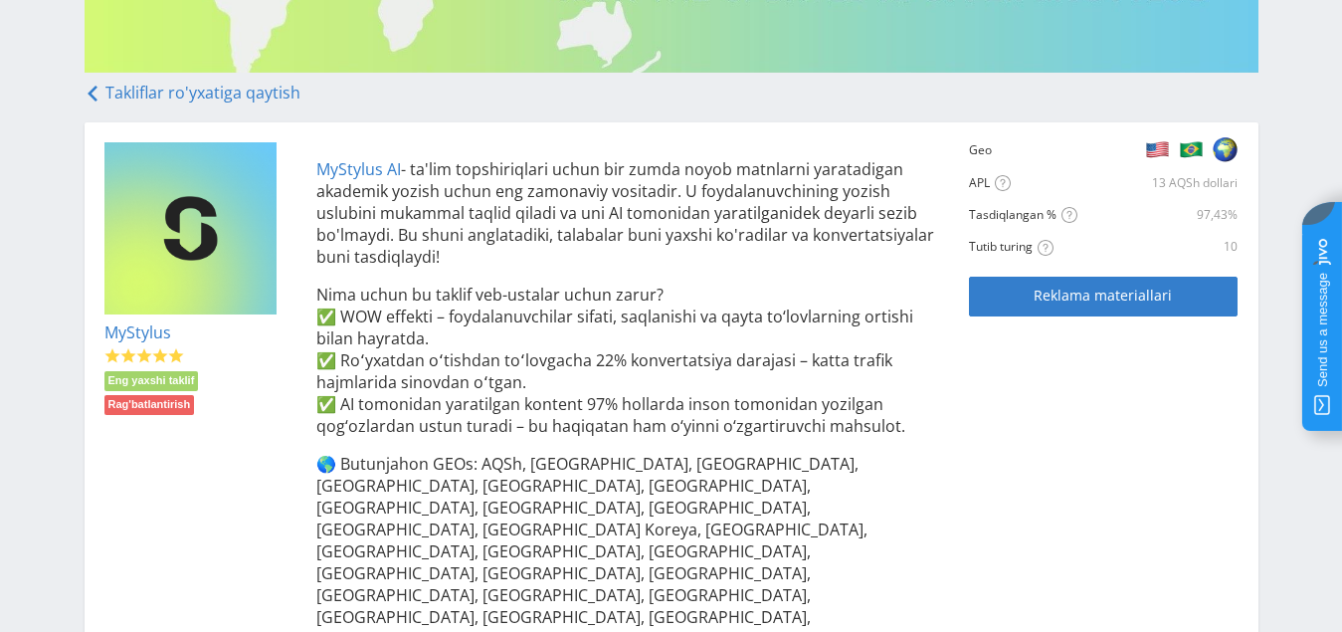
scroll to position [321, 0]
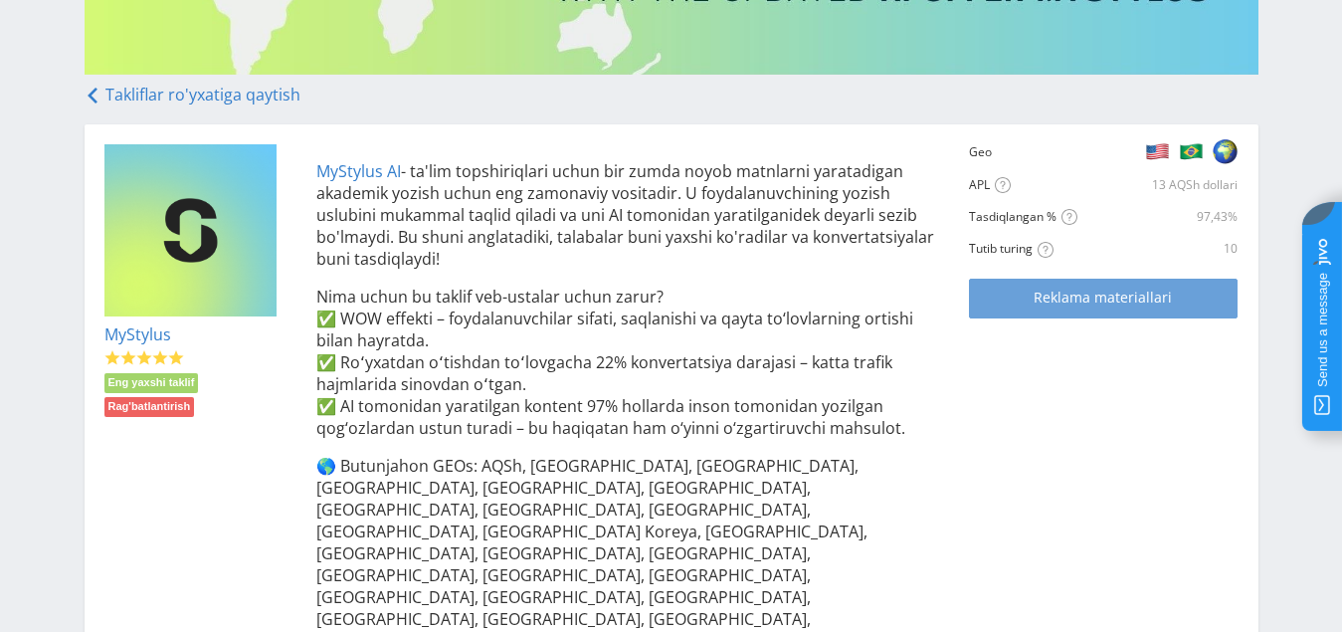
click at [1070, 292] on font "Reklama materiallari" at bounding box center [1102, 296] width 138 height 19
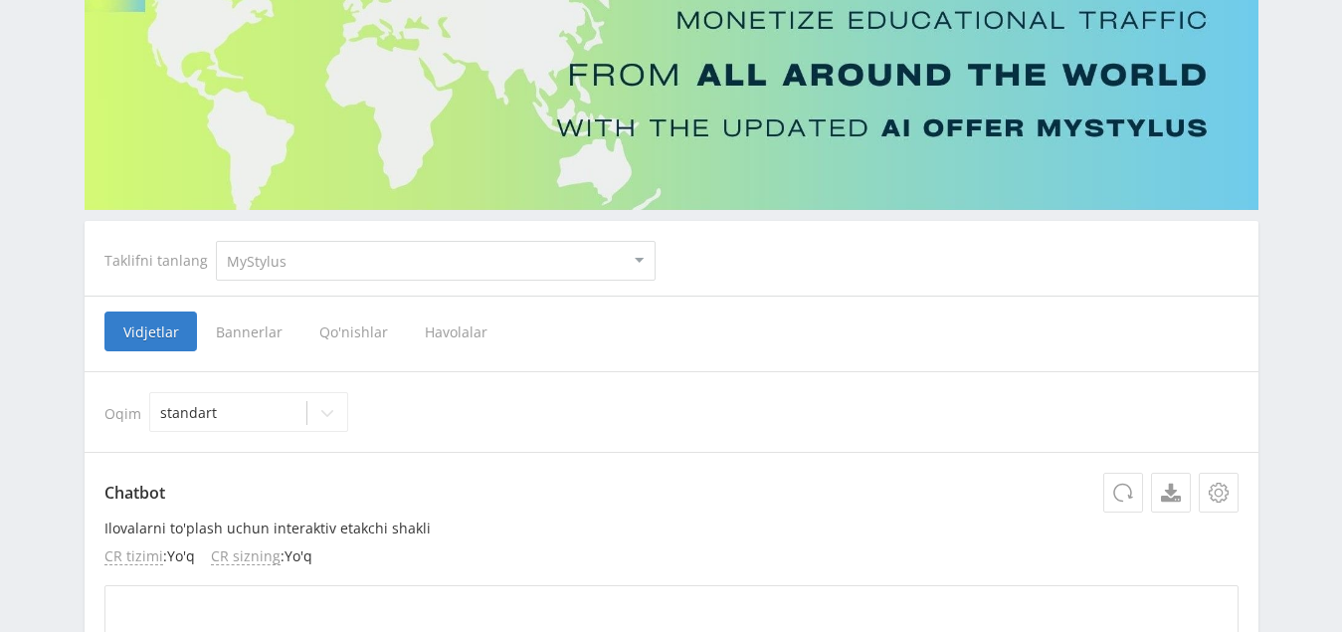
scroll to position [298, 0]
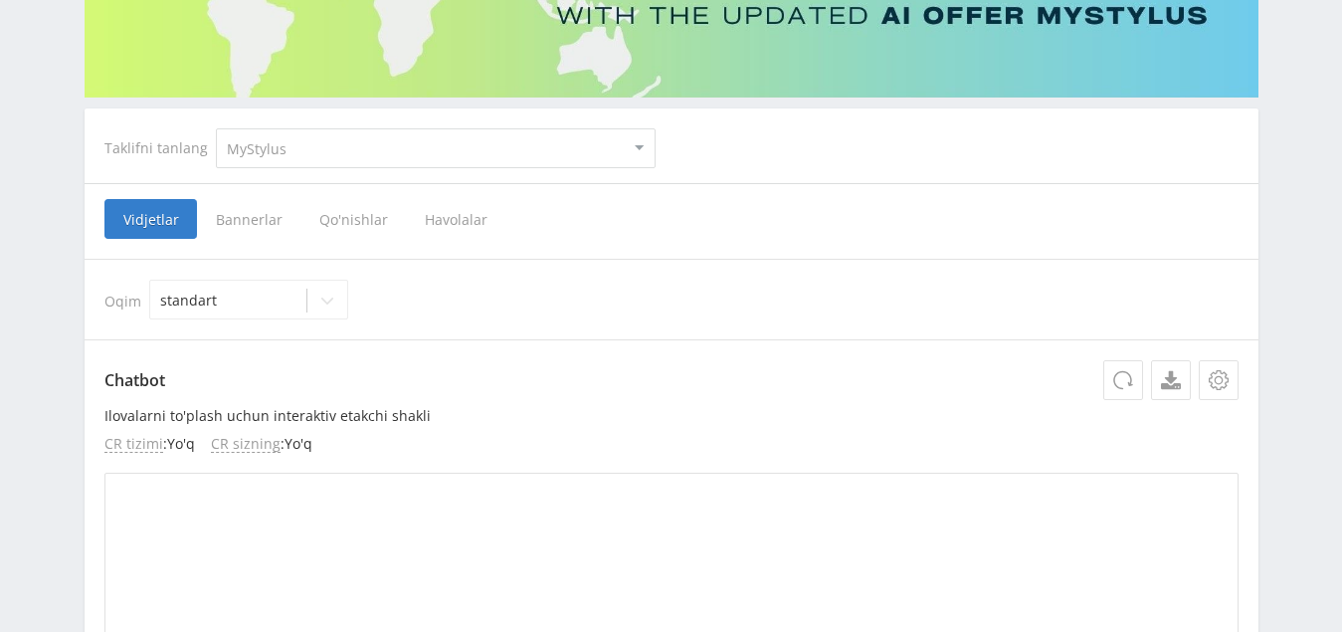
click at [249, 220] on font "Bannerlar" at bounding box center [249, 219] width 67 height 19
click at [0, 0] on input "Bannerlar" at bounding box center [0, 0] width 0 height 0
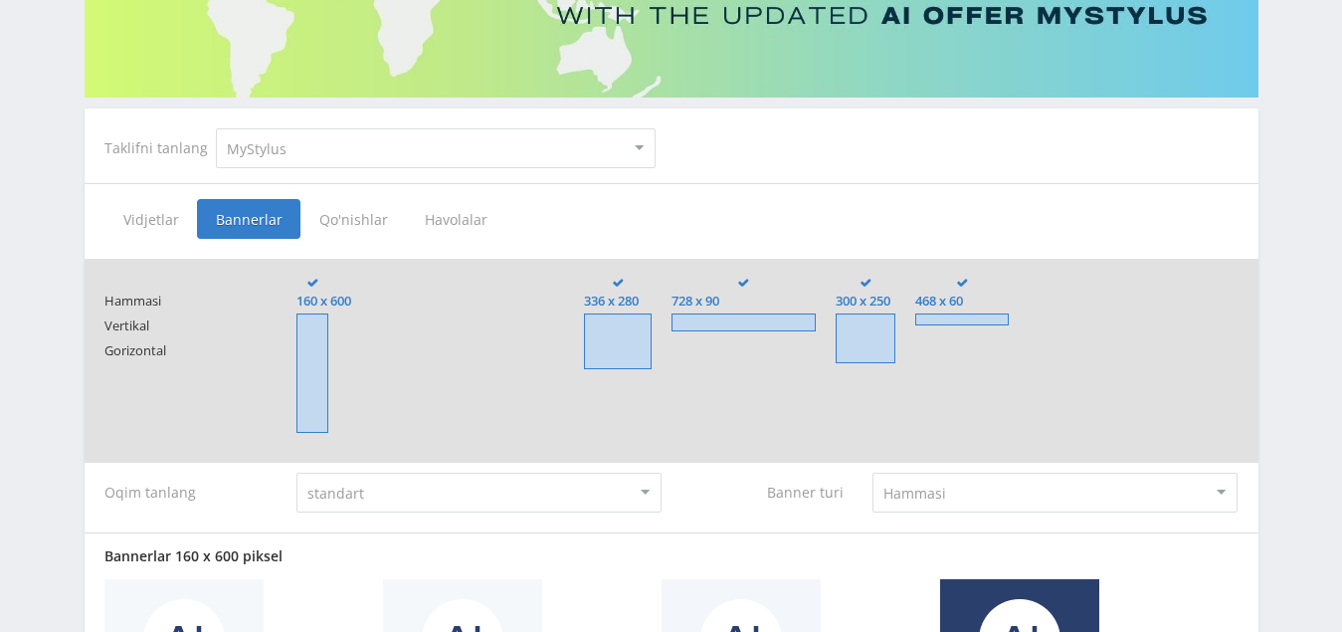
click at [360, 223] on font "Qo'nishlar" at bounding box center [353, 219] width 69 height 19
click at [0, 0] on input "Qo'nishlar" at bounding box center [0, 0] width 0 height 0
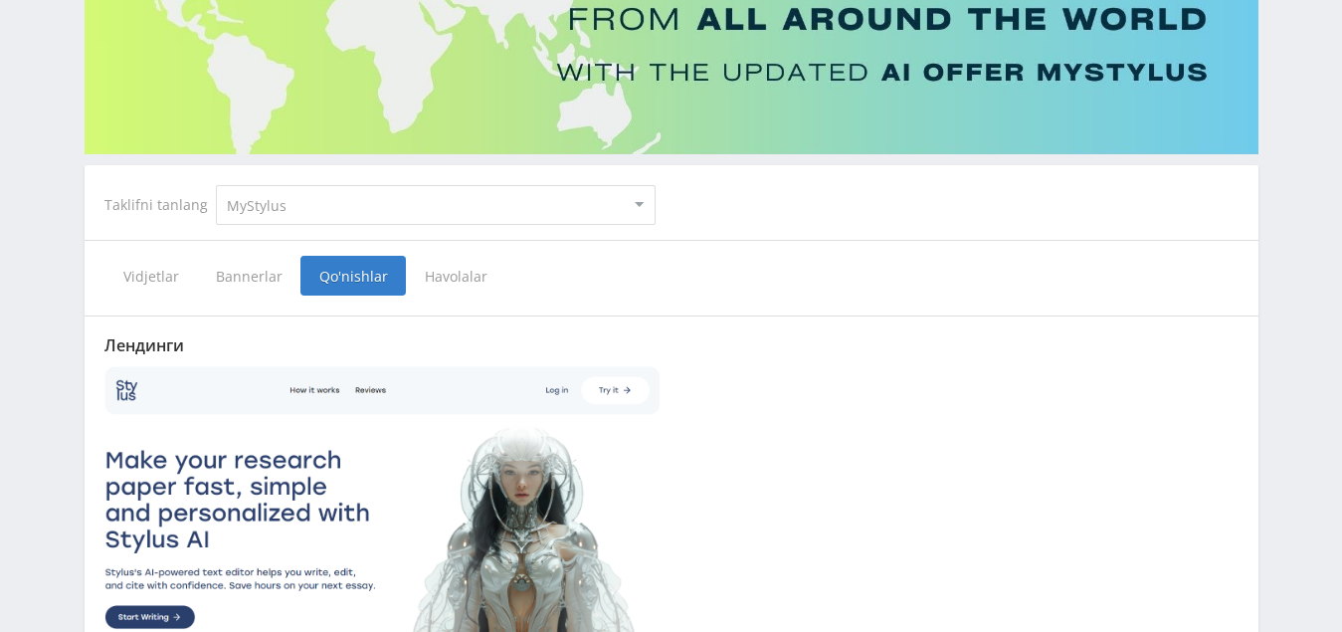
scroll to position [298, 0]
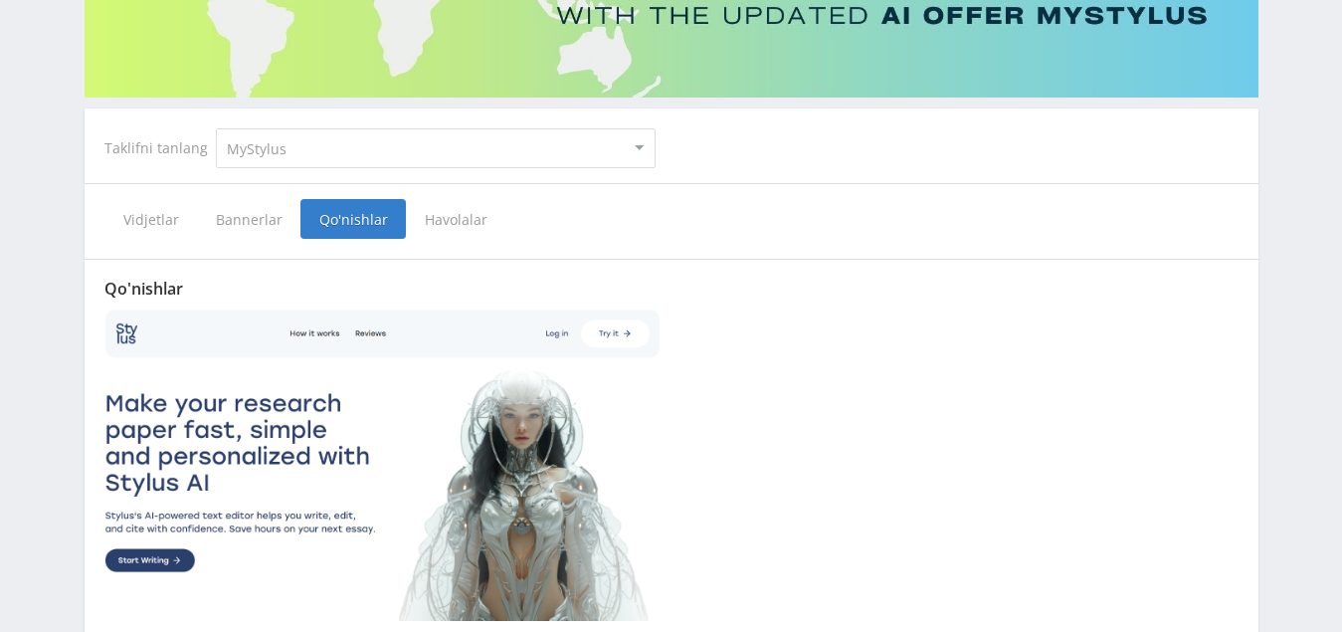
click at [466, 217] on font "Havolalar" at bounding box center [456, 219] width 63 height 19
click at [0, 0] on input "Havolalar" at bounding box center [0, 0] width 0 height 0
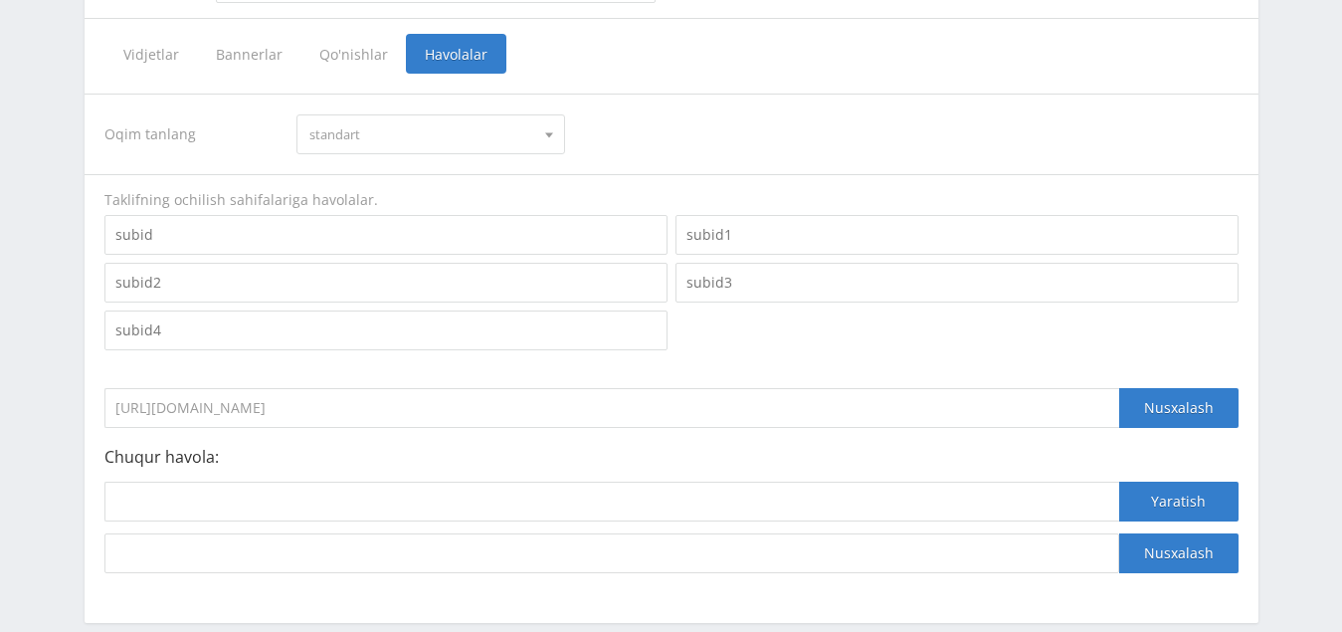
scroll to position [497, 0]
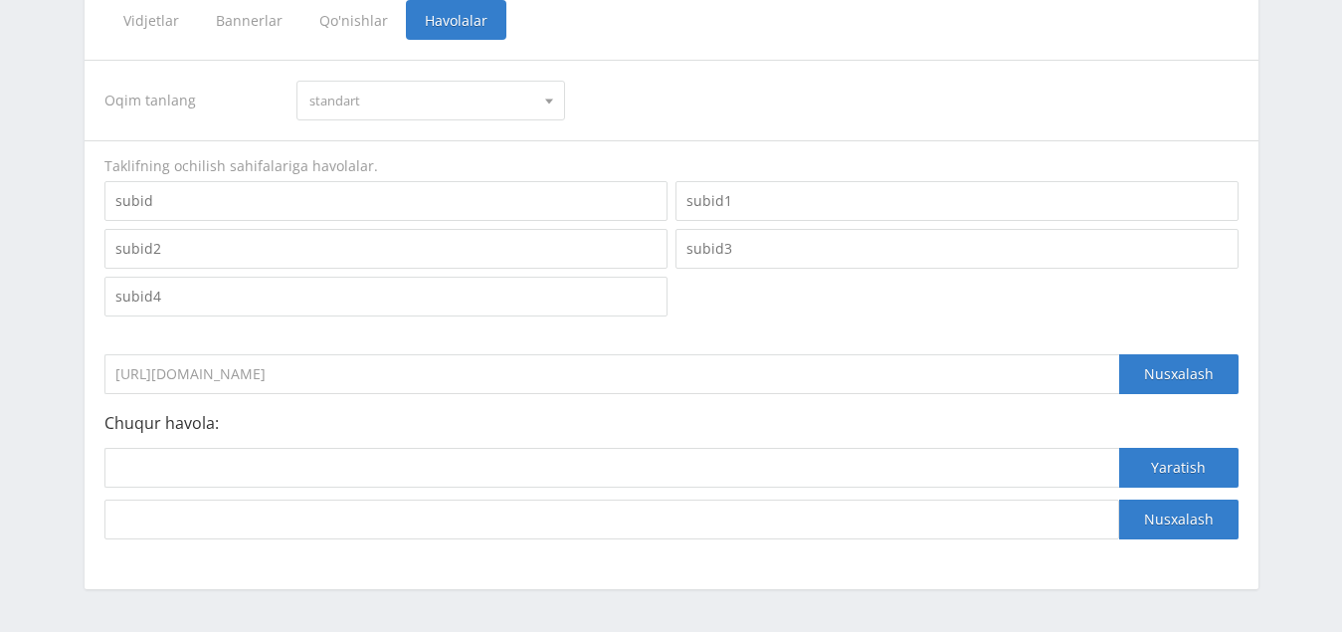
drag, startPoint x: 443, startPoint y: 370, endPoint x: 99, endPoint y: 372, distance: 343.1
click at [102, 372] on div "Oqim tanlang standart standart Taklifning ochilish sahifalariga havolalar. [URL…" at bounding box center [672, 299] width 1174 height 519
click at [1175, 374] on font "Nusxalash" at bounding box center [1179, 373] width 70 height 19
click at [1201, 376] on font "Nusxalash" at bounding box center [1179, 373] width 70 height 19
click at [1190, 374] on font "Nusxalash" at bounding box center [1179, 373] width 70 height 19
